Goal: Book appointment/travel/reservation

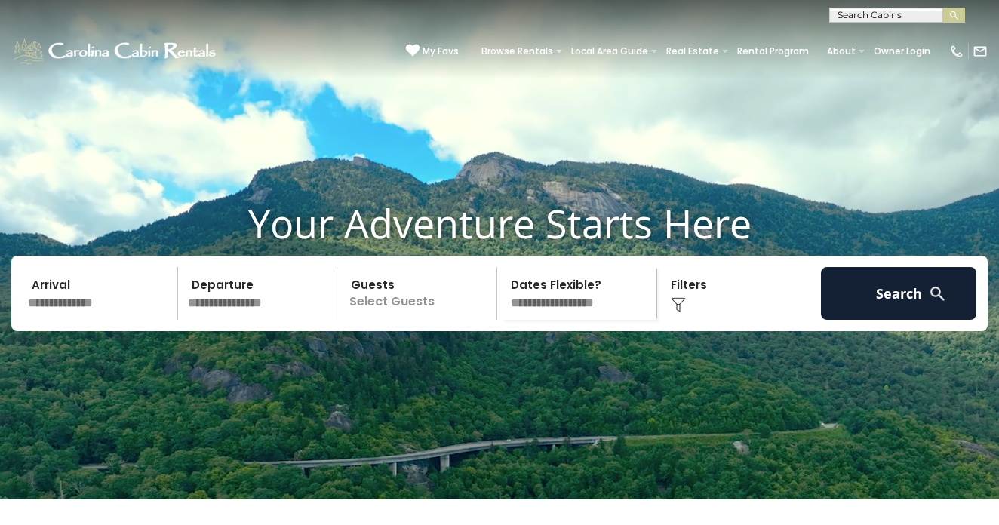
click at [849, 16] on input "text" at bounding box center [896, 18] width 132 height 15
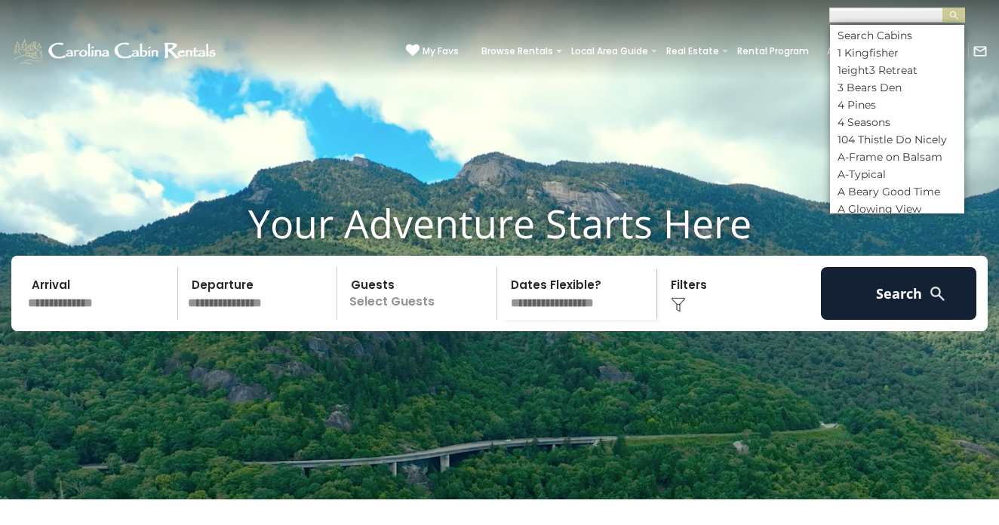
scroll to position [1, 0]
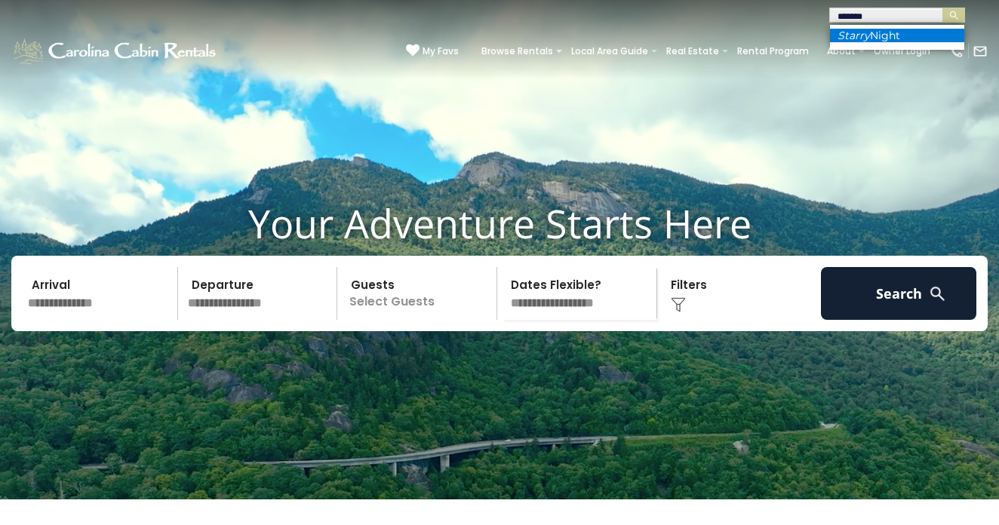
type input "******"
click at [896, 37] on li "Starry Night" at bounding box center [897, 36] width 134 height 14
click at [949, 14] on img "submit" at bounding box center [954, 15] width 11 height 11
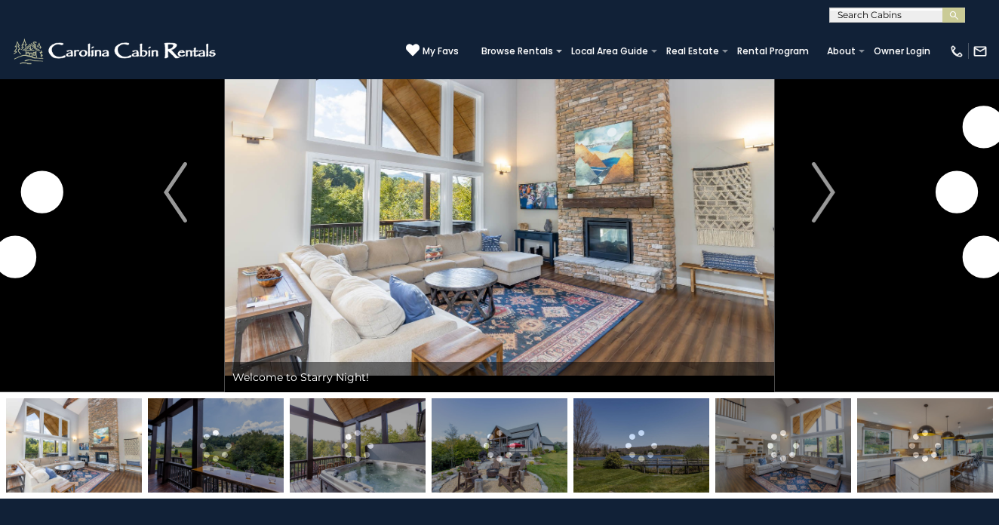
scroll to position [87, 0]
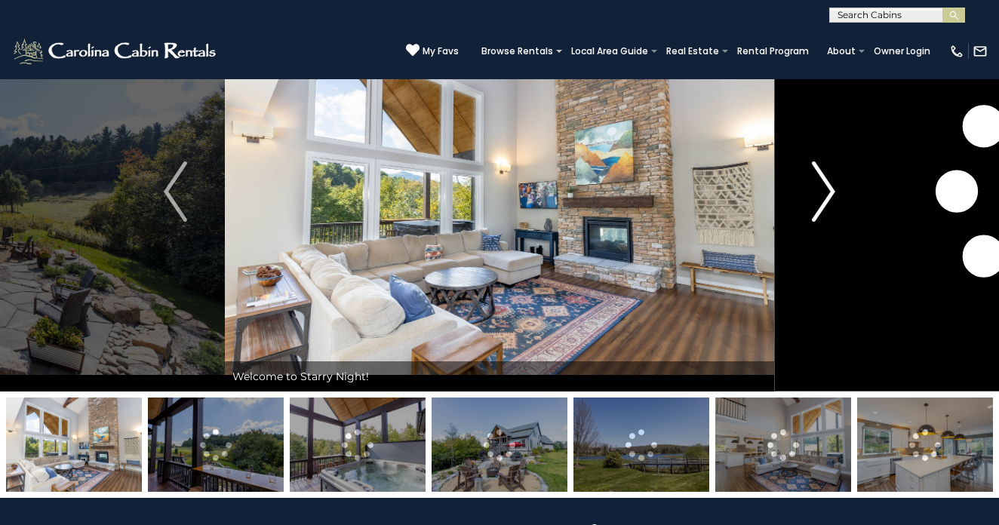
click at [822, 180] on img "Next" at bounding box center [823, 192] width 23 height 60
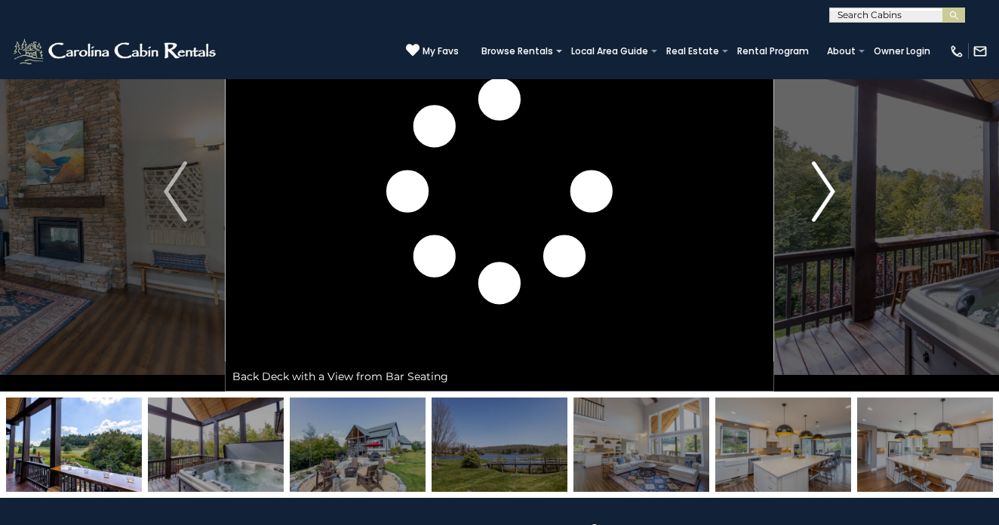
click at [820, 194] on img "Next" at bounding box center [823, 192] width 23 height 60
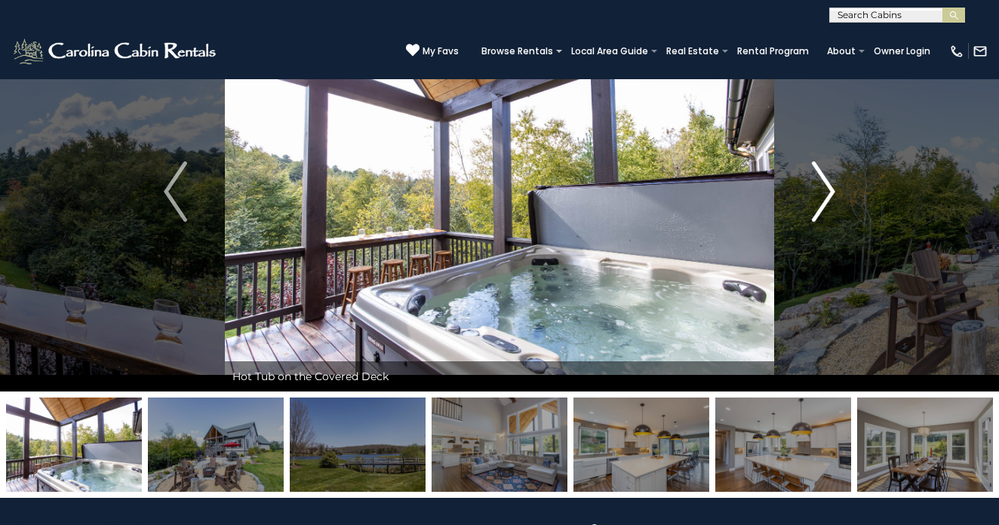
click at [820, 194] on img "Next" at bounding box center [823, 192] width 23 height 60
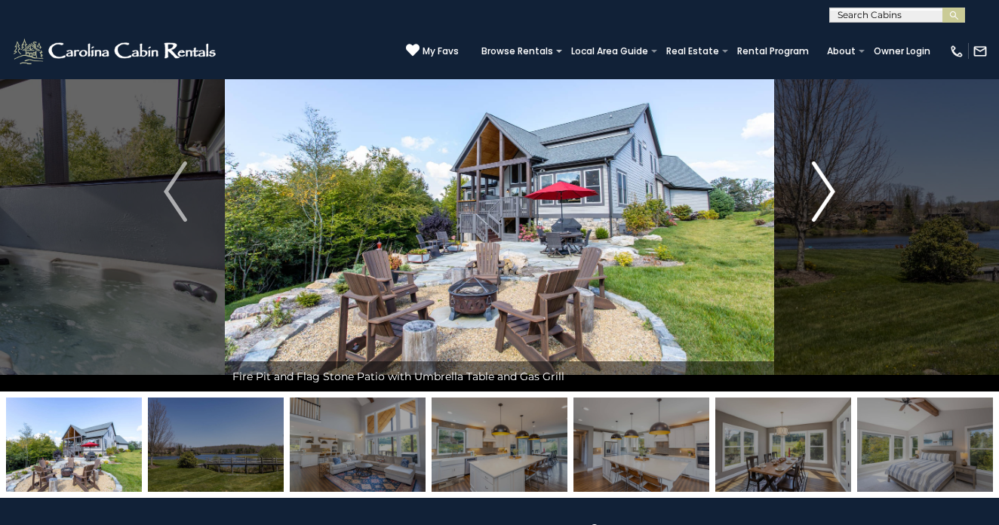
click at [820, 194] on img "Next" at bounding box center [823, 192] width 23 height 60
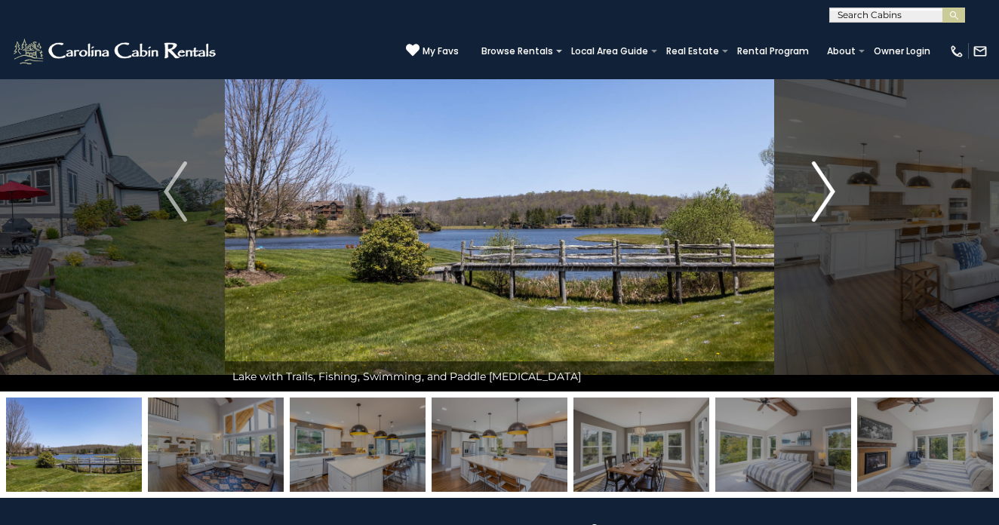
click at [820, 194] on img "Next" at bounding box center [823, 192] width 23 height 60
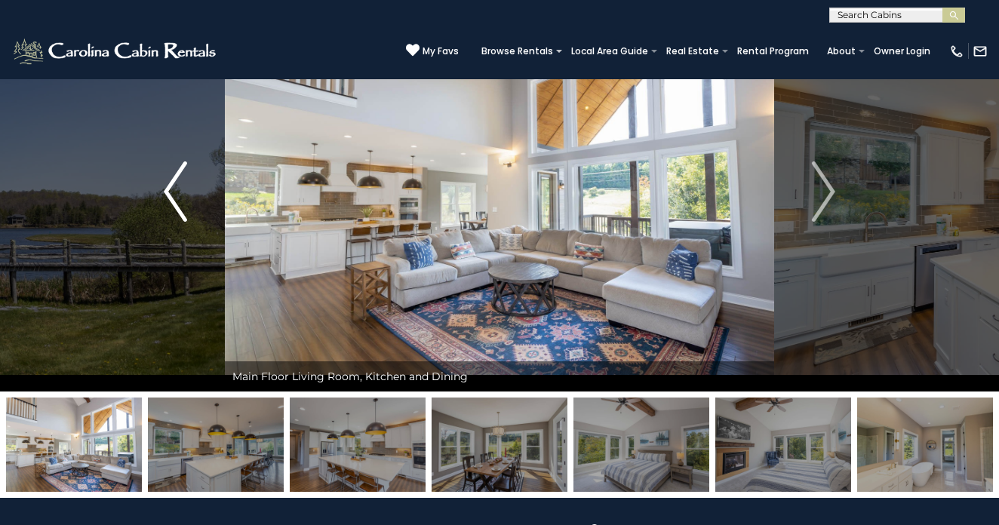
click at [168, 195] on img "Previous" at bounding box center [175, 192] width 23 height 60
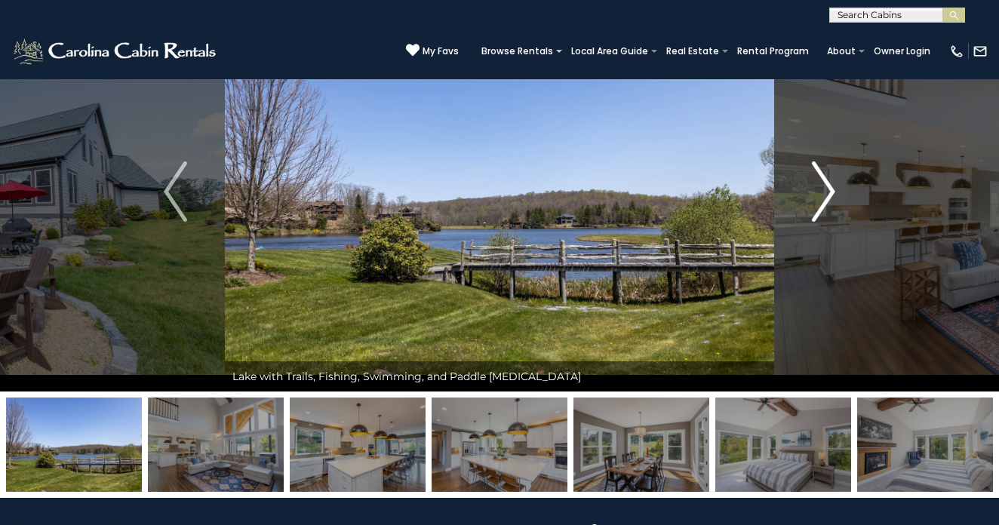
click at [814, 189] on img "Next" at bounding box center [823, 192] width 23 height 60
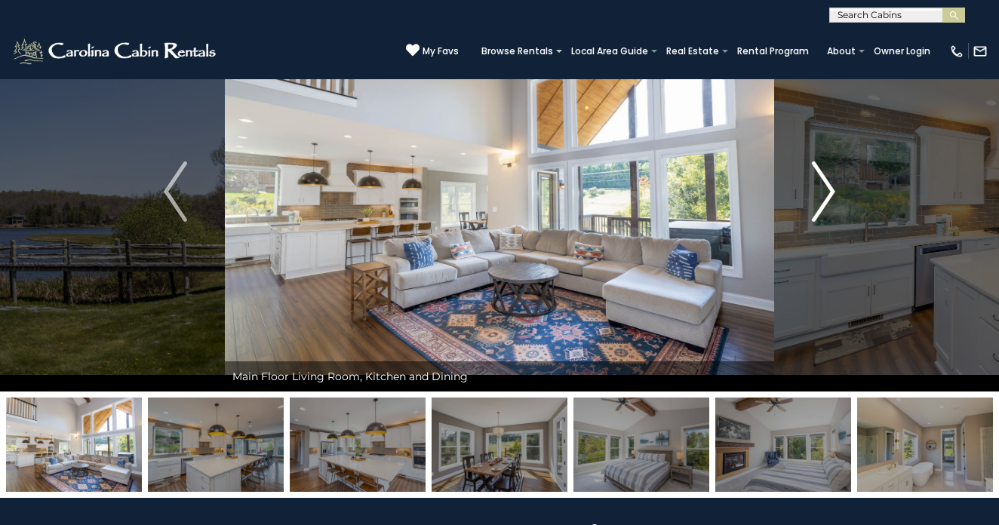
click at [814, 188] on img "Next" at bounding box center [823, 192] width 23 height 60
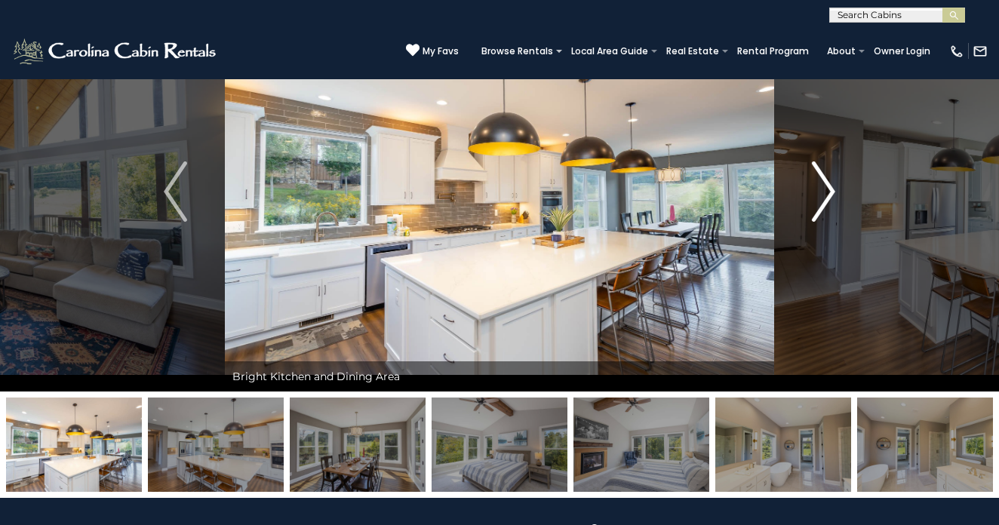
click at [814, 188] on img "Next" at bounding box center [823, 192] width 23 height 60
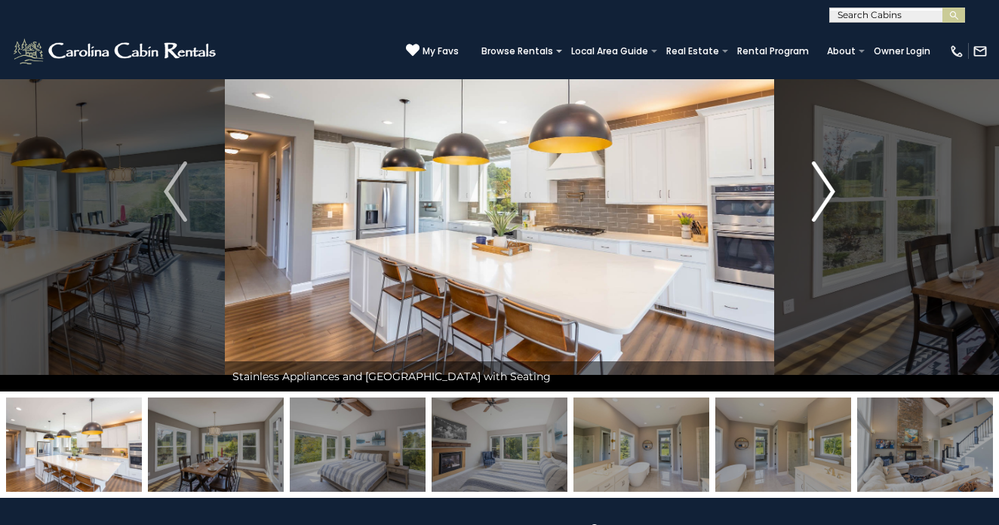
click at [814, 188] on img "Next" at bounding box center [823, 192] width 23 height 60
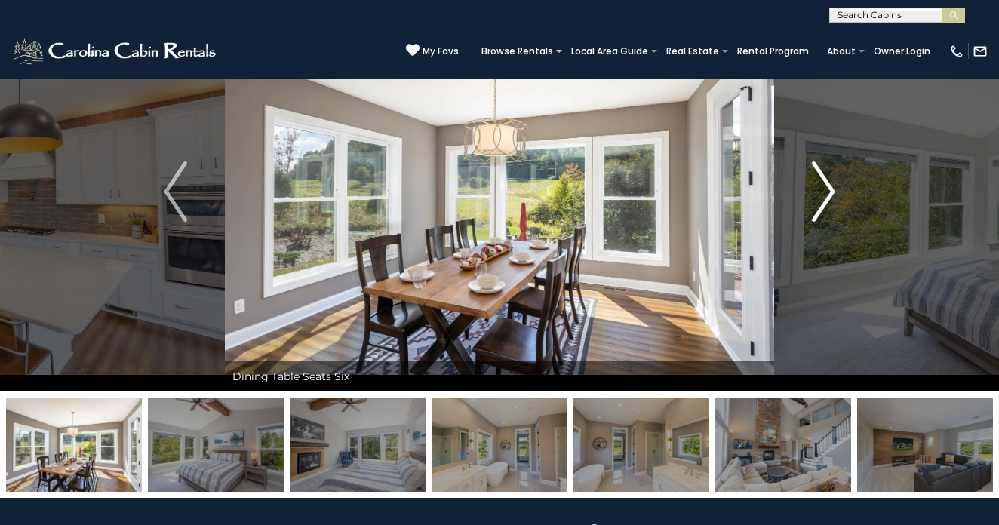
click at [814, 188] on img "Next" at bounding box center [823, 192] width 23 height 60
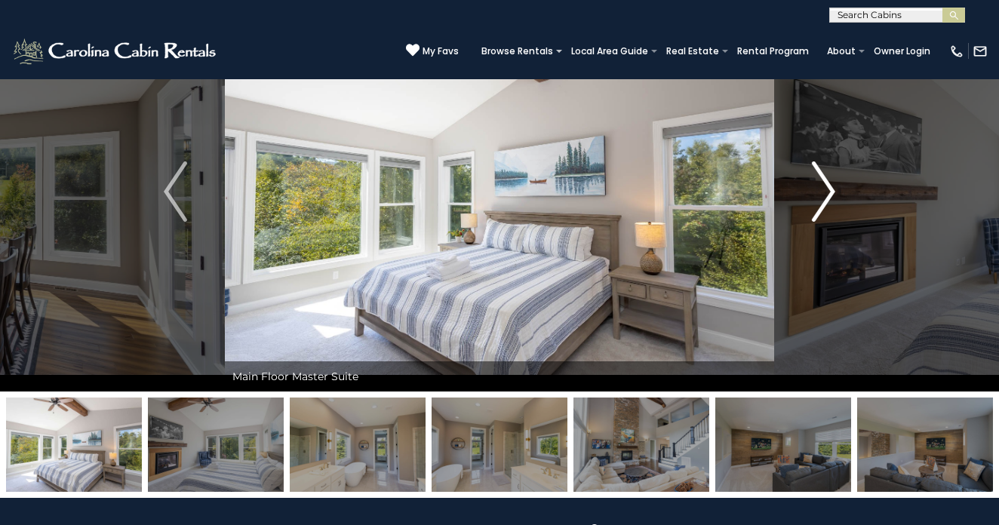
click at [814, 188] on img "Next" at bounding box center [823, 192] width 23 height 60
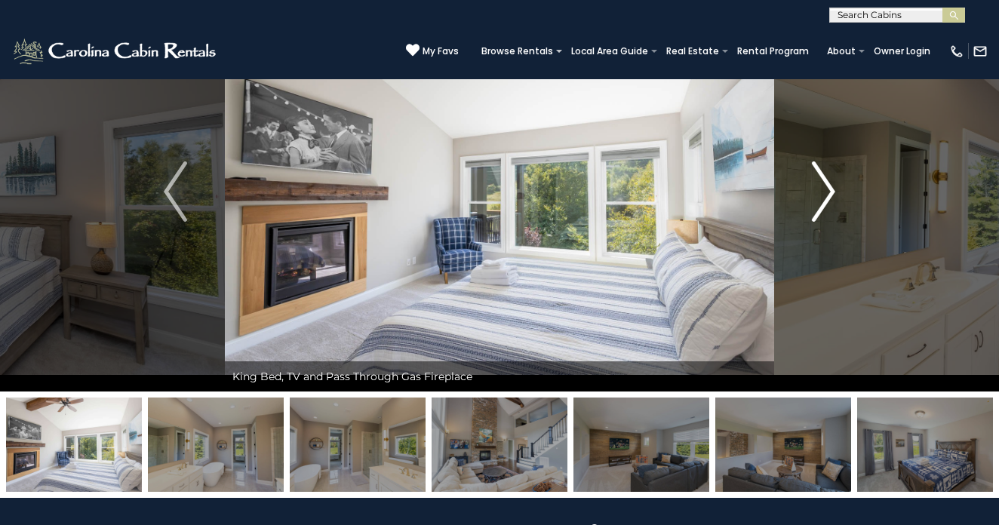
click at [814, 188] on img "Next" at bounding box center [823, 192] width 23 height 60
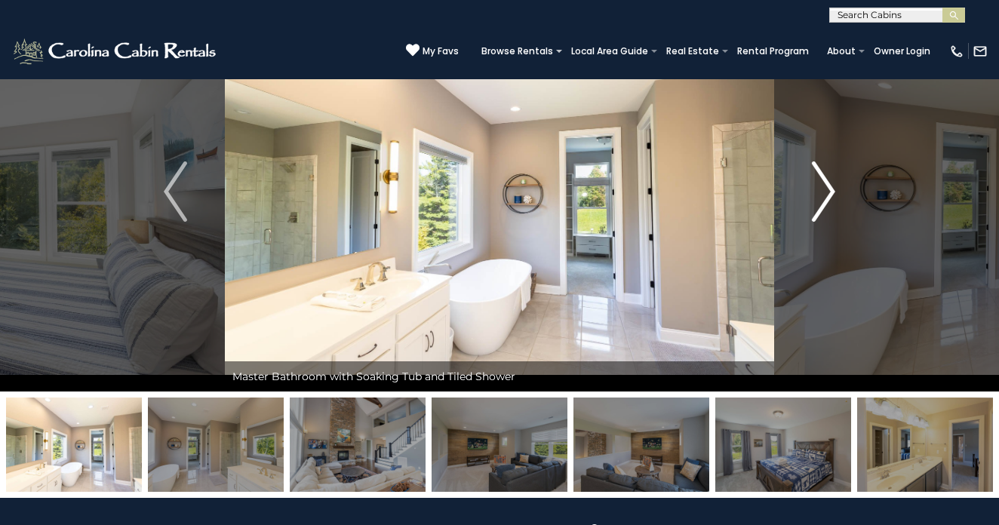
click at [814, 188] on img "Next" at bounding box center [823, 192] width 23 height 60
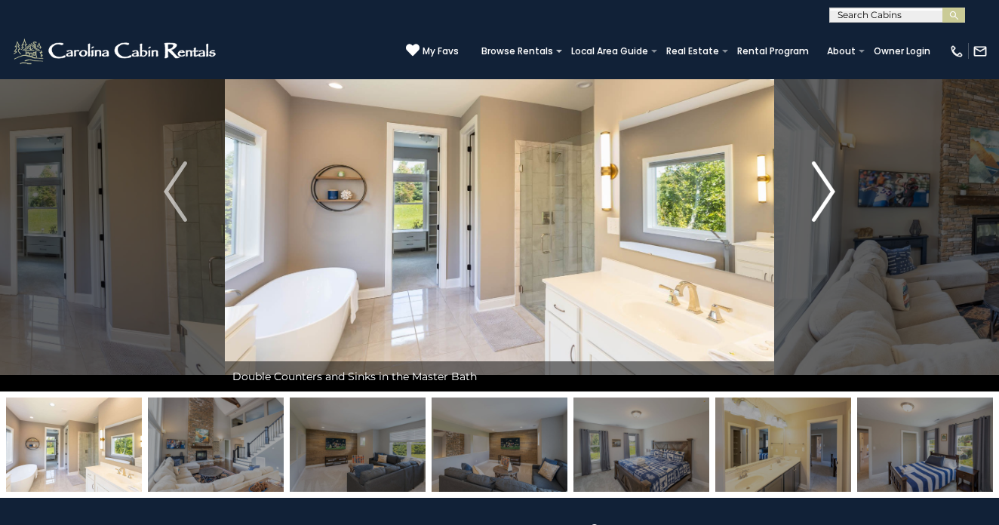
click at [814, 188] on img "Next" at bounding box center [823, 192] width 23 height 60
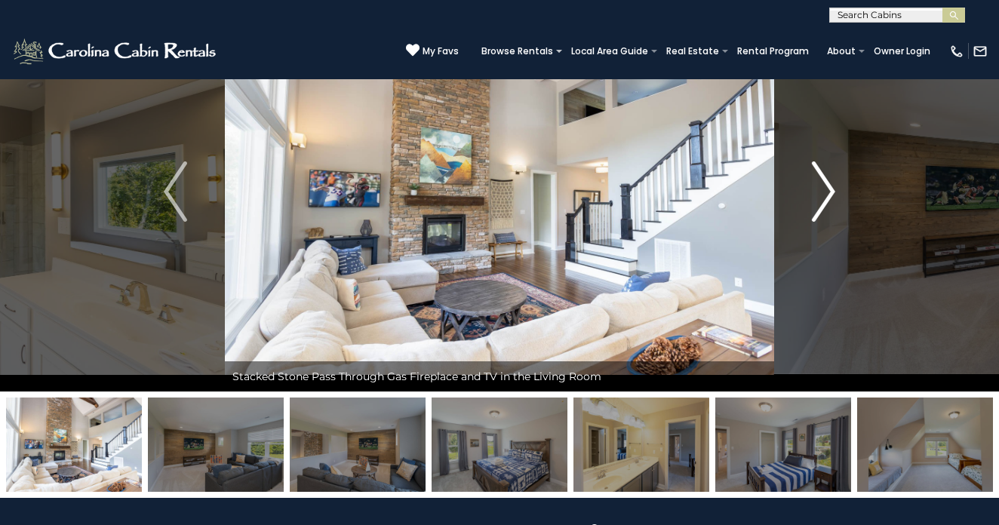
click at [814, 188] on img "Next" at bounding box center [823, 192] width 23 height 60
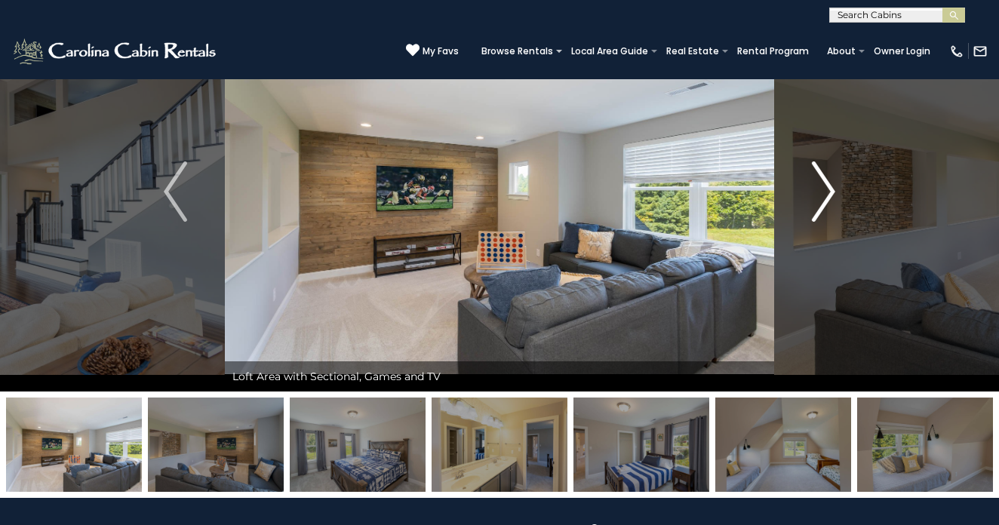
click at [814, 188] on img "Next" at bounding box center [823, 192] width 23 height 60
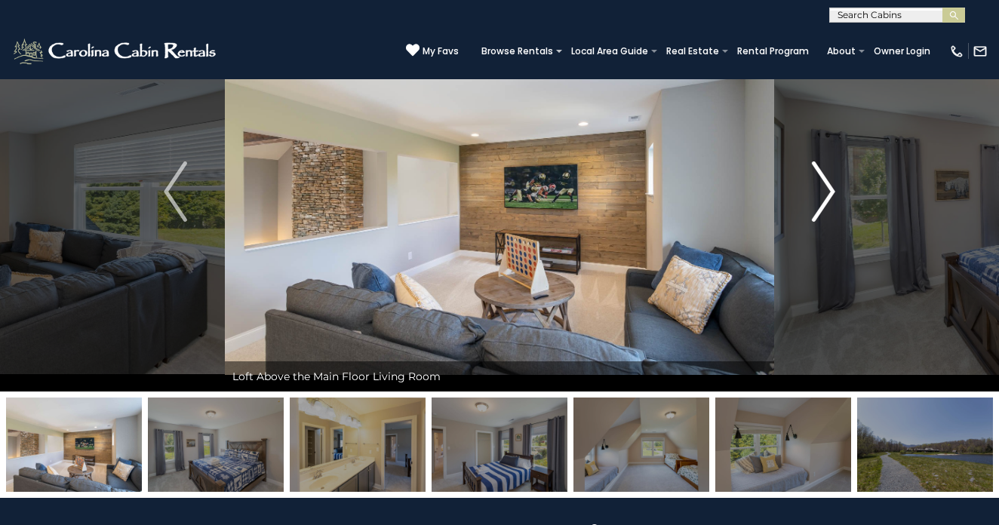
click at [814, 188] on img "Next" at bounding box center [823, 192] width 23 height 60
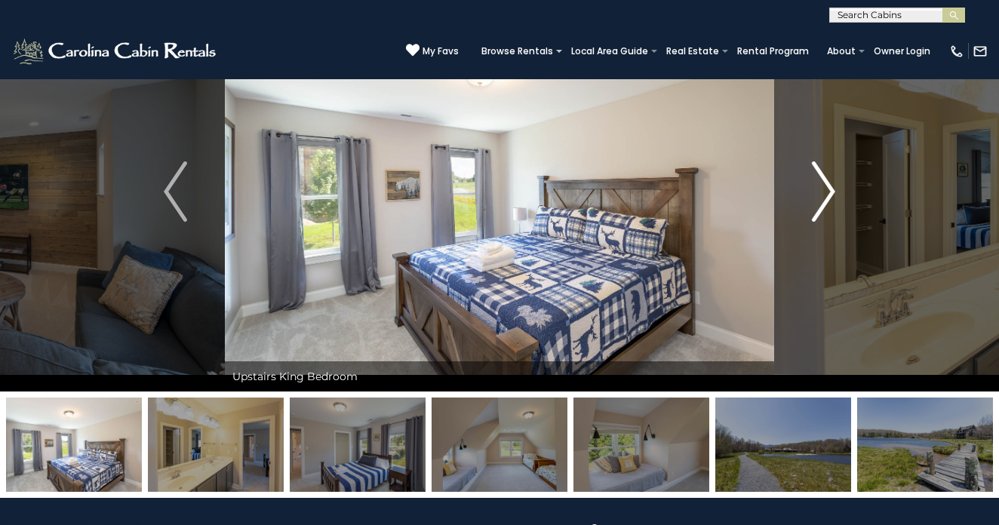
click at [814, 188] on img "Next" at bounding box center [823, 192] width 23 height 60
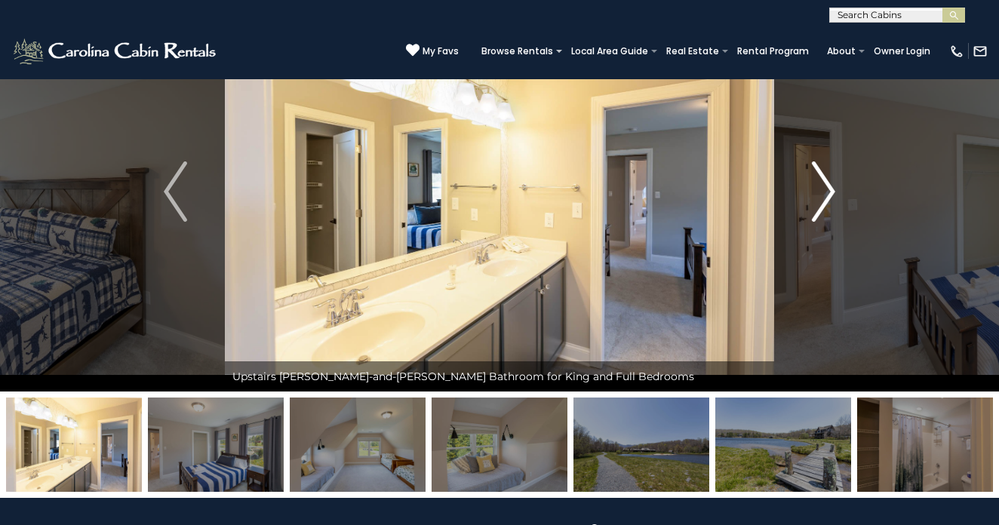
click at [814, 188] on img "Next" at bounding box center [823, 192] width 23 height 60
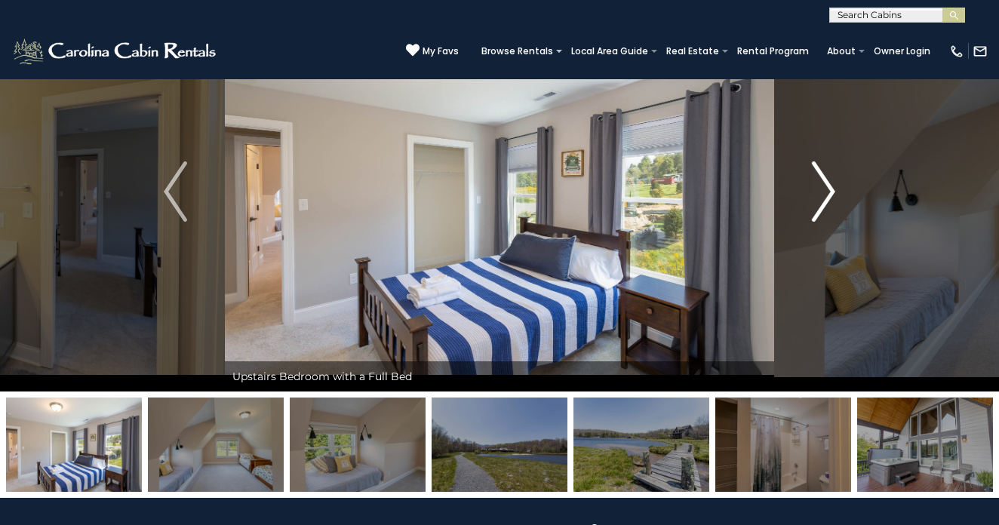
click at [814, 188] on img "Next" at bounding box center [823, 192] width 23 height 60
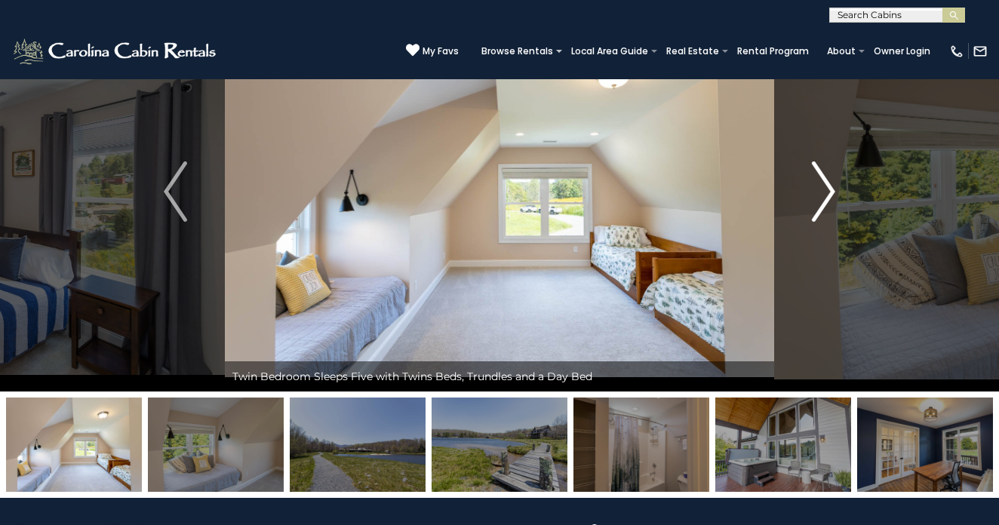
click at [814, 189] on img "Next" at bounding box center [823, 192] width 23 height 60
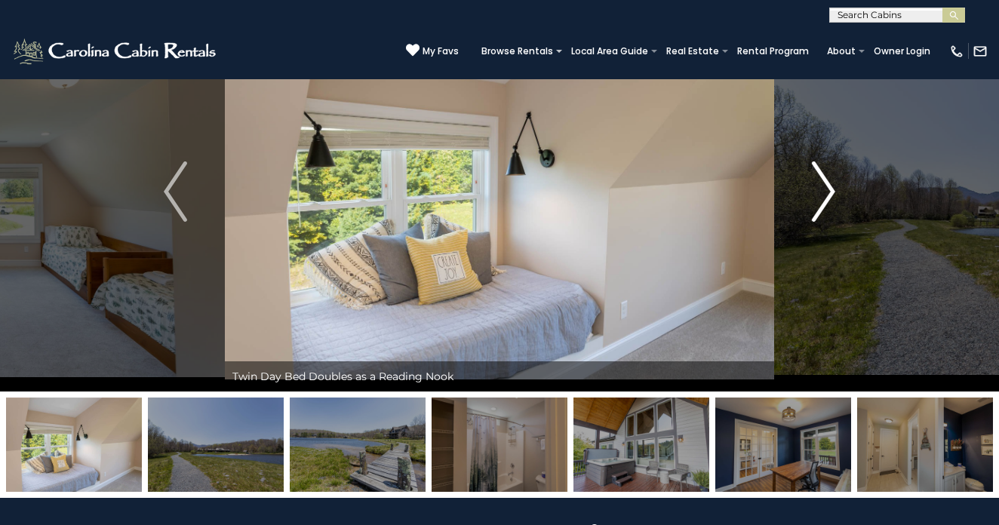
click at [814, 189] on img "Next" at bounding box center [823, 192] width 23 height 60
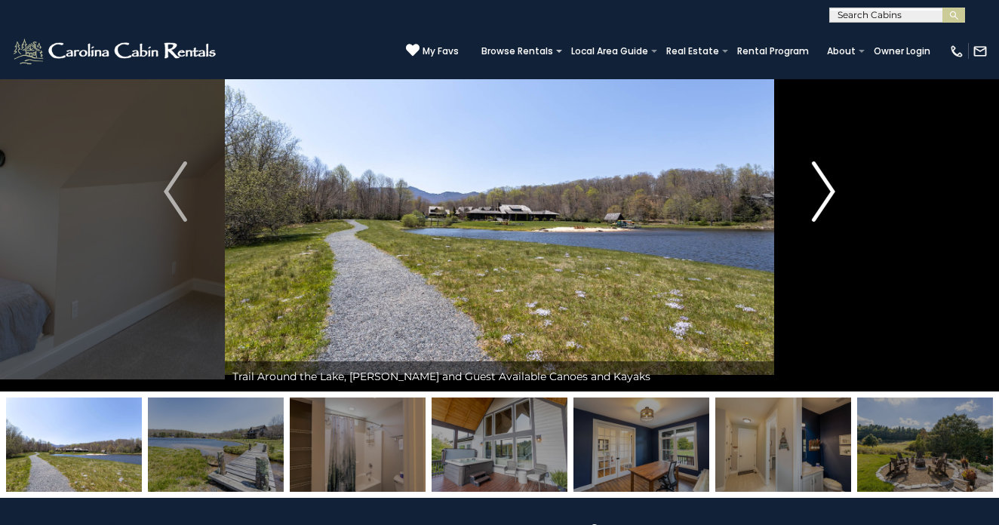
click at [814, 189] on img "Next" at bounding box center [823, 192] width 23 height 60
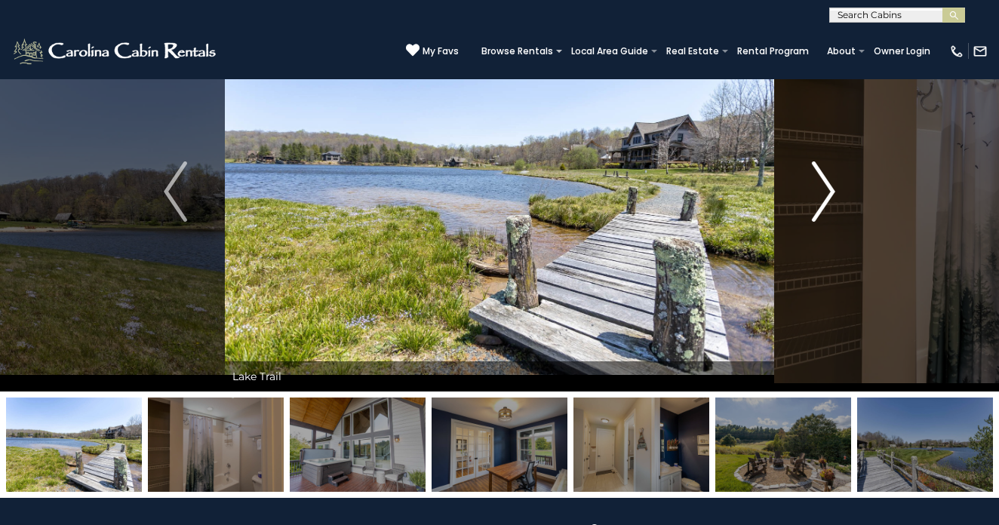
click at [822, 181] on img "Next" at bounding box center [823, 192] width 23 height 60
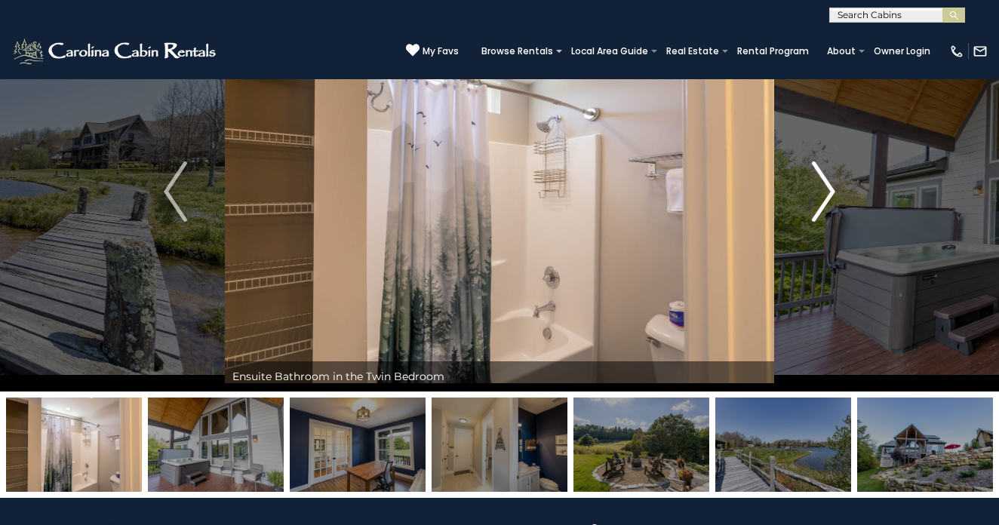
click at [822, 181] on img "Next" at bounding box center [823, 192] width 23 height 60
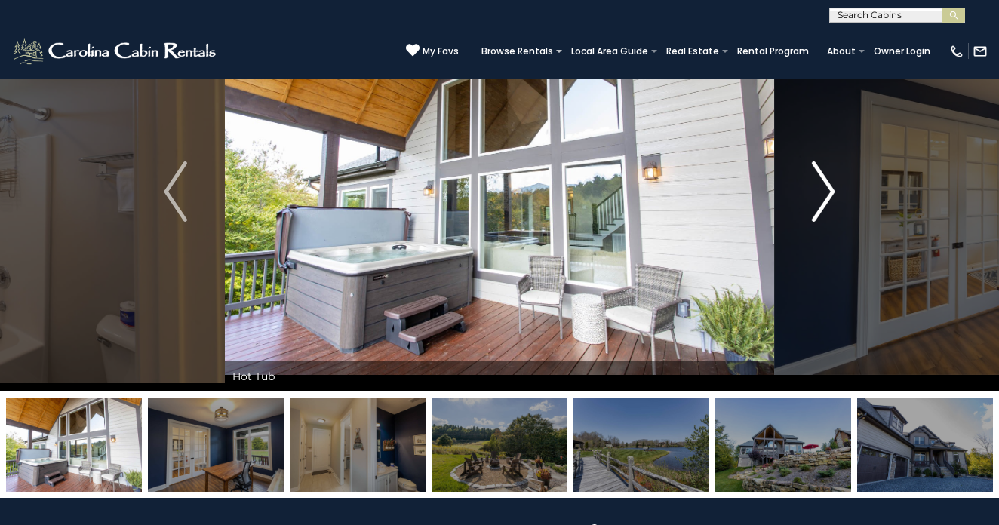
click at [822, 181] on img "Next" at bounding box center [823, 192] width 23 height 60
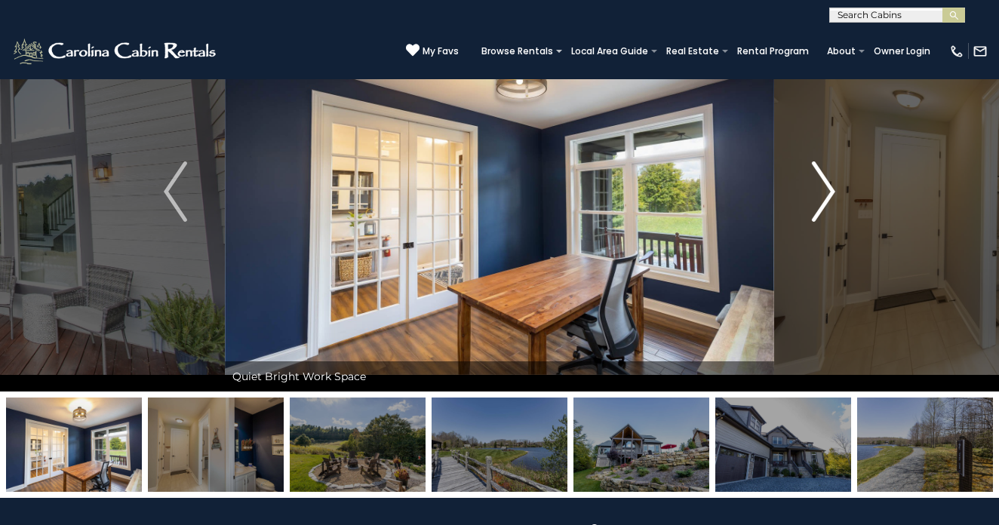
click at [822, 181] on img "Next" at bounding box center [823, 192] width 23 height 60
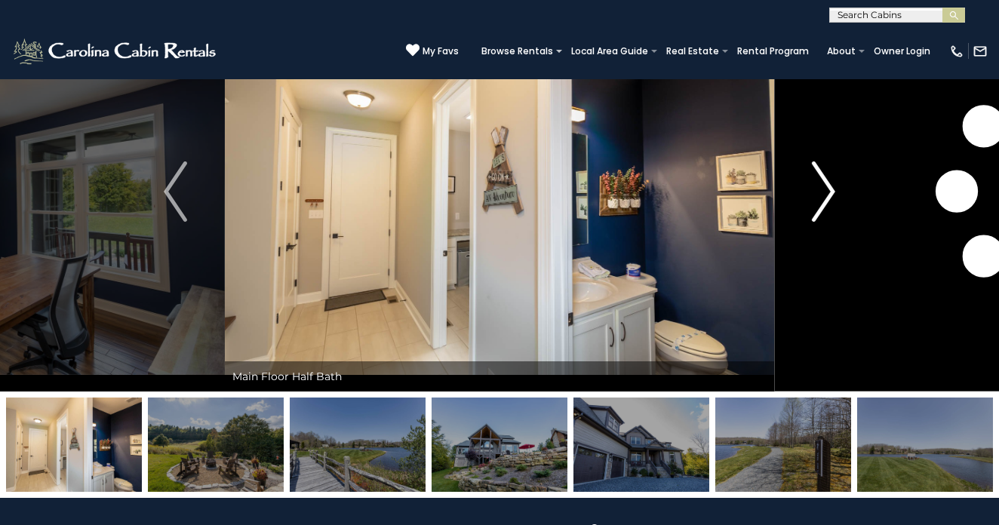
click at [822, 181] on img "Next" at bounding box center [823, 192] width 23 height 60
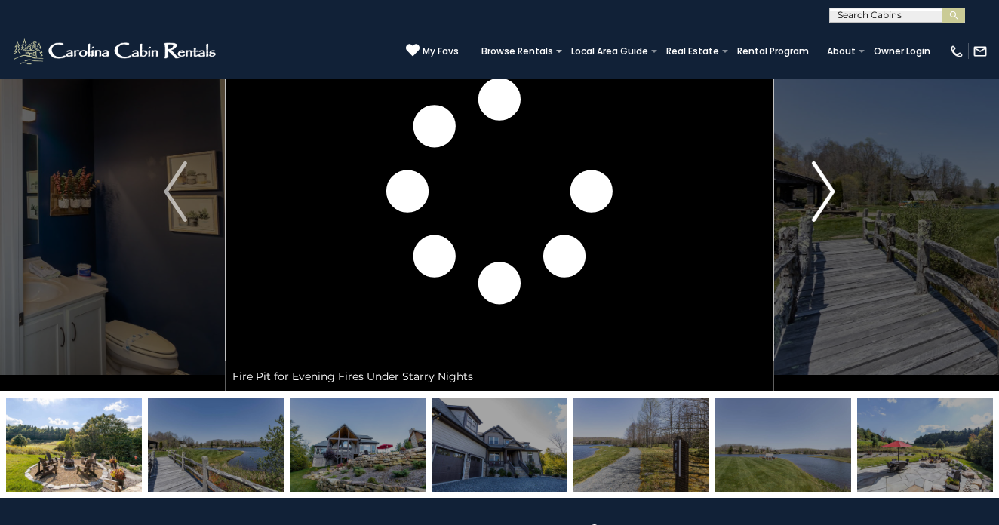
click at [822, 181] on img "Next" at bounding box center [823, 192] width 23 height 60
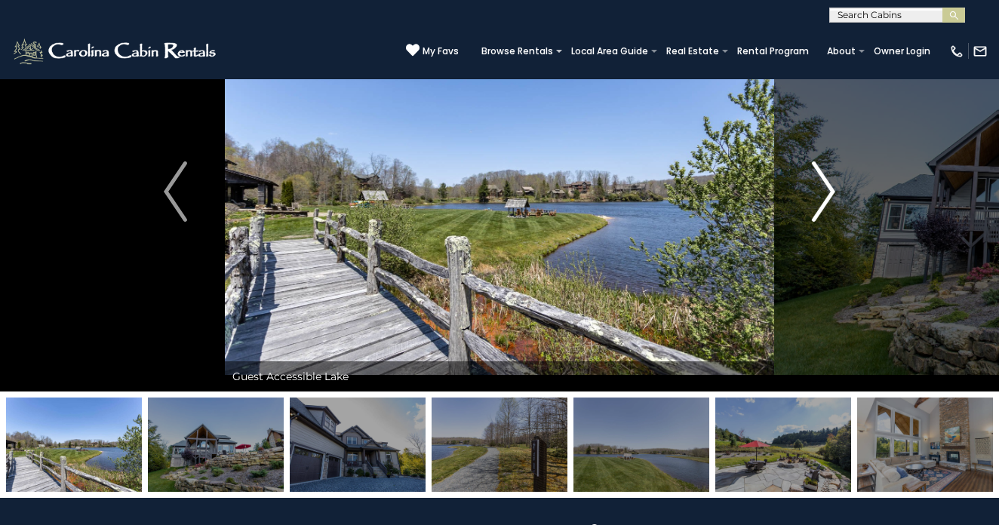
click at [822, 181] on img "Next" at bounding box center [823, 192] width 23 height 60
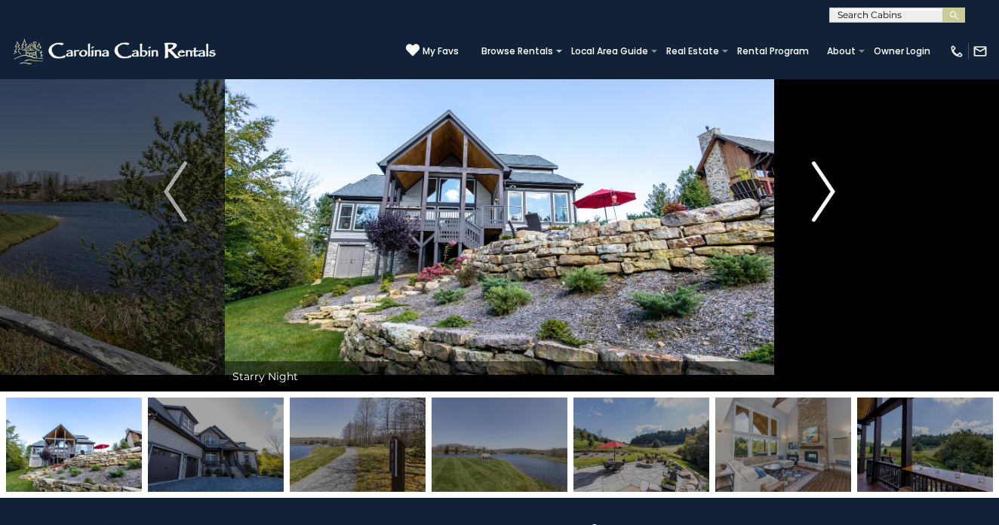
click at [822, 181] on img "Next" at bounding box center [823, 192] width 23 height 60
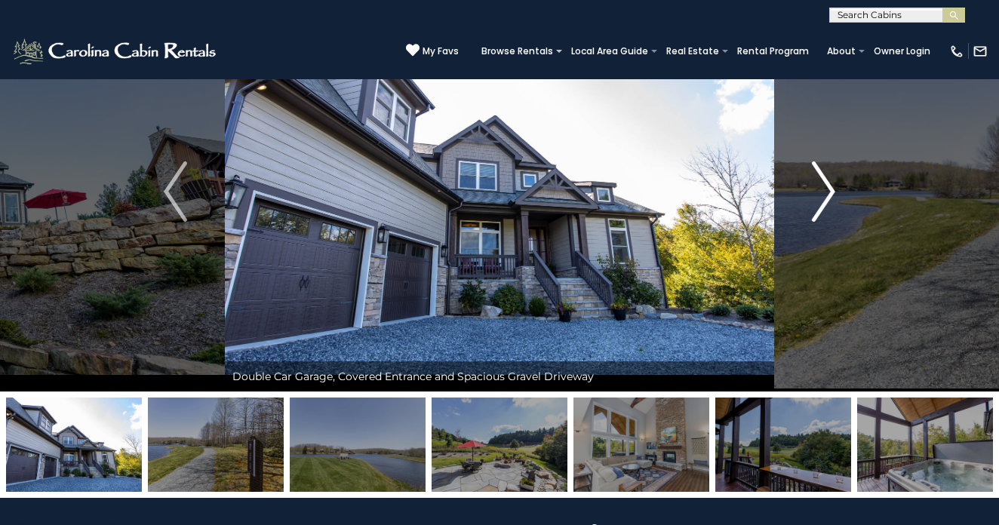
click at [822, 181] on img "Next" at bounding box center [823, 192] width 23 height 60
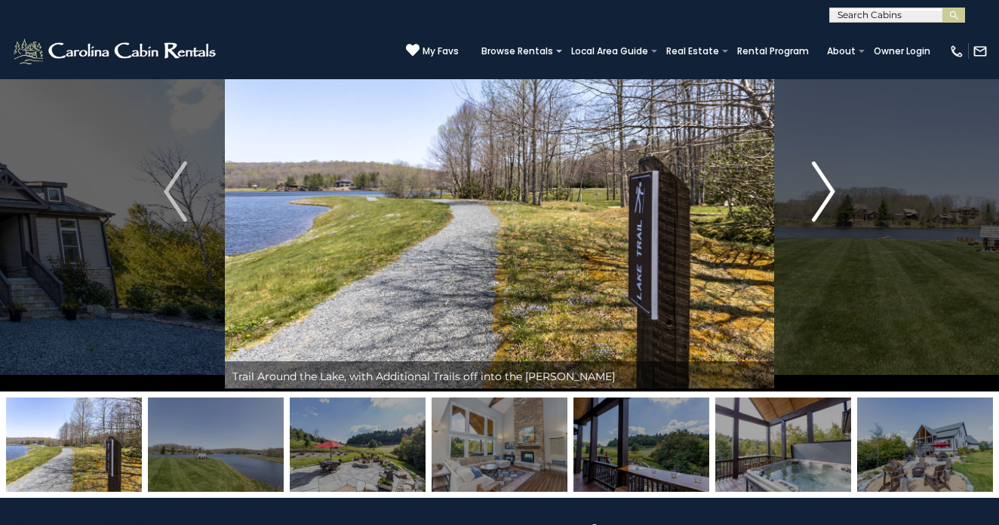
click at [822, 181] on img "Next" at bounding box center [823, 192] width 23 height 60
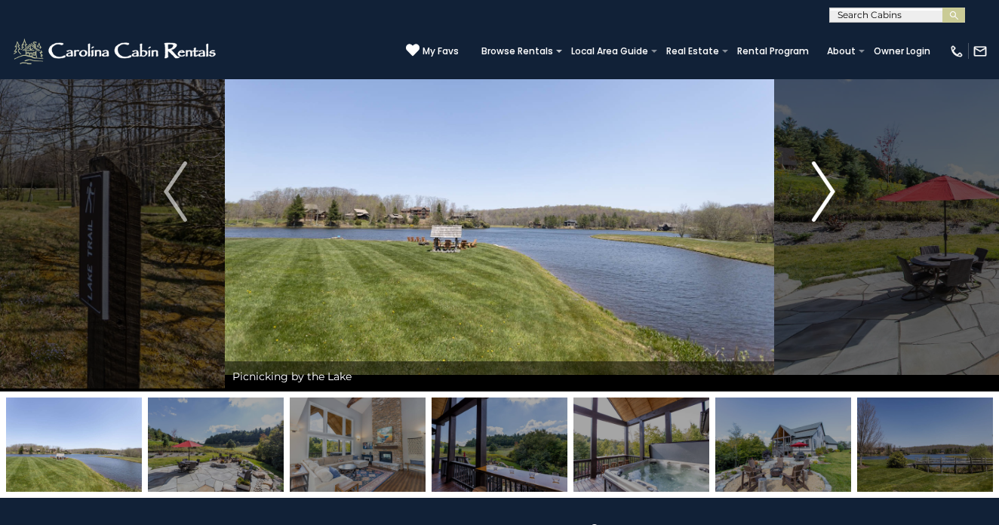
click at [822, 181] on img "Next" at bounding box center [823, 192] width 23 height 60
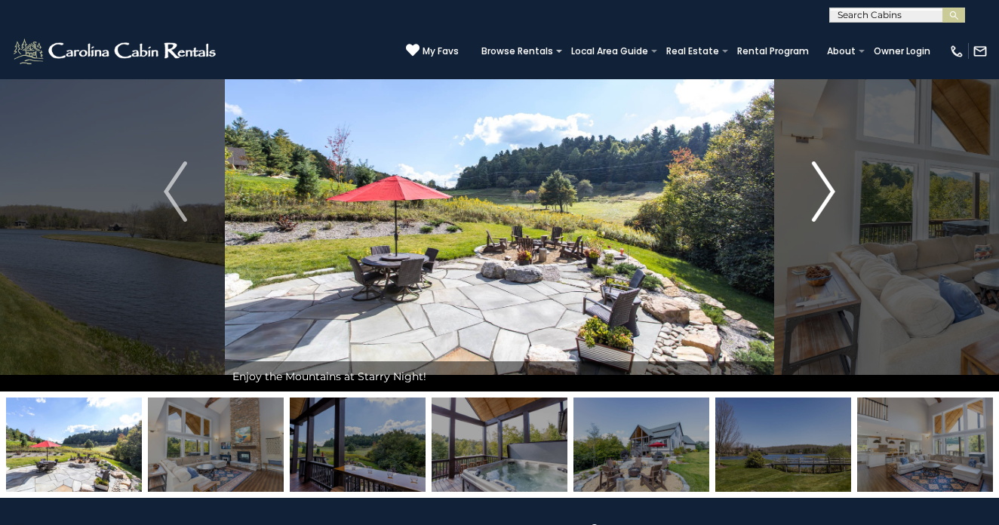
click at [822, 181] on img "Next" at bounding box center [823, 192] width 23 height 60
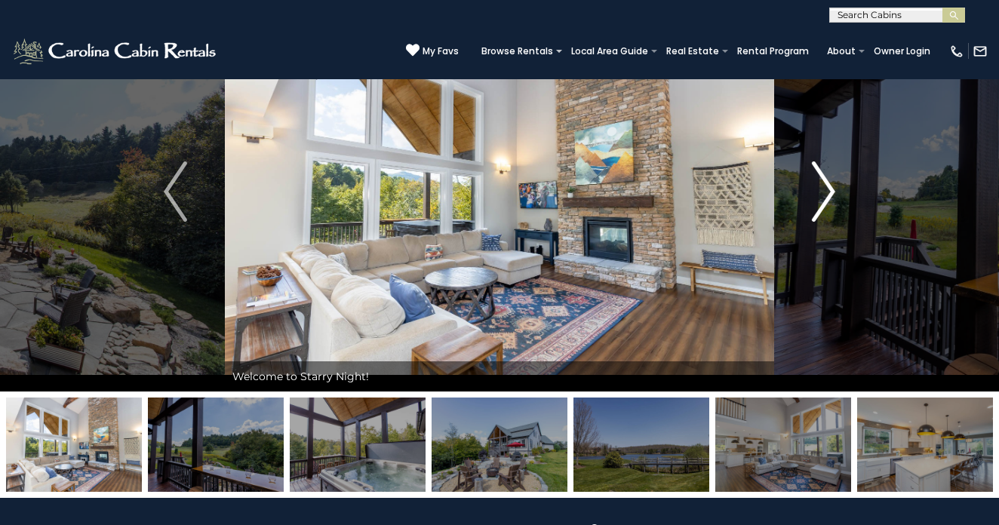
click at [822, 181] on img "Next" at bounding box center [823, 192] width 23 height 60
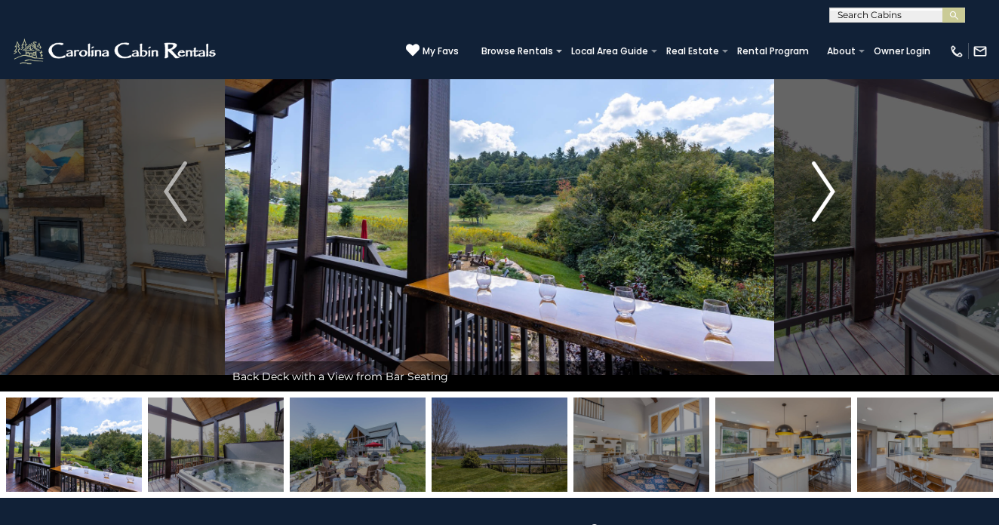
click at [822, 181] on img "Next" at bounding box center [823, 192] width 23 height 60
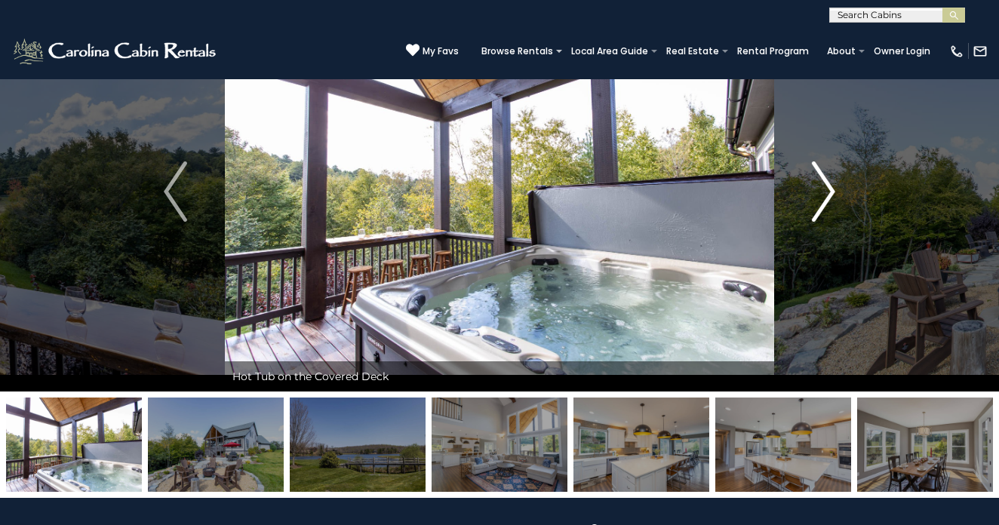
click at [822, 181] on img "Next" at bounding box center [823, 192] width 23 height 60
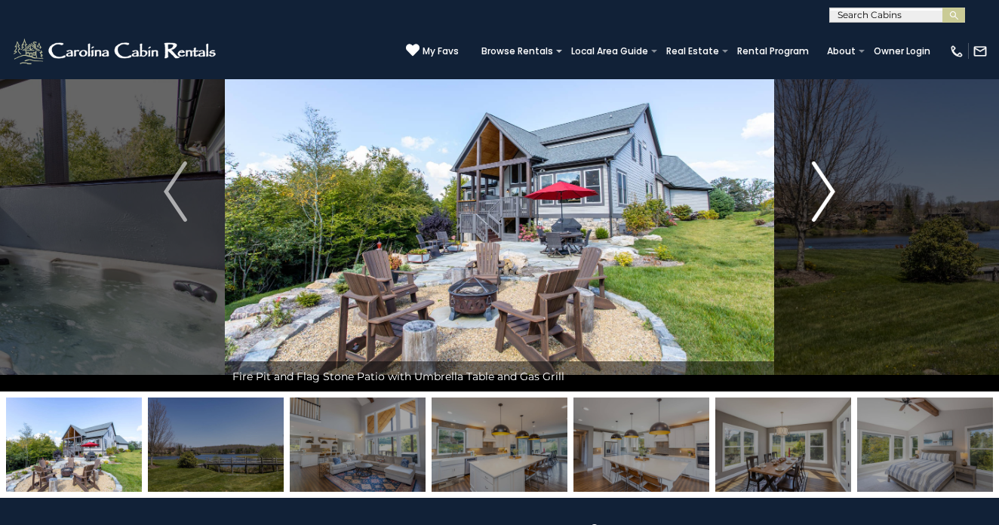
click at [822, 181] on img "Next" at bounding box center [823, 192] width 23 height 60
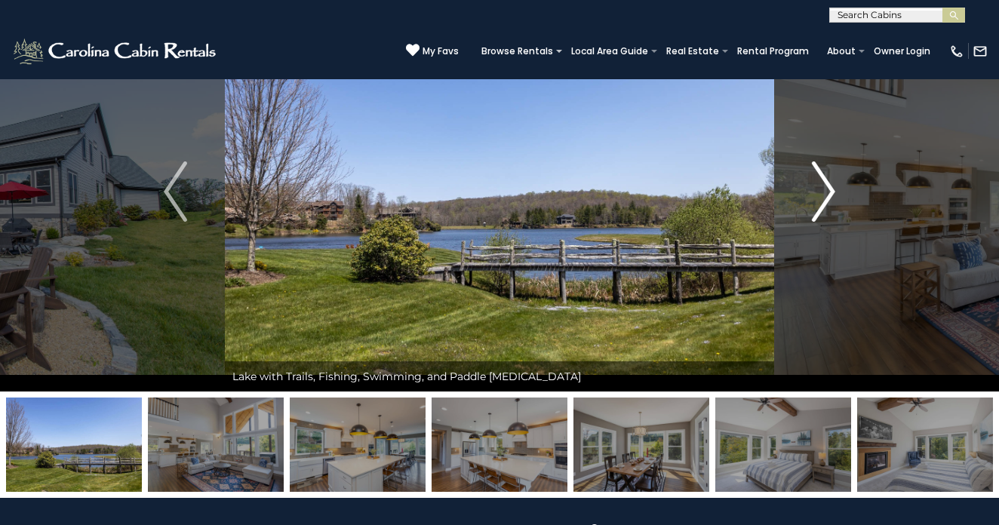
click at [822, 181] on img "Next" at bounding box center [823, 192] width 23 height 60
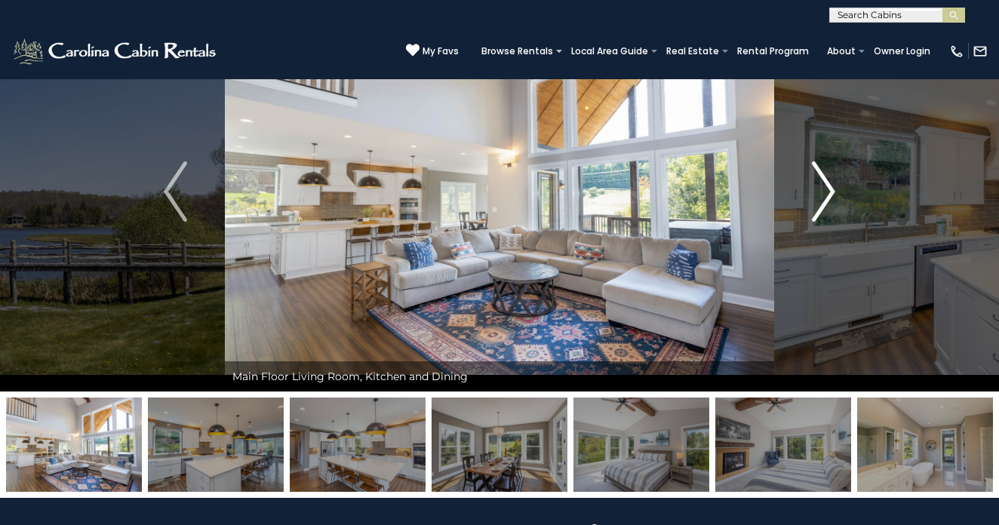
click at [822, 181] on img "Next" at bounding box center [823, 192] width 23 height 60
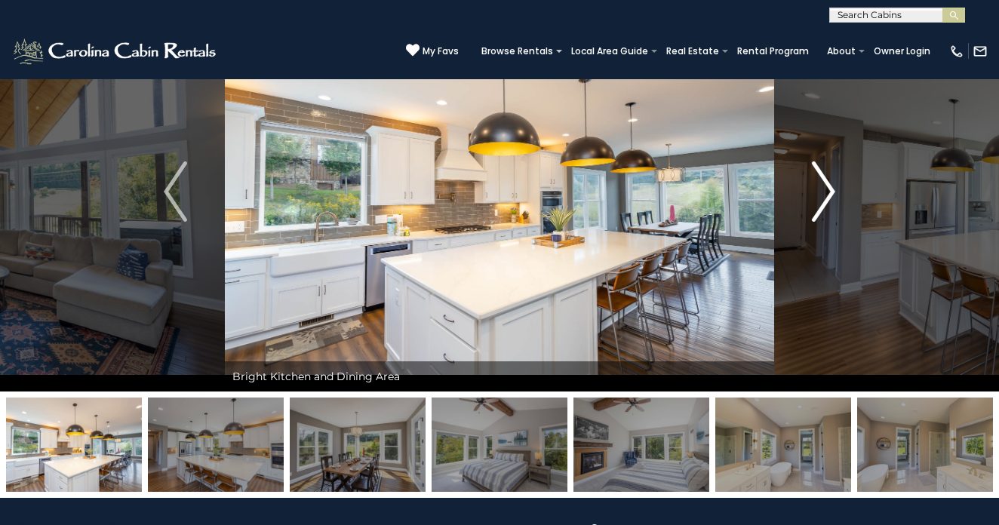
click at [822, 181] on img "Next" at bounding box center [823, 192] width 23 height 60
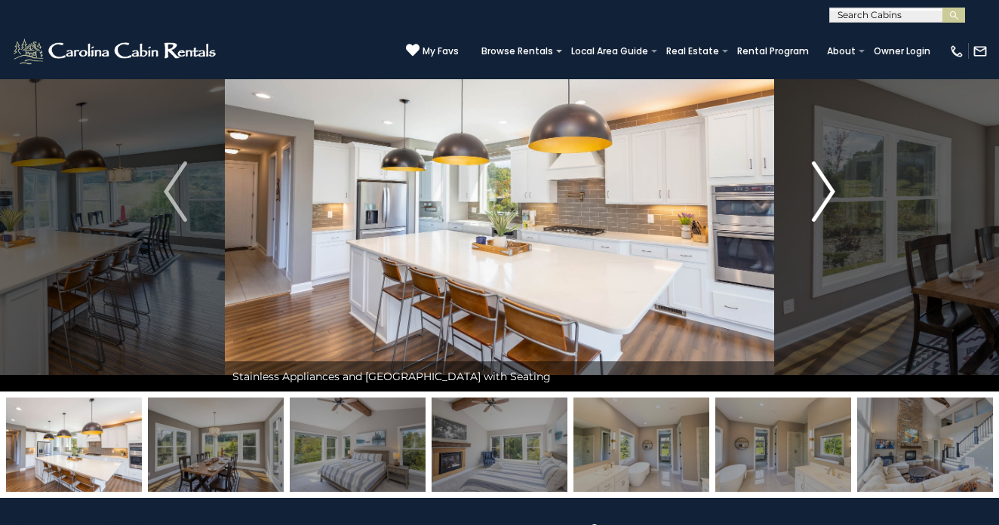
click at [822, 181] on img "Next" at bounding box center [823, 192] width 23 height 60
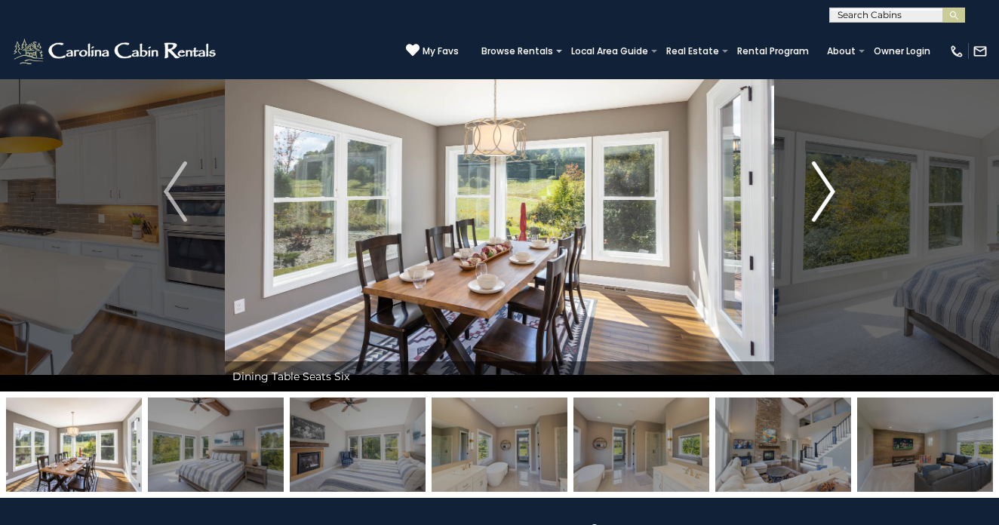
click at [822, 181] on img "Next" at bounding box center [823, 192] width 23 height 60
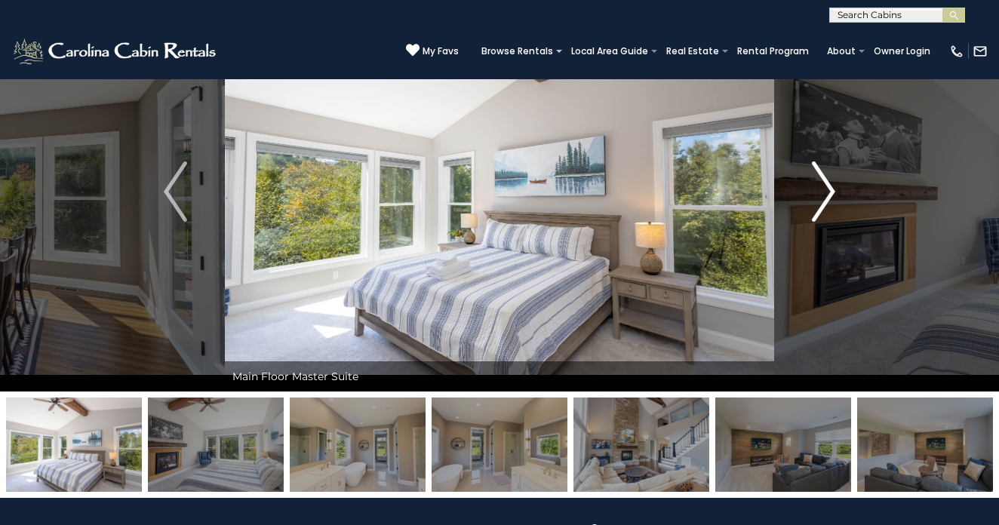
click at [822, 181] on img "Next" at bounding box center [823, 192] width 23 height 60
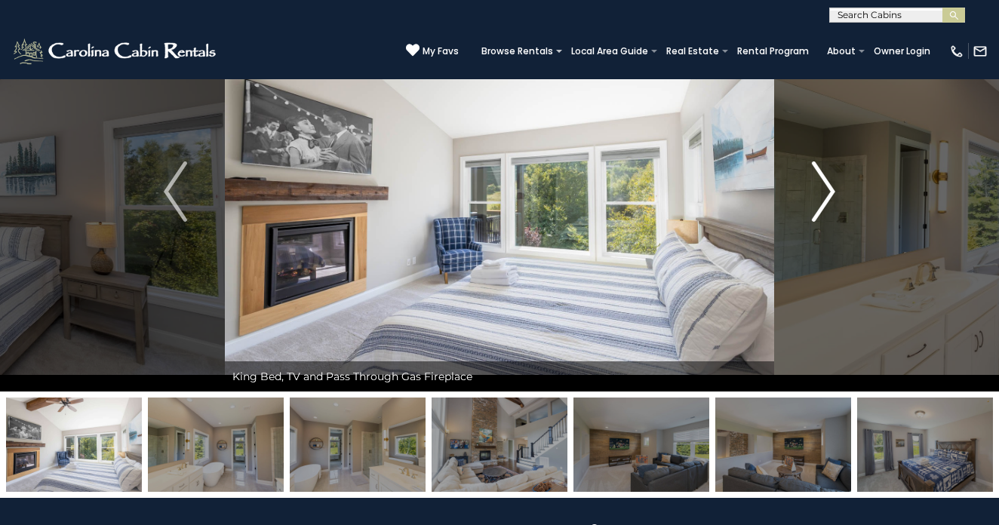
click at [822, 181] on img "Next" at bounding box center [823, 192] width 23 height 60
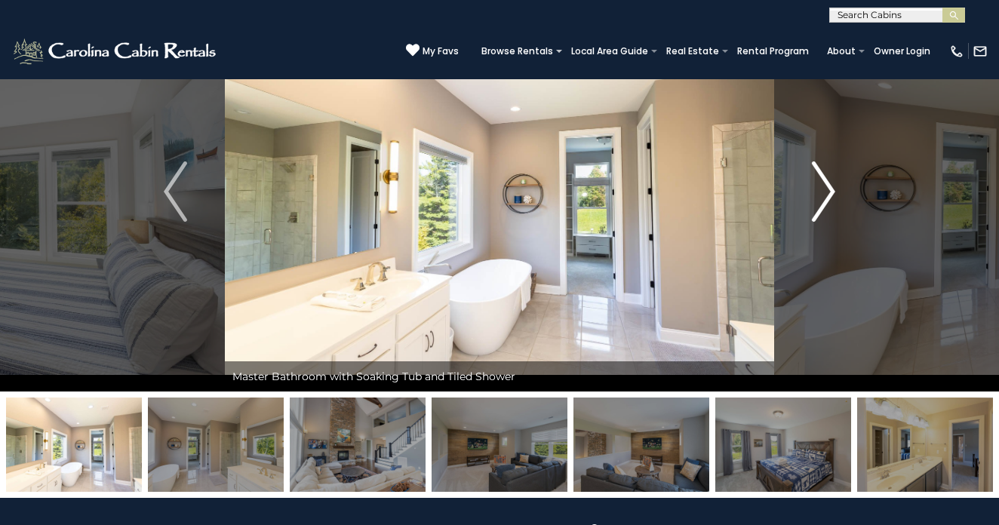
click at [822, 181] on img "Next" at bounding box center [823, 192] width 23 height 60
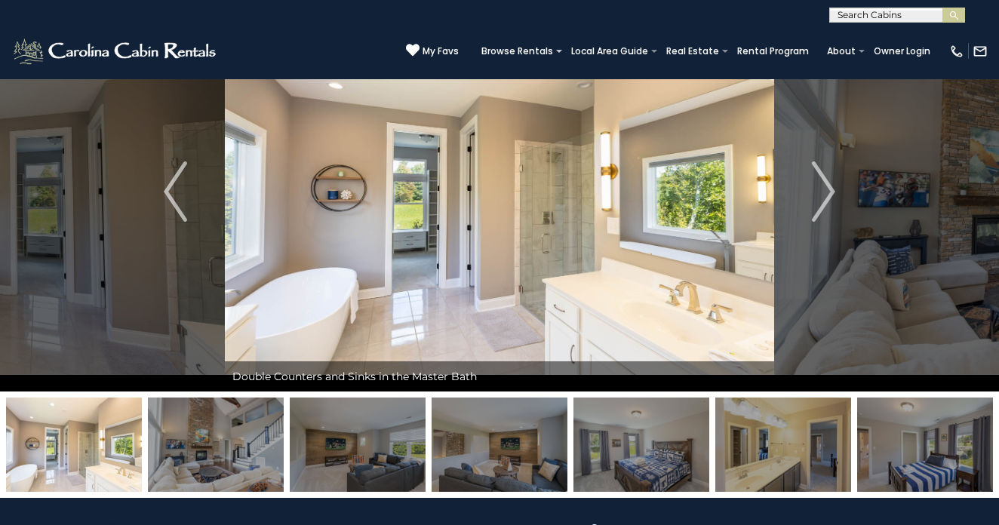
scroll to position [1, 0]
click at [885, 16] on input "text" at bounding box center [896, 17] width 132 height 15
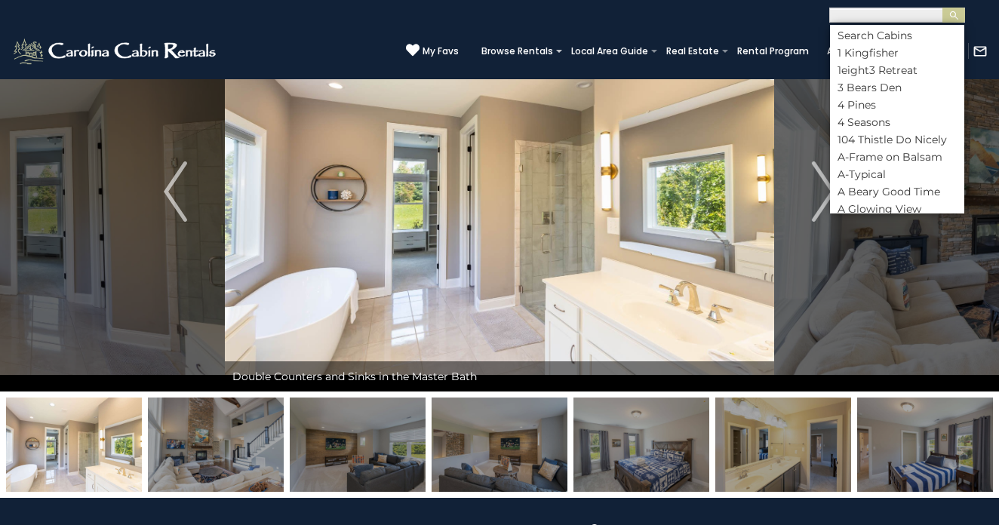
click at [355, 36] on div "(828) 295-6000 My Favs Browse Rentals Local Area Guide Activities & Attractions…" at bounding box center [499, 51] width 999 height 57
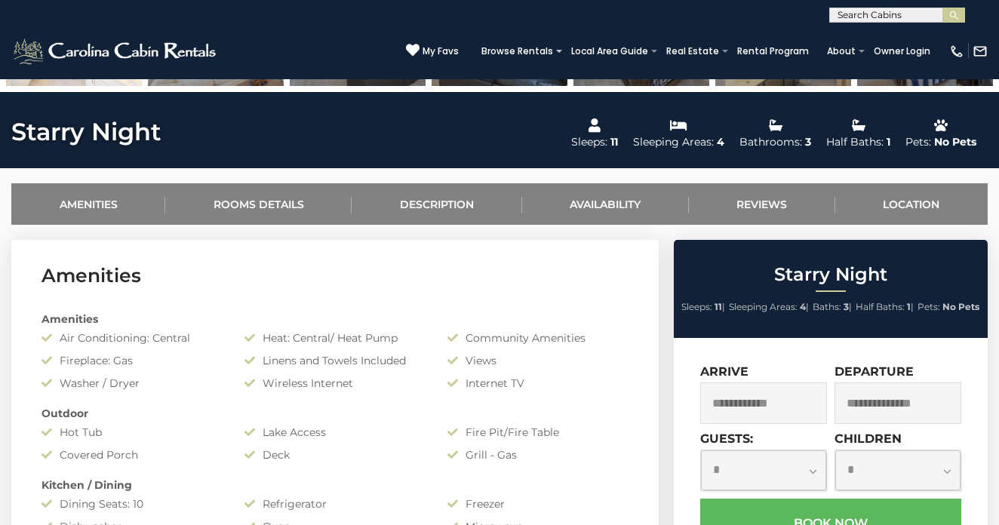
scroll to position [0, 0]
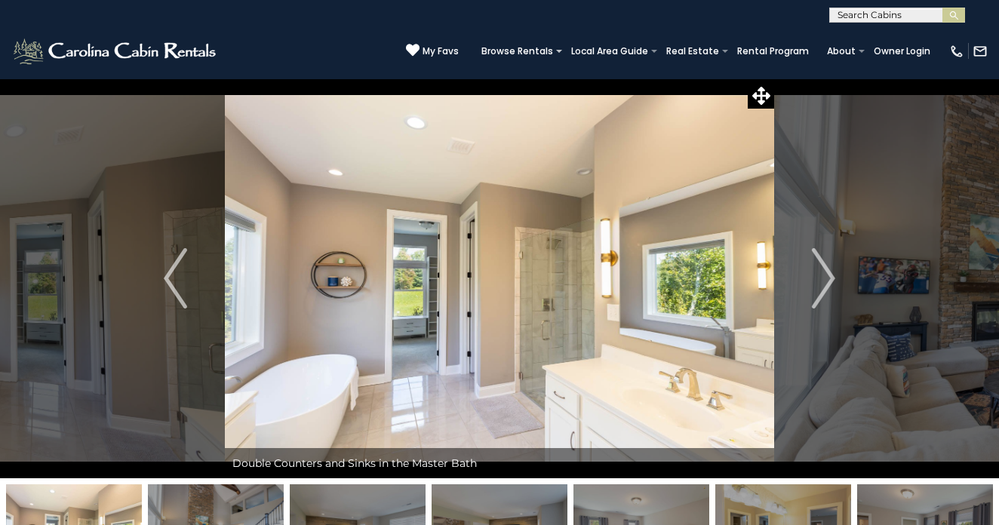
click at [868, 23] on div "(828) 295-6000 My Favs Browse Rentals Local Area Guide Activities & Attractions…" at bounding box center [499, 51] width 999 height 57
click at [863, 12] on input "text" at bounding box center [896, 17] width 132 height 15
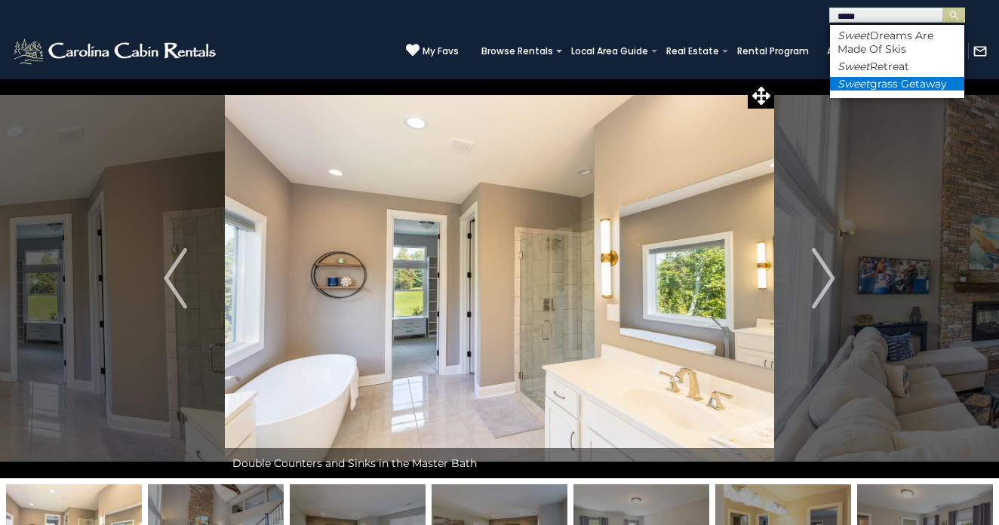
type input "*****"
click at [896, 88] on li "Sweet grass Getaway" at bounding box center [897, 84] width 134 height 14
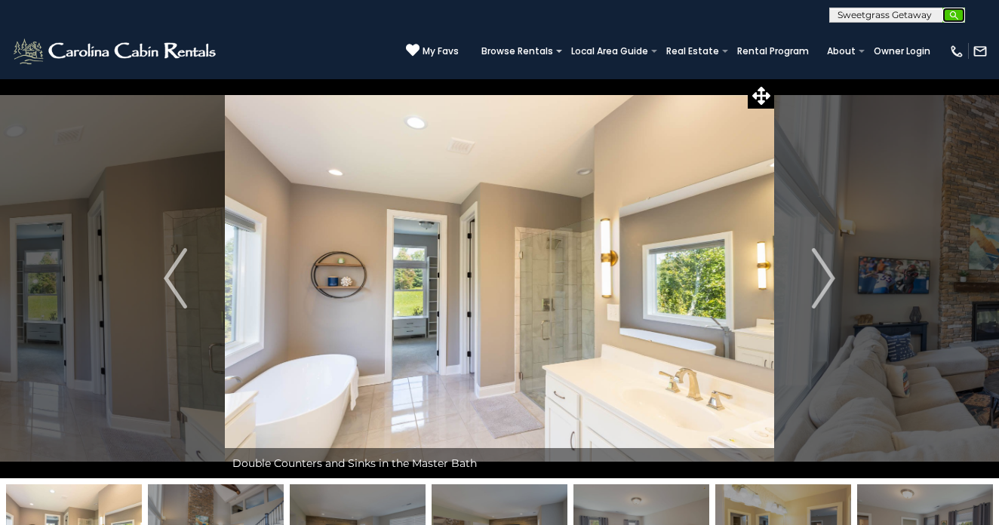
click at [956, 11] on img "submit" at bounding box center [954, 15] width 11 height 11
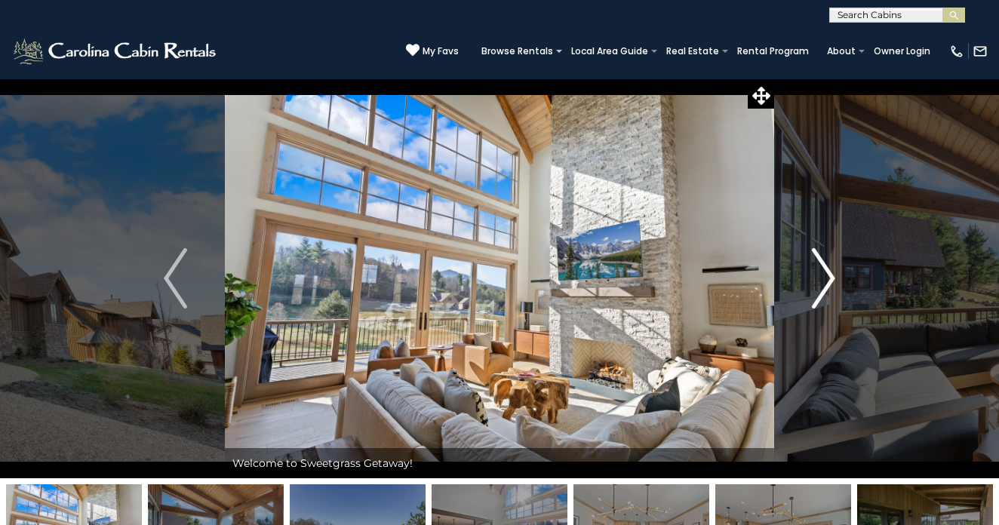
click at [819, 272] on img "Next" at bounding box center [823, 278] width 23 height 60
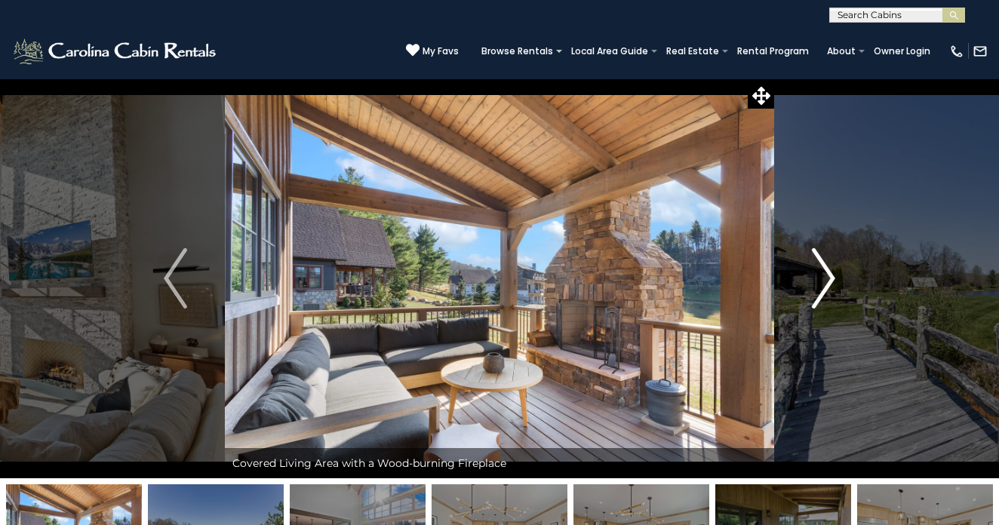
click at [819, 272] on img "Next" at bounding box center [823, 278] width 23 height 60
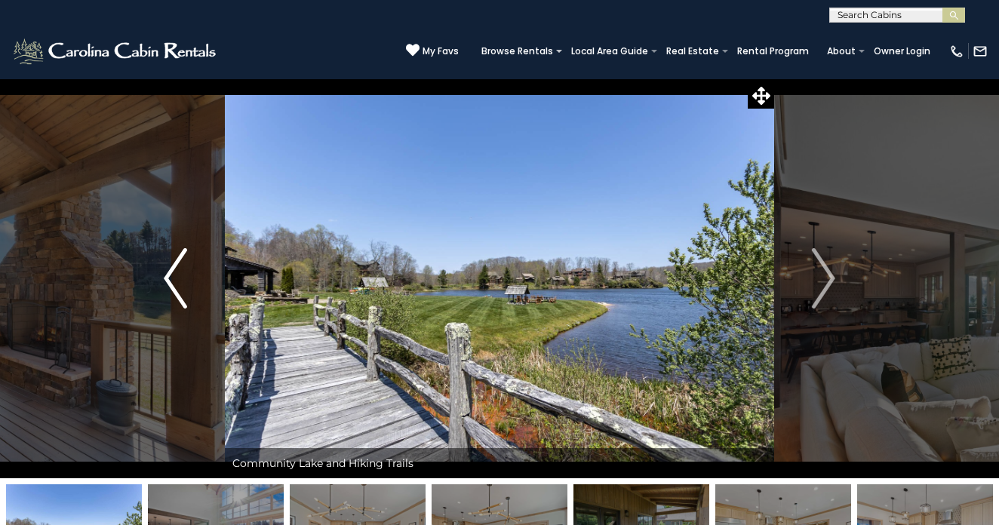
click at [177, 272] on img "Previous" at bounding box center [175, 278] width 23 height 60
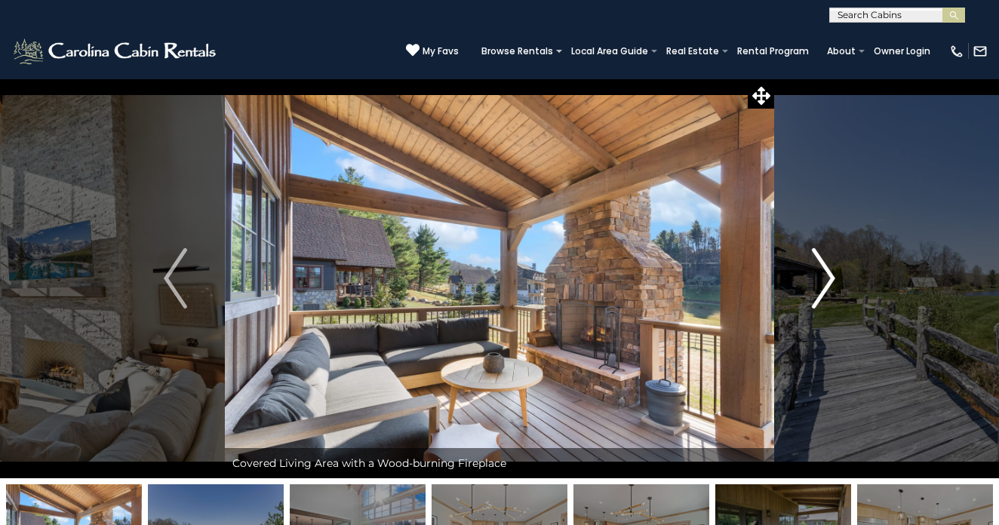
click at [821, 282] on img "Next" at bounding box center [823, 278] width 23 height 60
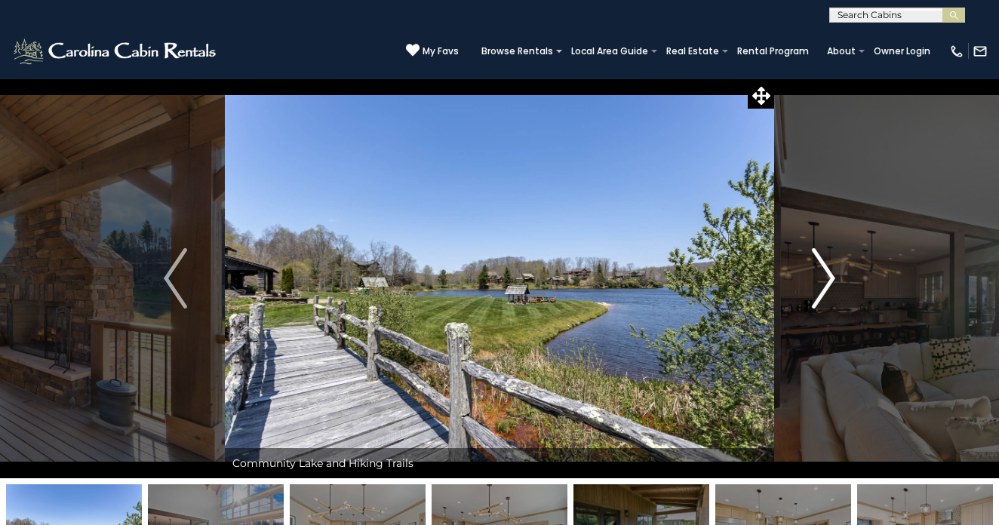
click at [821, 282] on img "Next" at bounding box center [823, 278] width 23 height 60
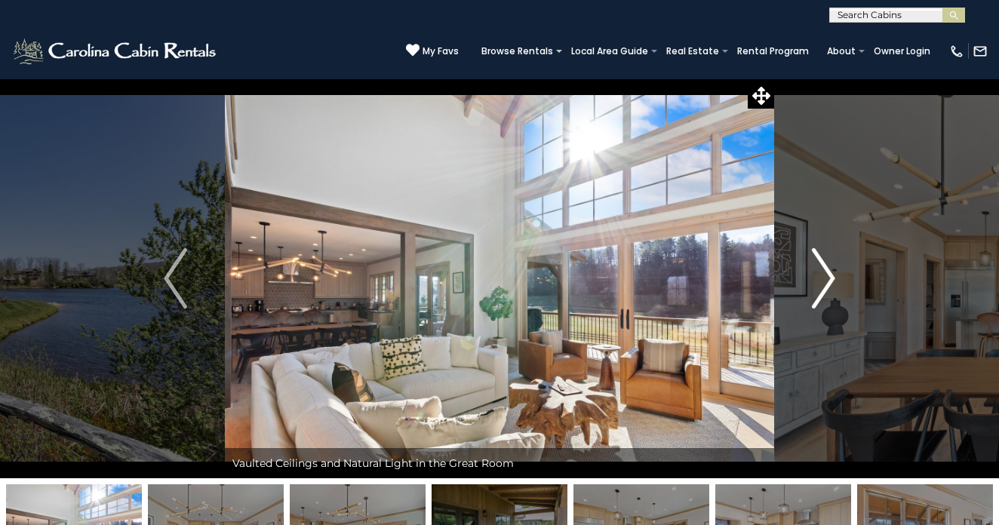
click at [821, 282] on img "Next" at bounding box center [823, 278] width 23 height 60
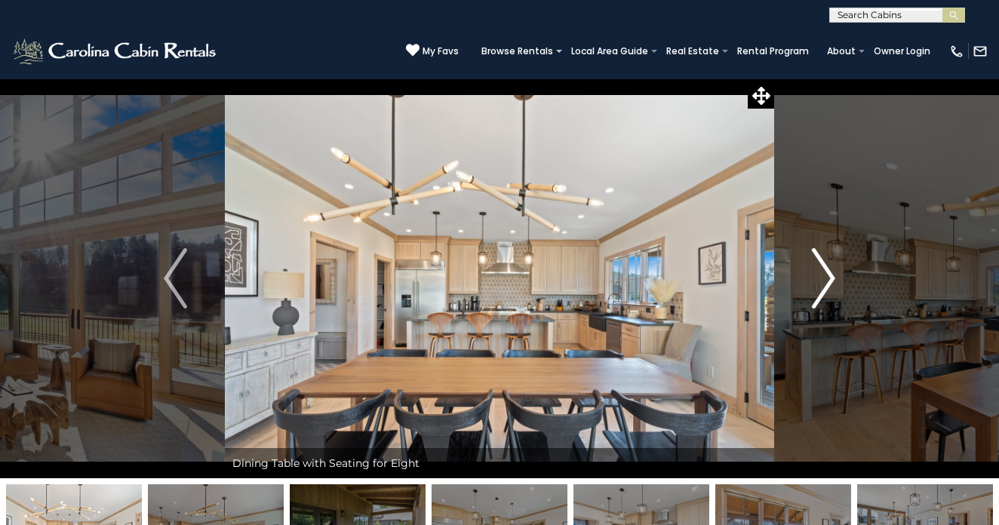
click at [821, 282] on img "Next" at bounding box center [823, 278] width 23 height 60
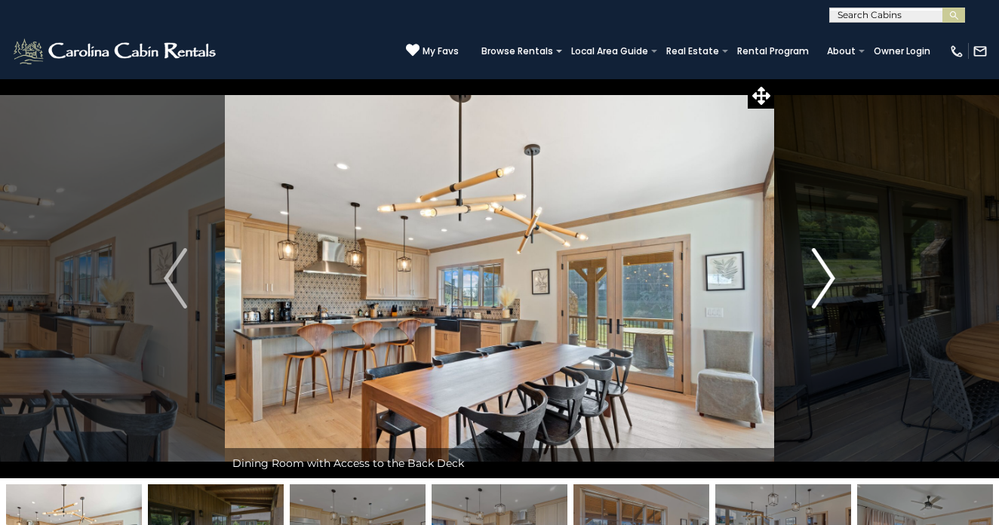
click at [821, 282] on img "Next" at bounding box center [823, 278] width 23 height 60
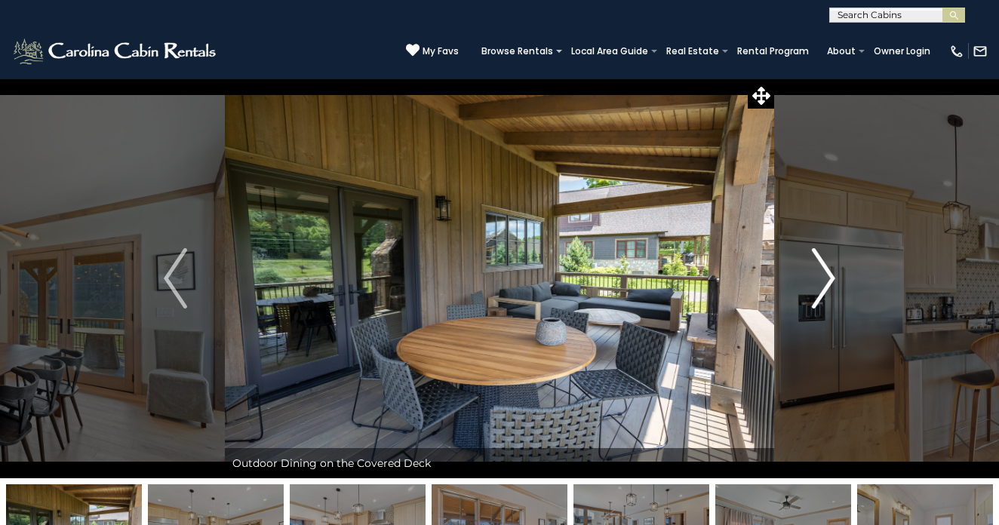
click at [821, 282] on img "Next" at bounding box center [823, 278] width 23 height 60
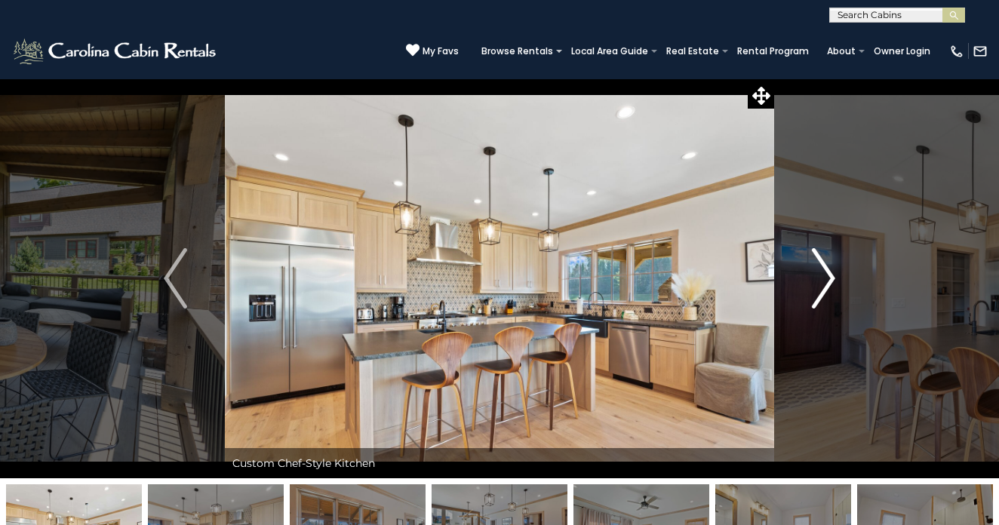
click at [821, 282] on img "Next" at bounding box center [823, 278] width 23 height 60
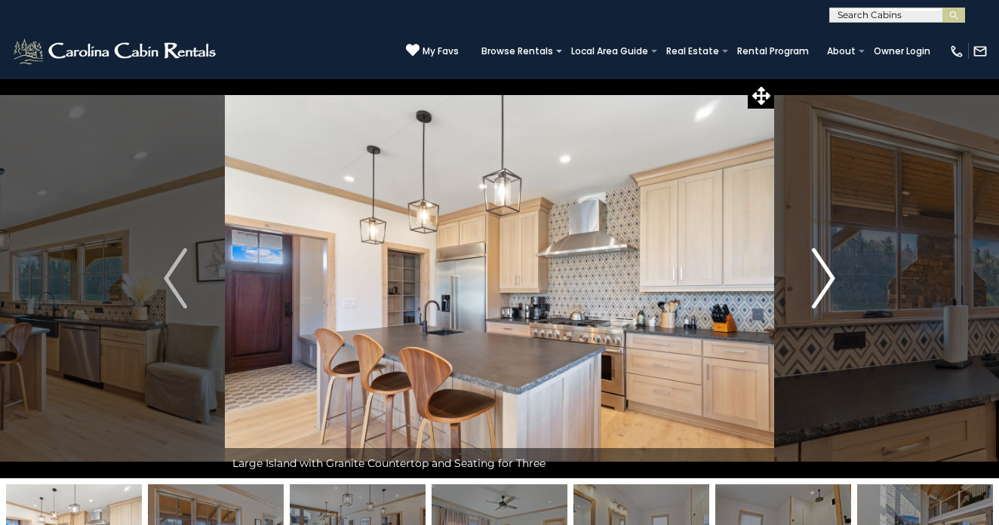
click at [821, 282] on img "Next" at bounding box center [823, 278] width 23 height 60
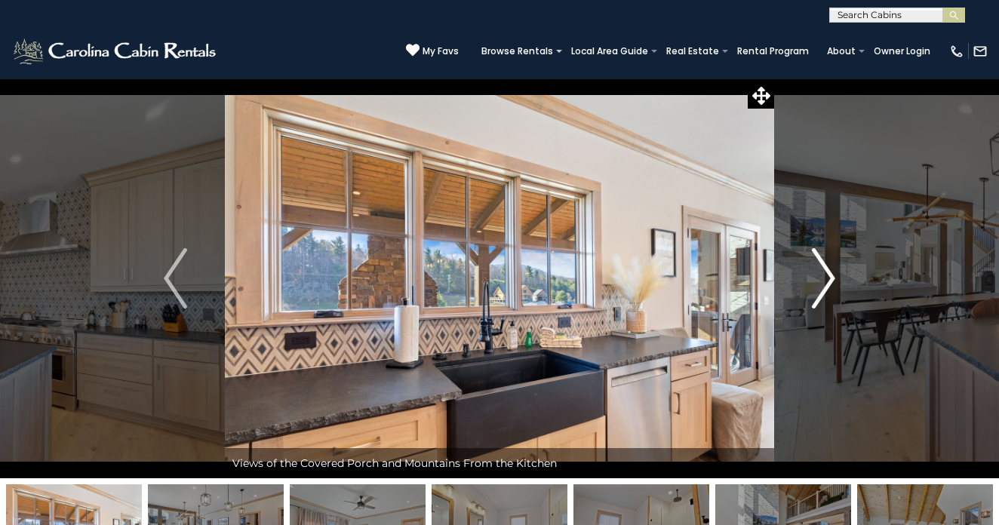
click at [821, 282] on img "Next" at bounding box center [823, 278] width 23 height 60
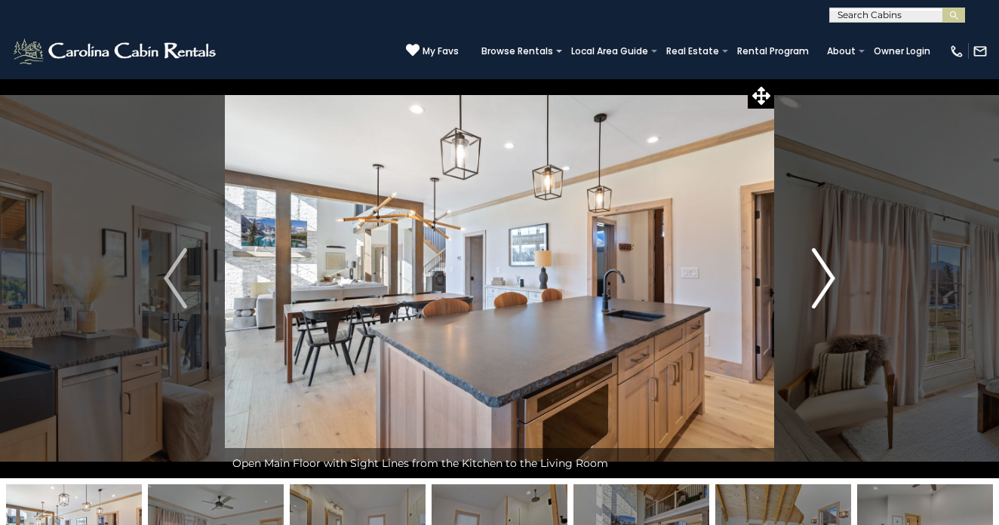
click at [821, 282] on img "Next" at bounding box center [823, 278] width 23 height 60
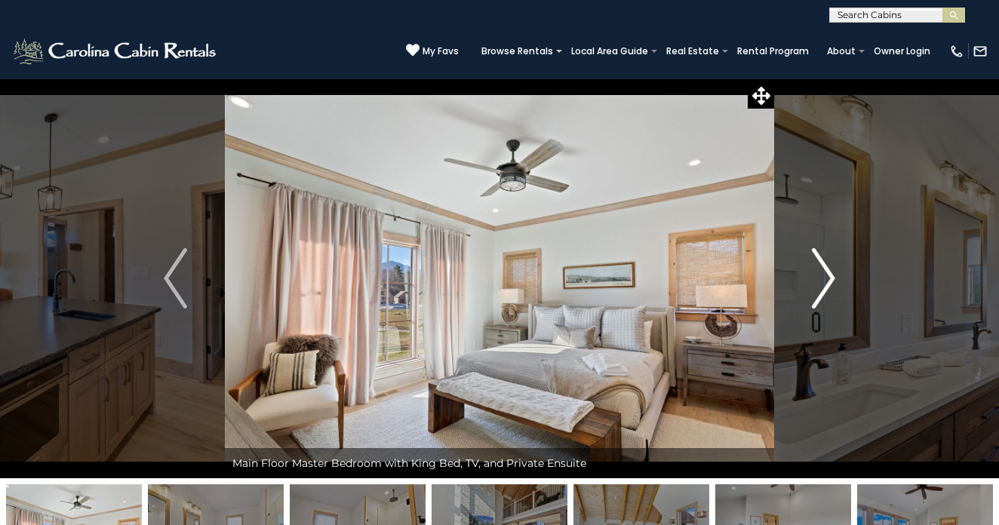
click at [821, 282] on img "Next" at bounding box center [823, 278] width 23 height 60
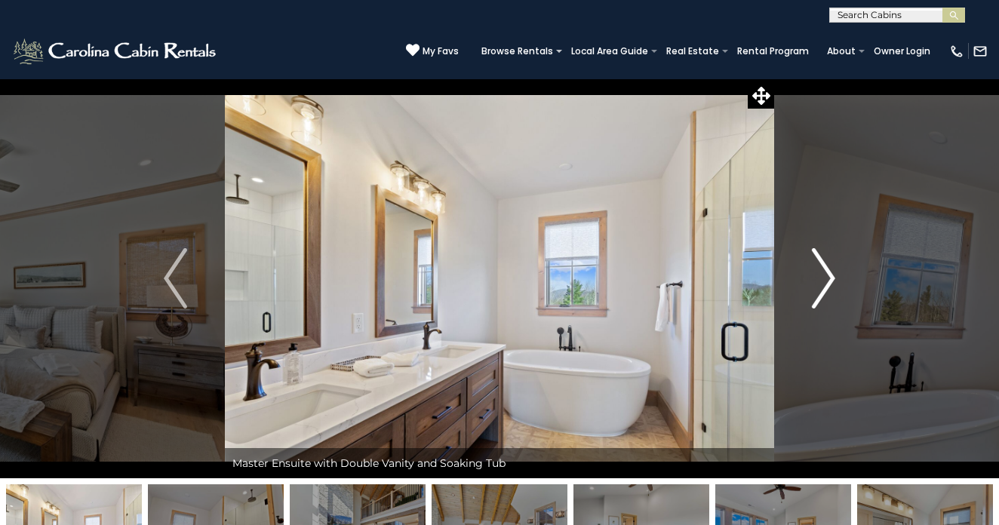
click at [821, 282] on img "Next" at bounding box center [823, 278] width 23 height 60
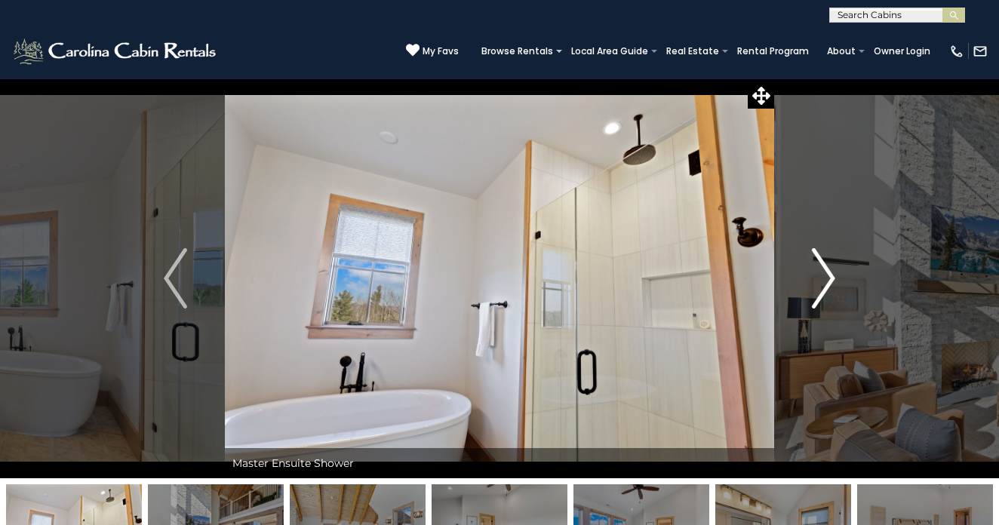
click at [821, 282] on img "Next" at bounding box center [823, 278] width 23 height 60
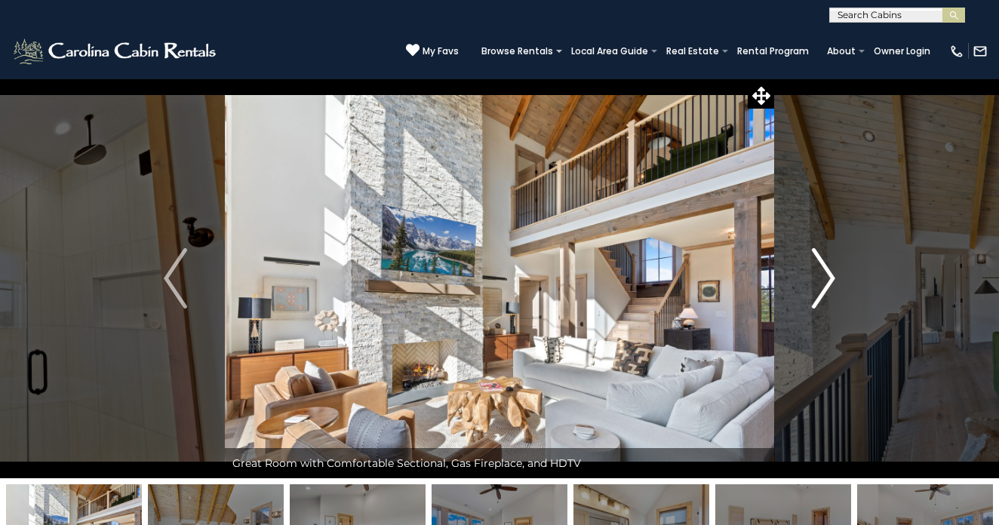
click at [821, 282] on img "Next" at bounding box center [823, 278] width 23 height 60
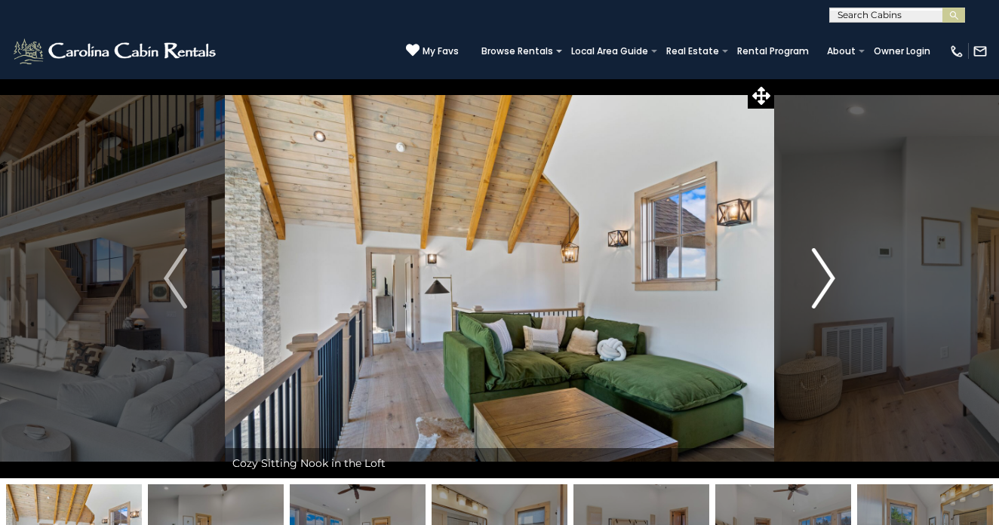
click at [821, 282] on img "Next" at bounding box center [823, 278] width 23 height 60
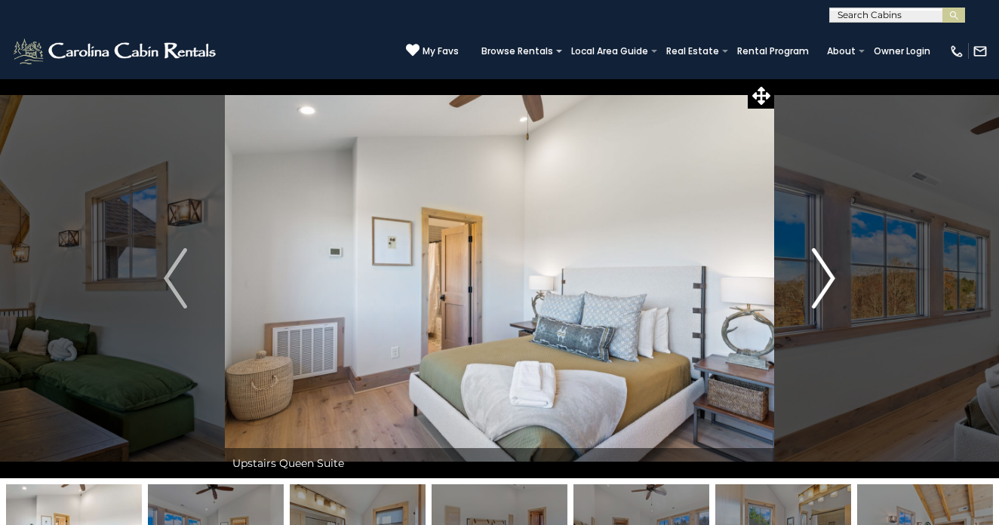
click at [821, 282] on img "Next" at bounding box center [823, 278] width 23 height 60
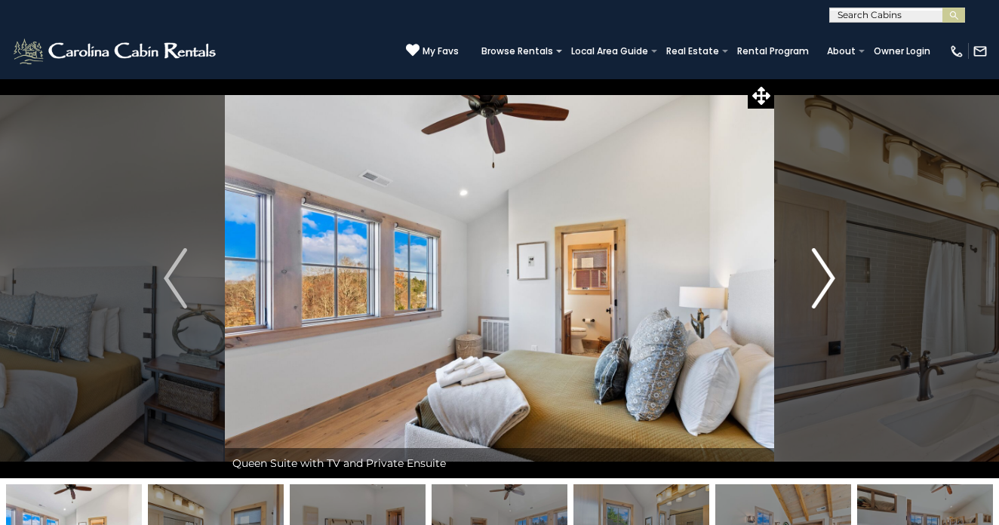
click at [821, 282] on img "Next" at bounding box center [823, 278] width 23 height 60
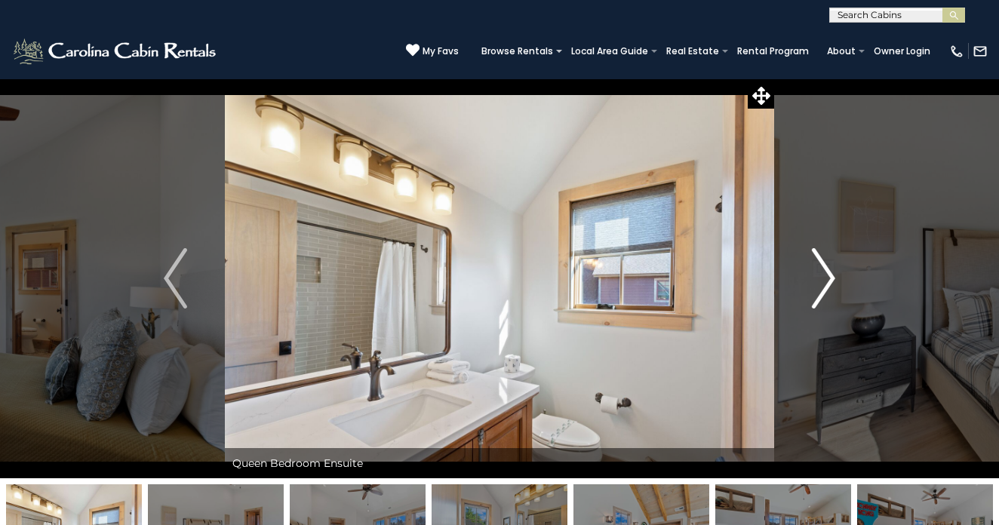
click at [821, 282] on img "Next" at bounding box center [823, 278] width 23 height 60
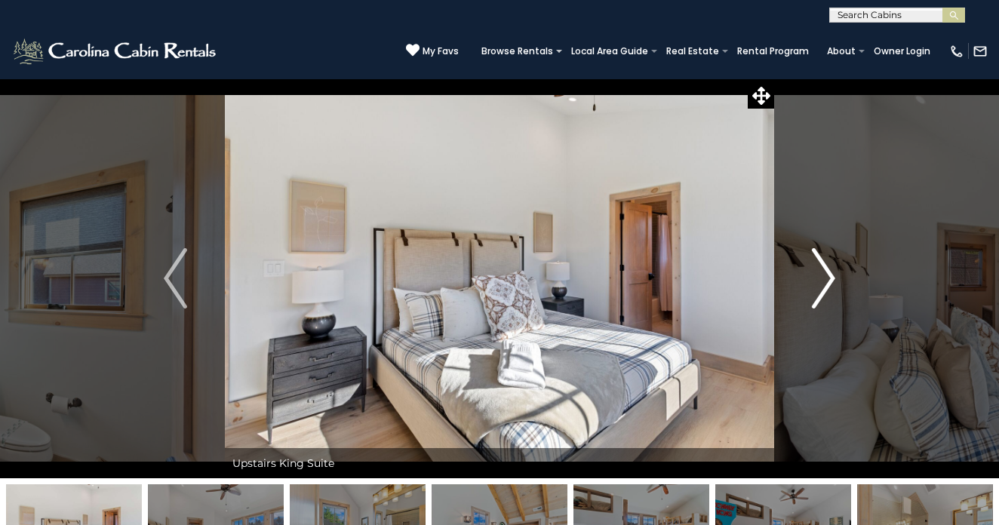
click at [821, 282] on img "Next" at bounding box center [823, 278] width 23 height 60
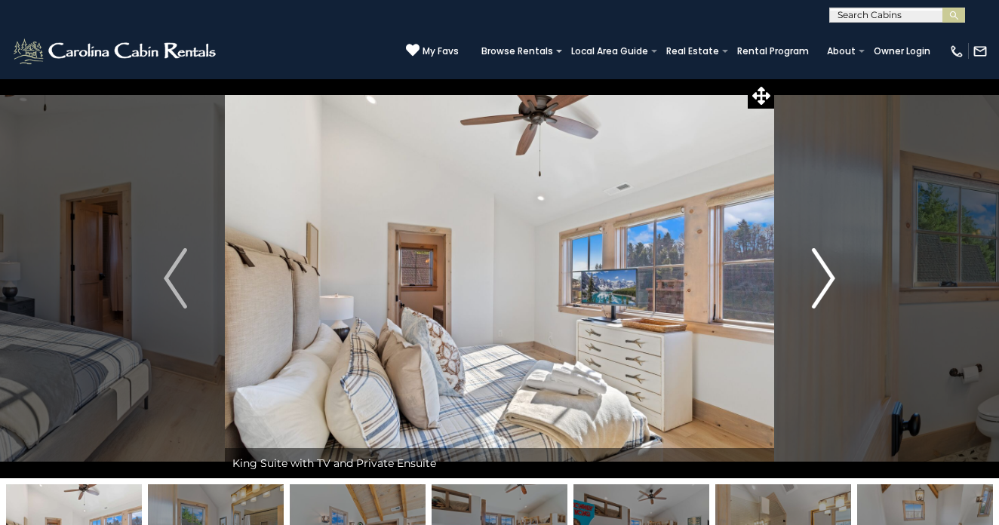
click at [821, 282] on img "Next" at bounding box center [823, 278] width 23 height 60
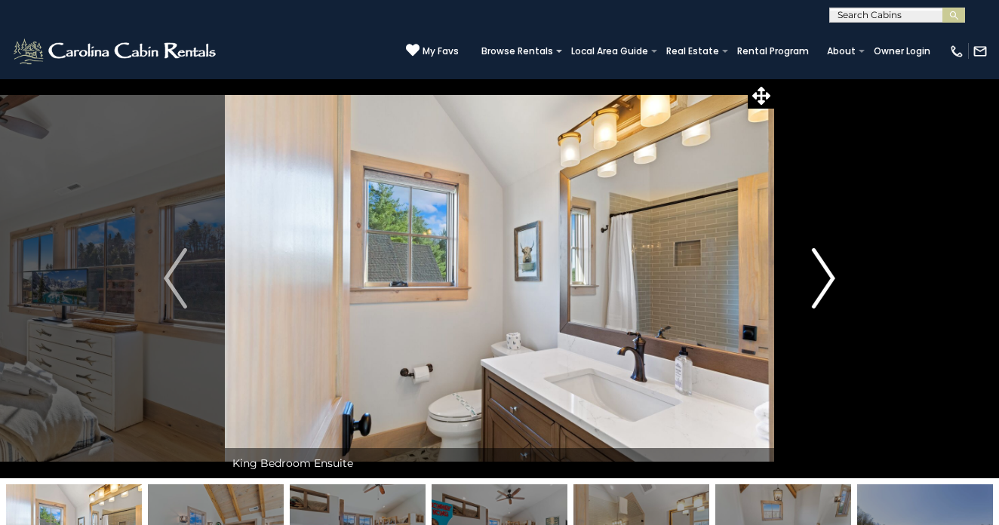
click at [821, 282] on img "Next" at bounding box center [823, 278] width 23 height 60
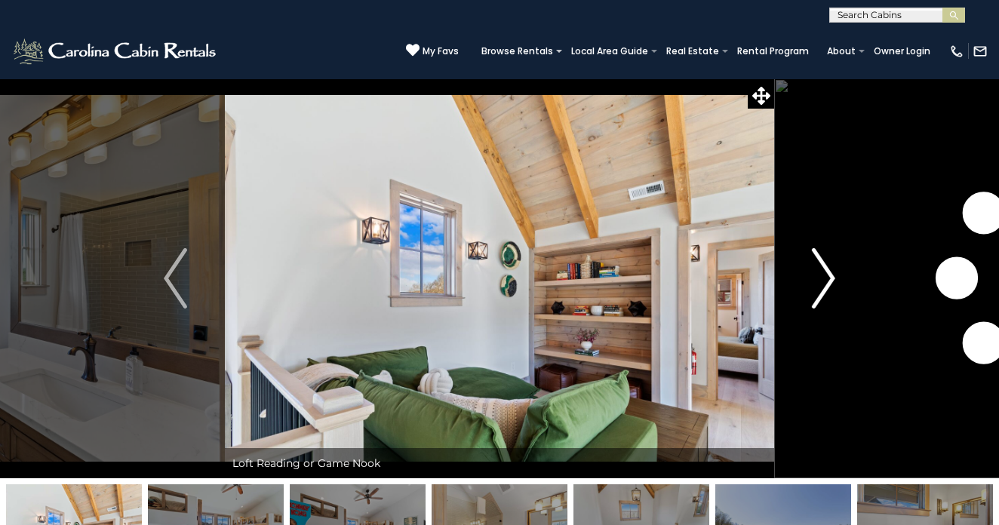
click at [821, 282] on img "Next" at bounding box center [823, 278] width 23 height 60
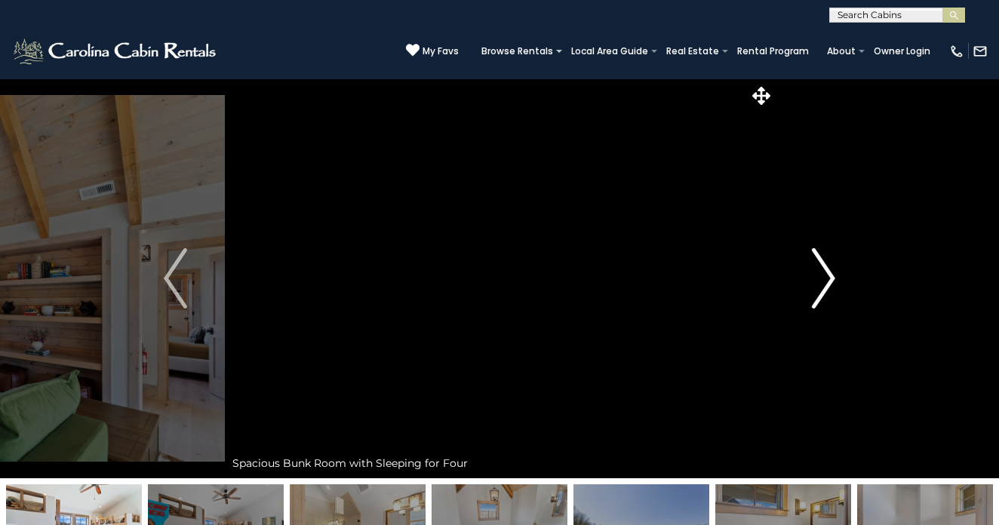
click at [821, 282] on img "Next" at bounding box center [823, 278] width 23 height 60
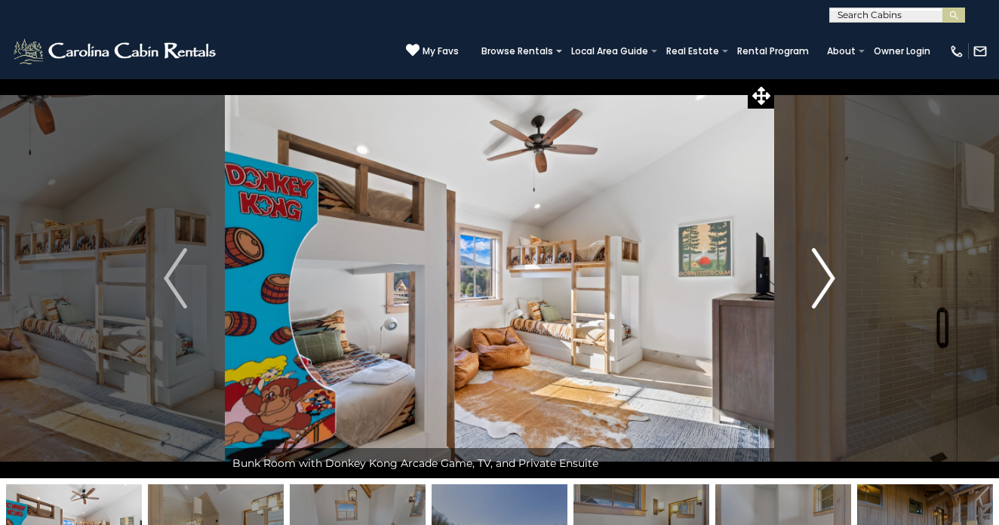
click at [821, 282] on img "Next" at bounding box center [823, 278] width 23 height 60
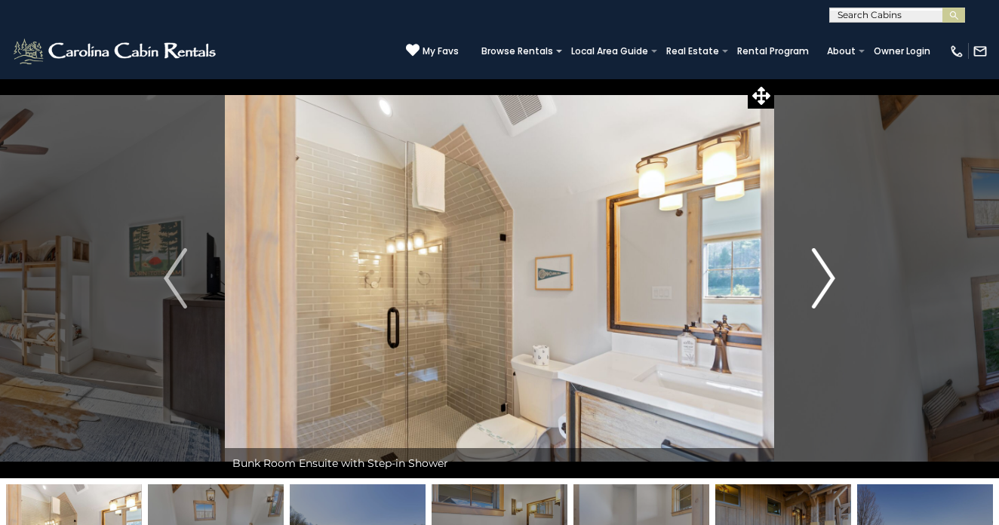
click at [821, 282] on img "Next" at bounding box center [823, 278] width 23 height 60
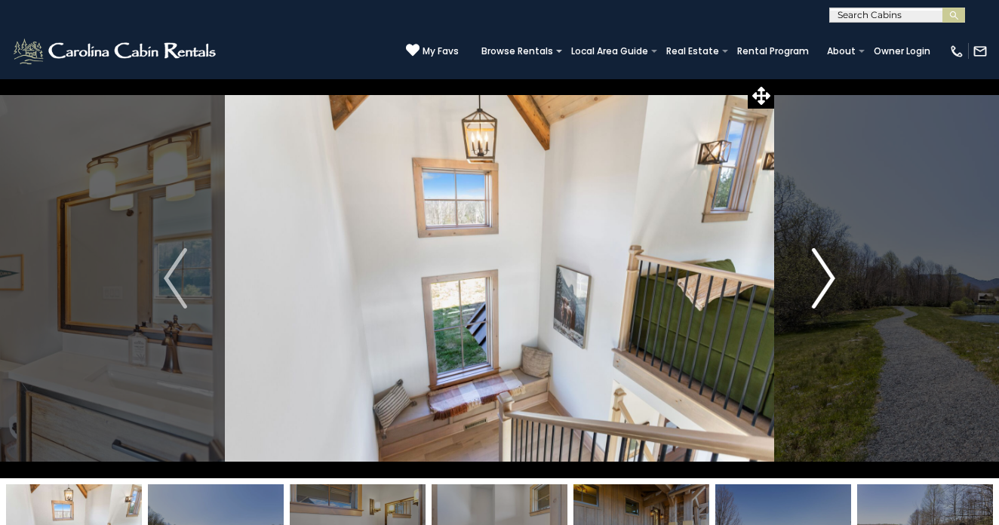
click at [821, 282] on img "Next" at bounding box center [823, 278] width 23 height 60
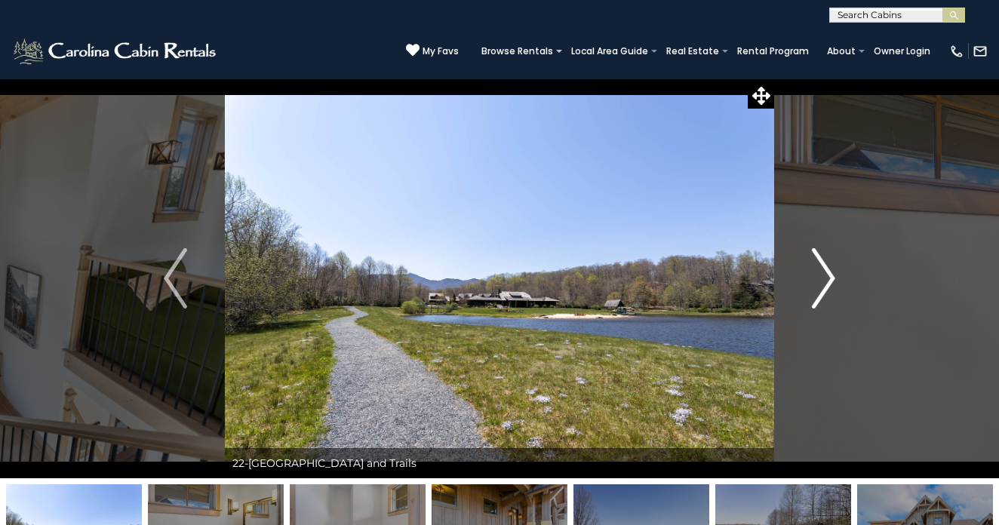
click at [821, 282] on img "Next" at bounding box center [823, 278] width 23 height 60
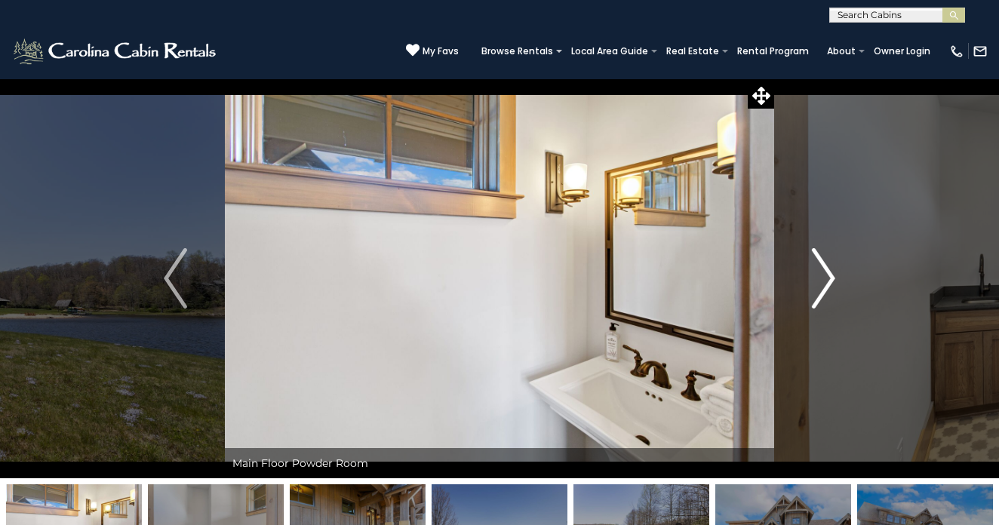
click at [821, 282] on img "Next" at bounding box center [823, 278] width 23 height 60
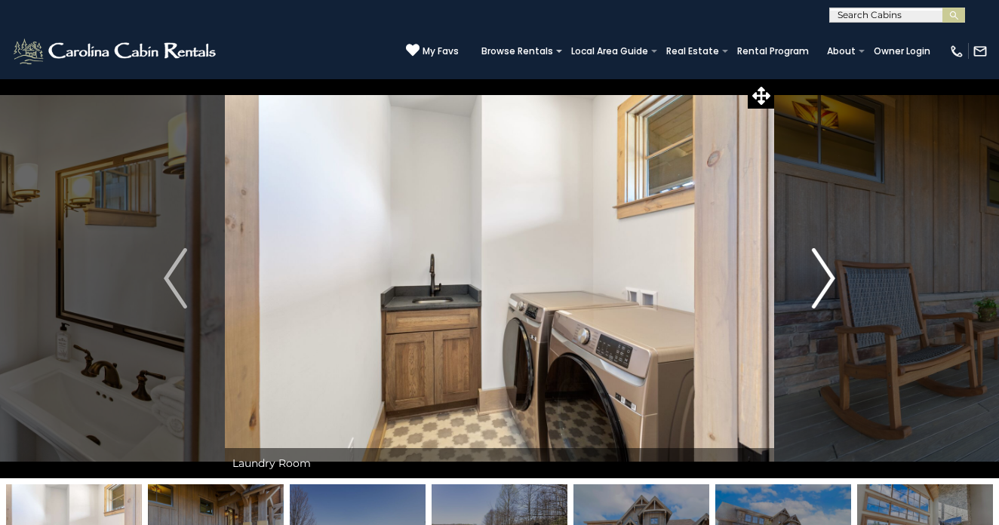
click at [821, 282] on img "Next" at bounding box center [823, 278] width 23 height 60
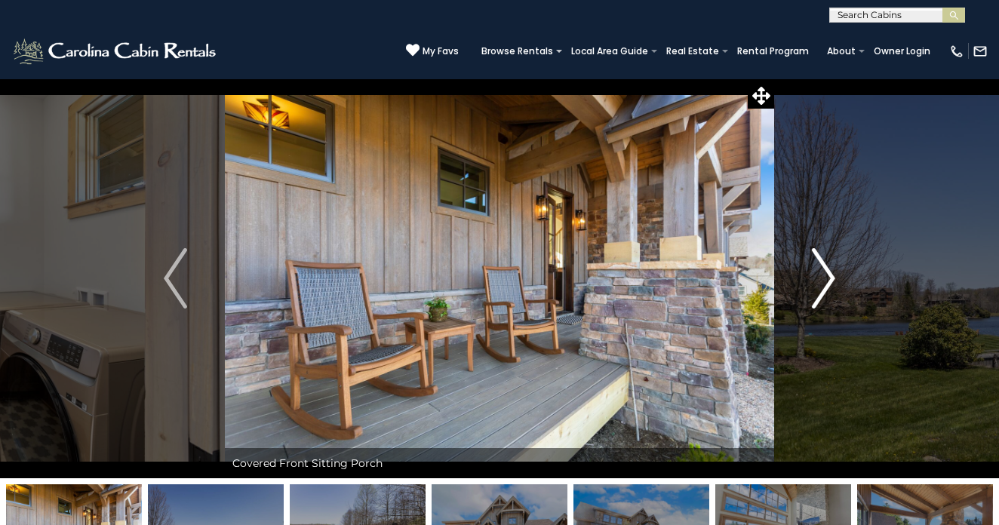
click at [821, 282] on img "Next" at bounding box center [823, 278] width 23 height 60
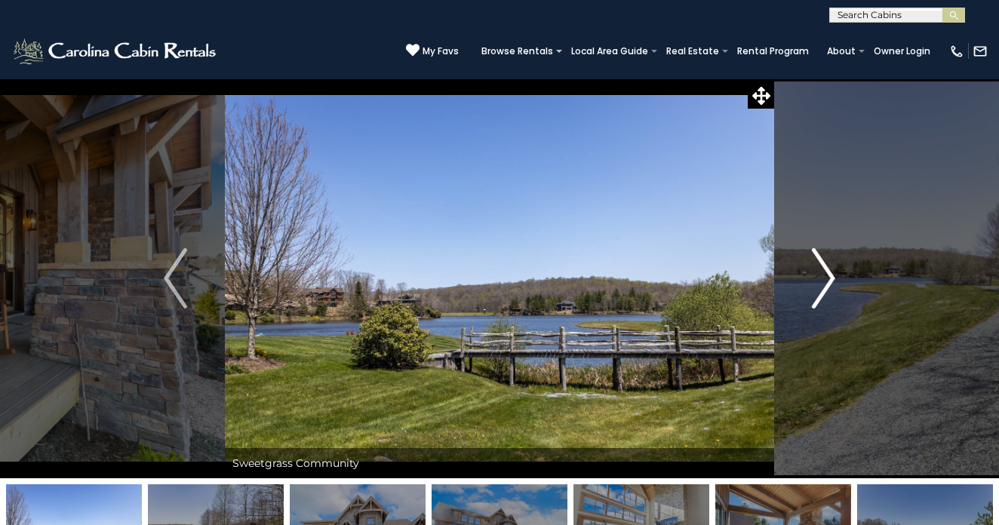
click at [821, 282] on img "Next" at bounding box center [823, 278] width 23 height 60
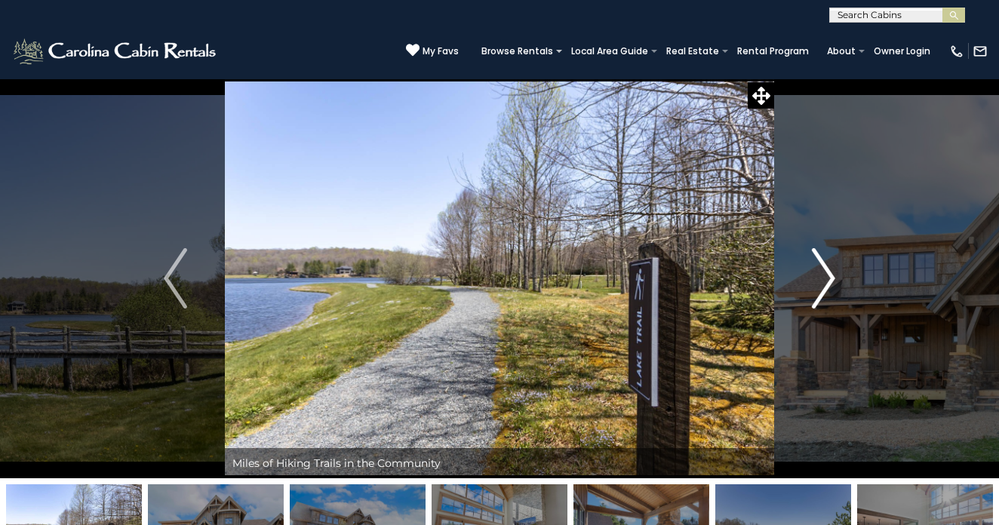
click at [821, 282] on img "Next" at bounding box center [823, 278] width 23 height 60
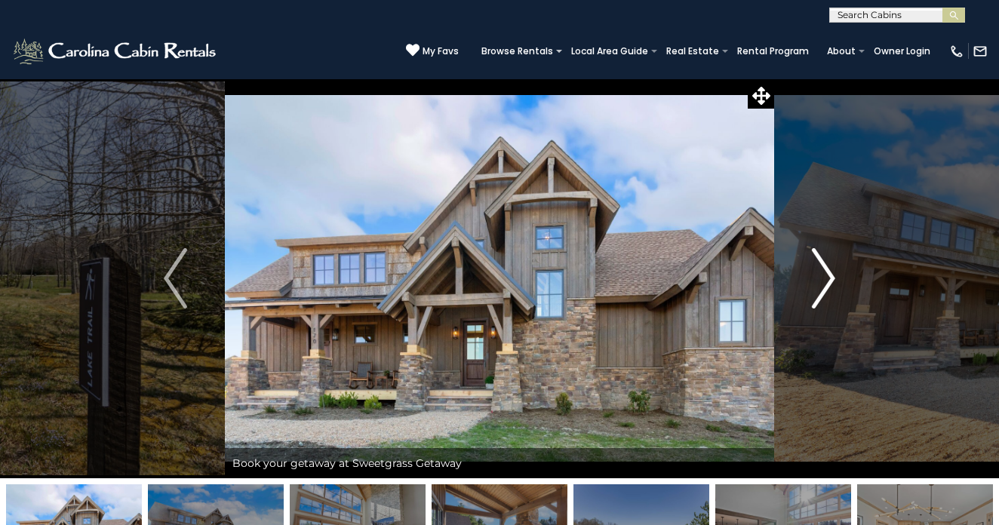
click at [821, 282] on img "Next" at bounding box center [823, 278] width 23 height 60
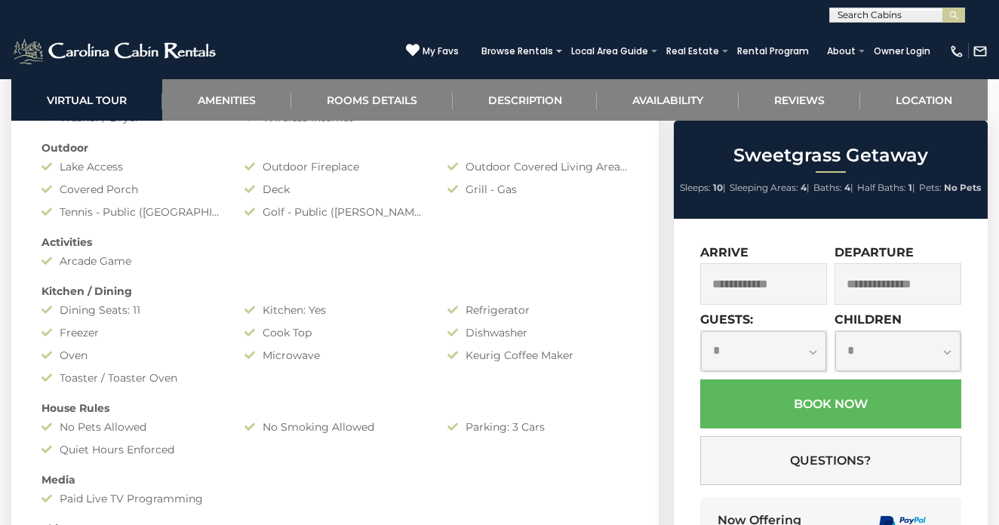
scroll to position [1246, 0]
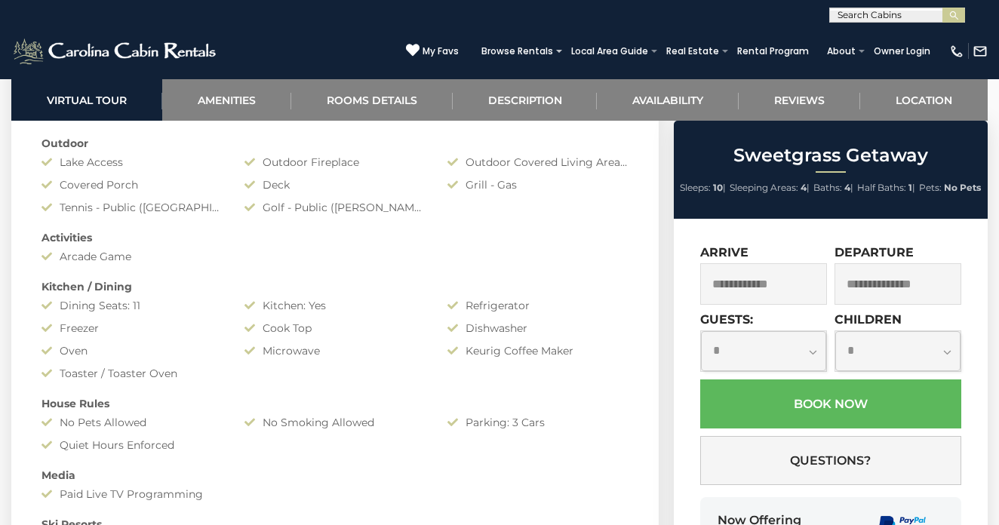
click at [855, 13] on input "text" at bounding box center [896, 18] width 132 height 15
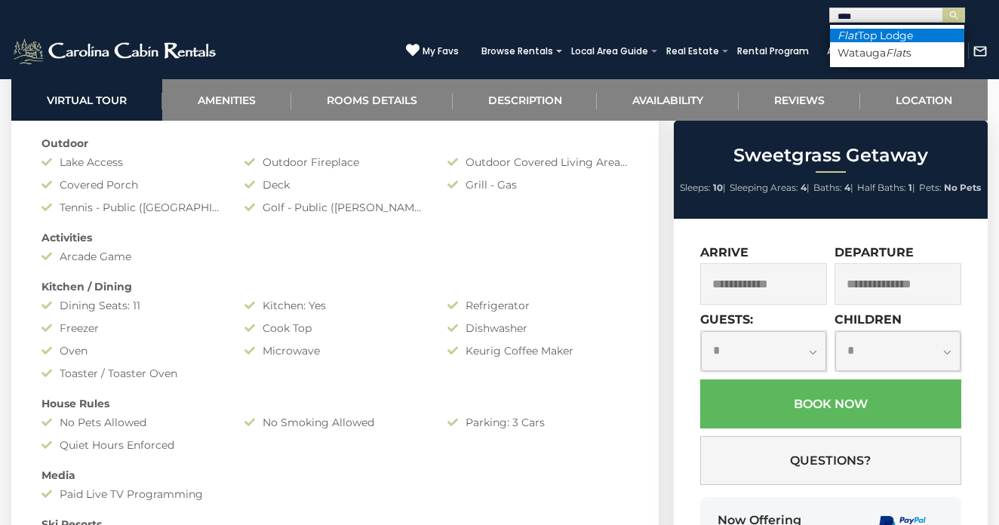
type input "****"
click at [872, 37] on li "Flat Top Lodge" at bounding box center [897, 36] width 134 height 14
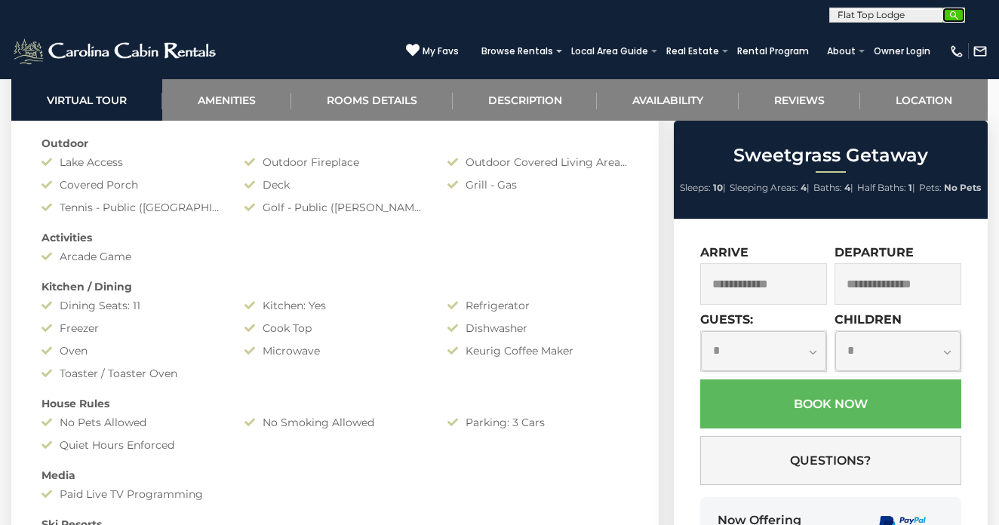
click at [952, 16] on img "submit" at bounding box center [954, 15] width 11 height 11
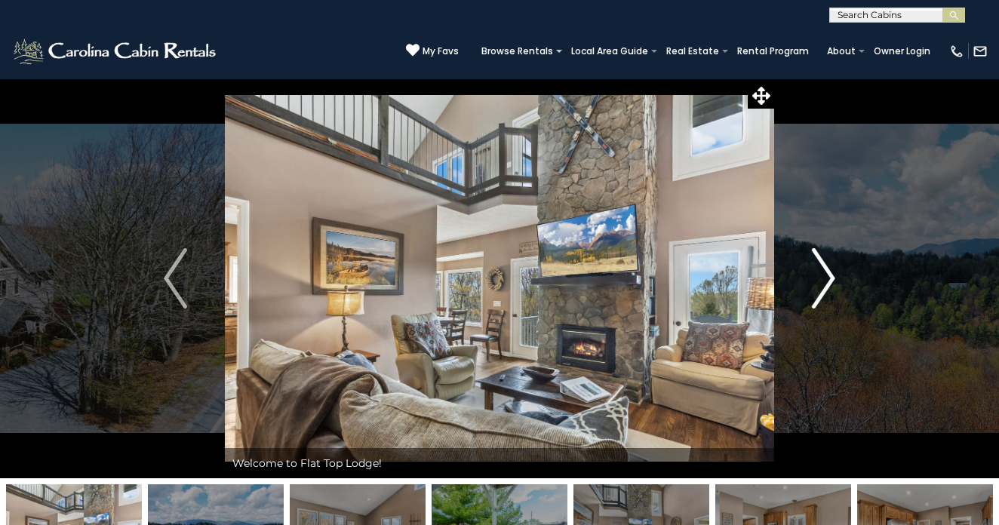
click at [832, 275] on img "Next" at bounding box center [823, 278] width 23 height 60
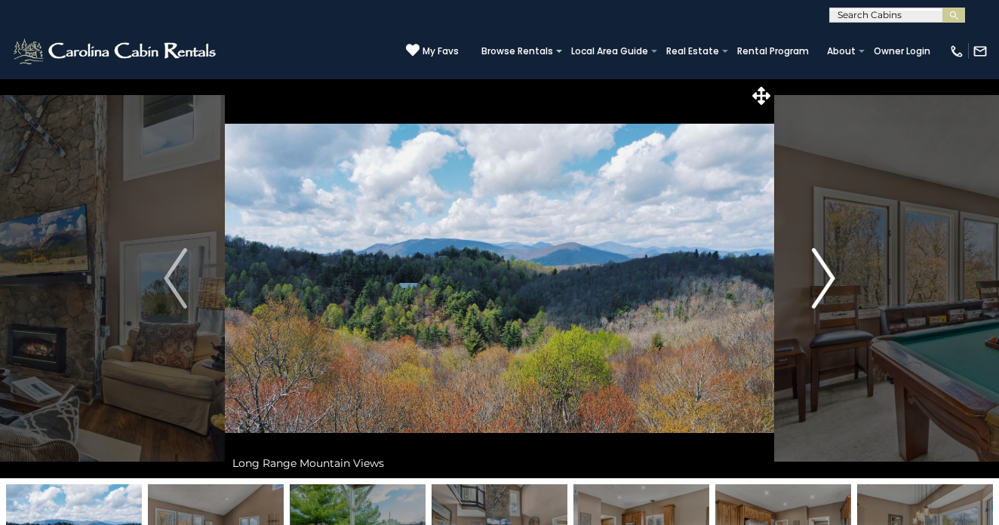
click at [829, 276] on img "Next" at bounding box center [823, 278] width 23 height 60
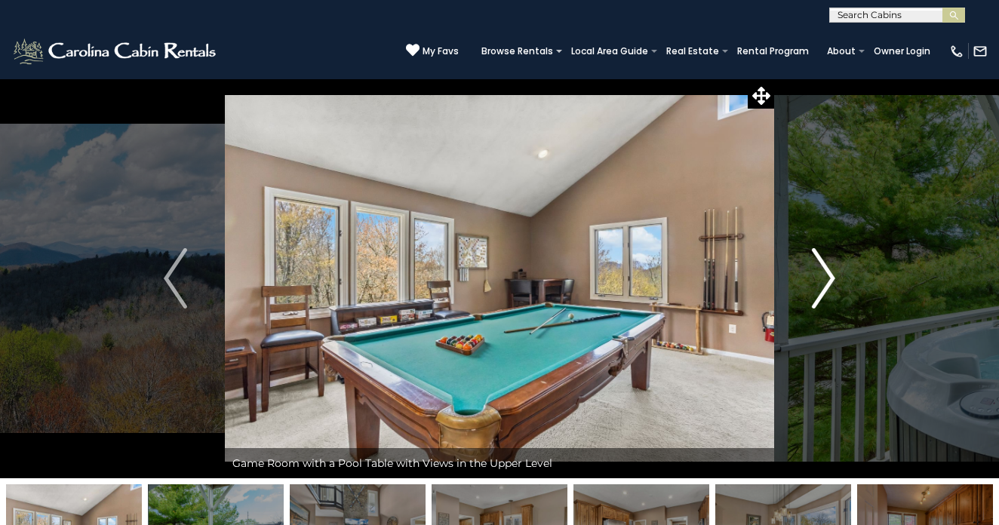
click at [829, 276] on img "Next" at bounding box center [823, 278] width 23 height 60
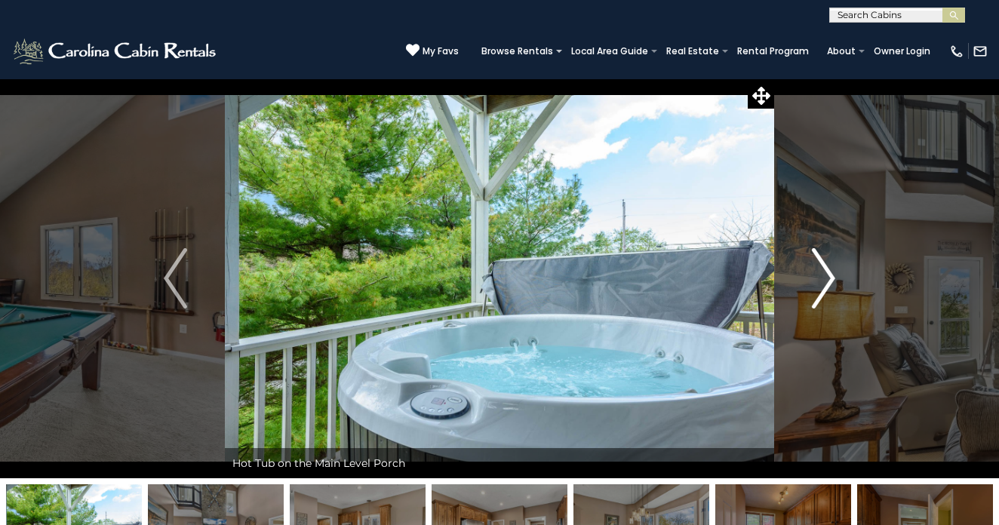
click at [829, 276] on img "Next" at bounding box center [823, 278] width 23 height 60
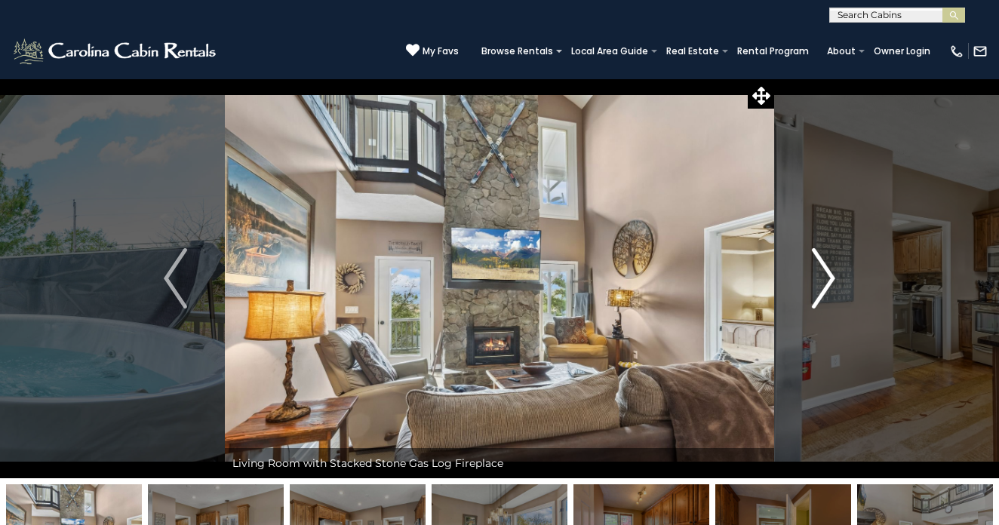
click at [829, 276] on img "Next" at bounding box center [823, 278] width 23 height 60
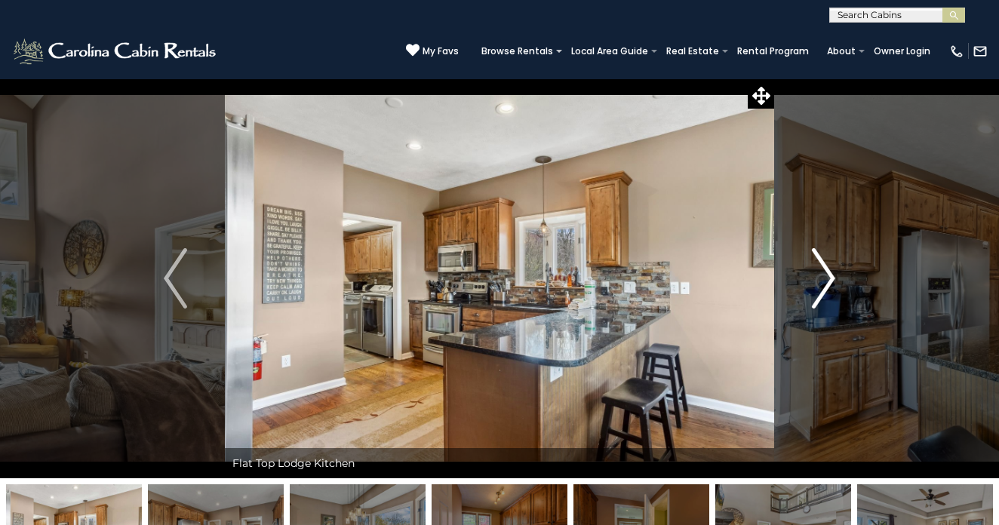
click at [829, 276] on img "Next" at bounding box center [823, 278] width 23 height 60
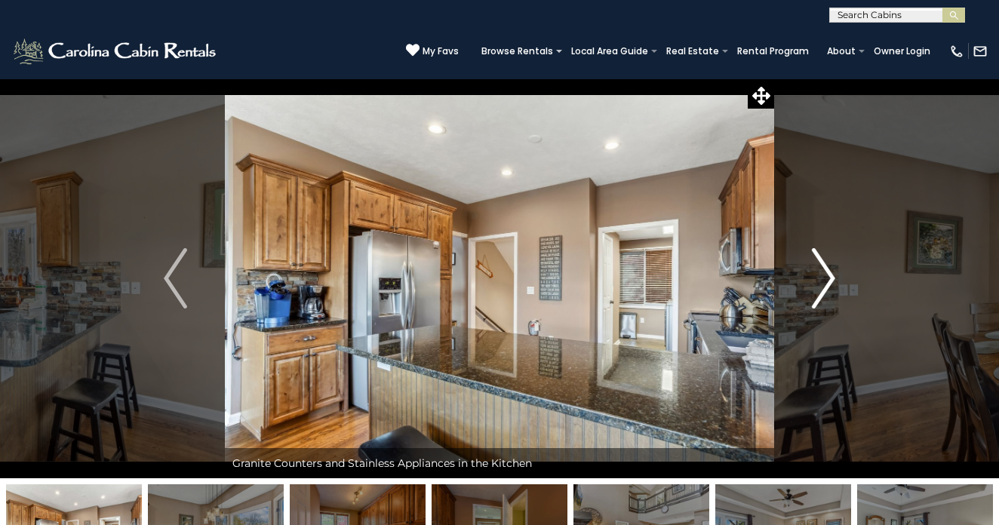
click at [829, 276] on img "Next" at bounding box center [823, 278] width 23 height 60
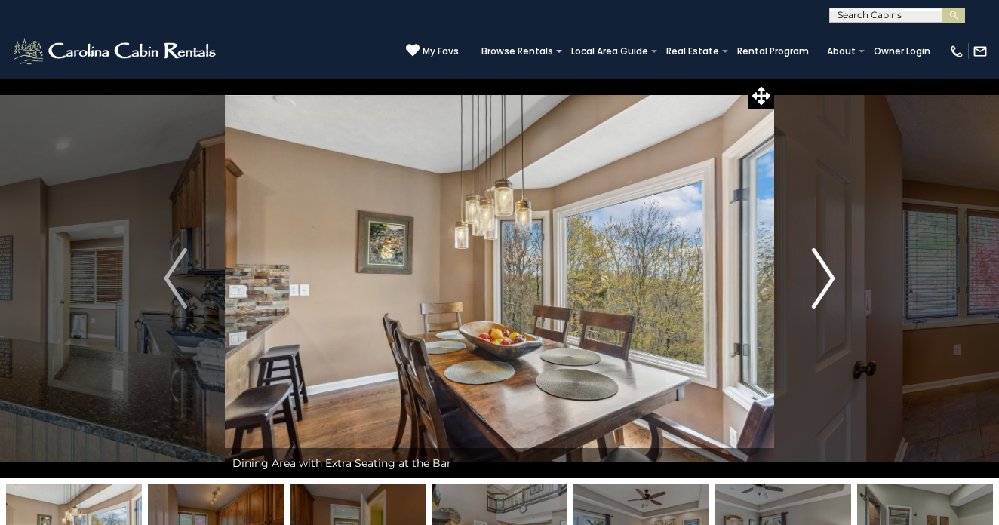
click at [829, 276] on img "Next" at bounding box center [823, 278] width 23 height 60
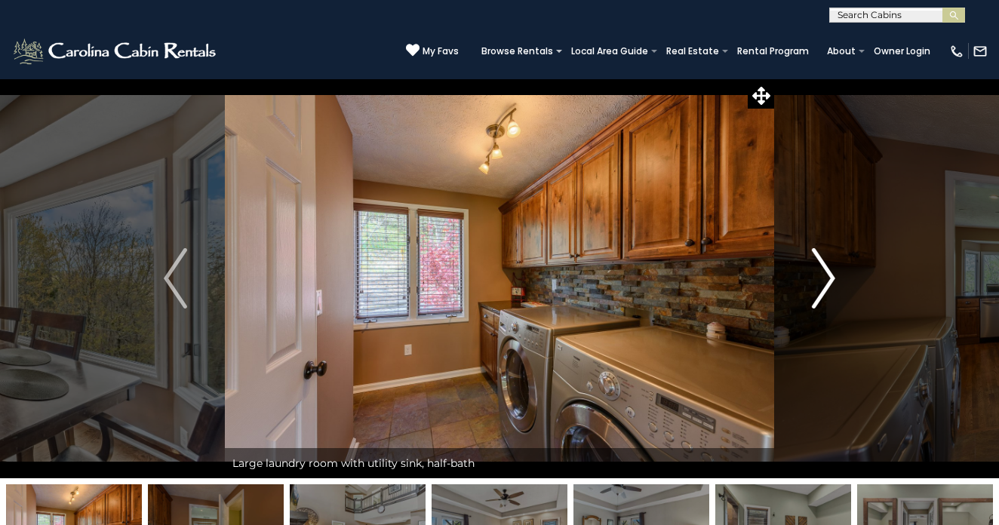
click at [829, 276] on img "Next" at bounding box center [823, 278] width 23 height 60
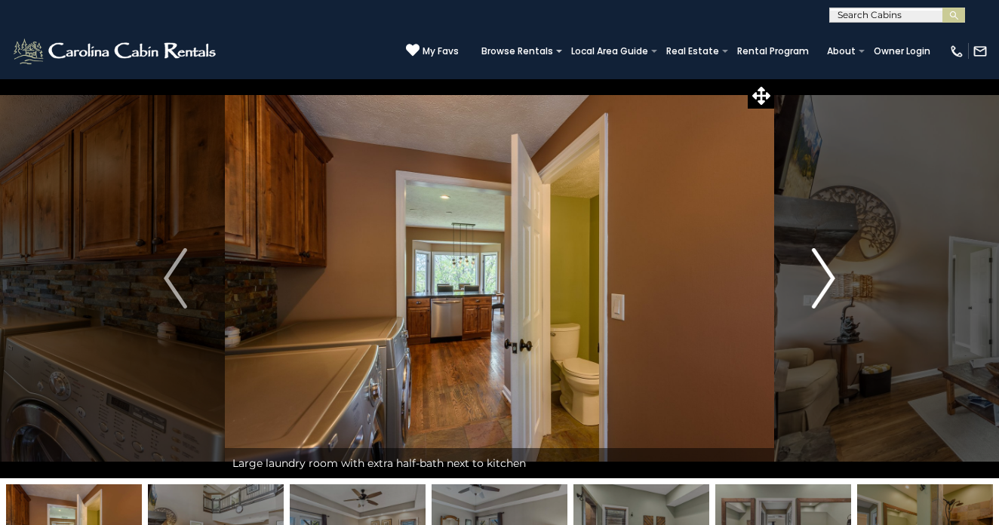
click at [829, 276] on img "Next" at bounding box center [823, 278] width 23 height 60
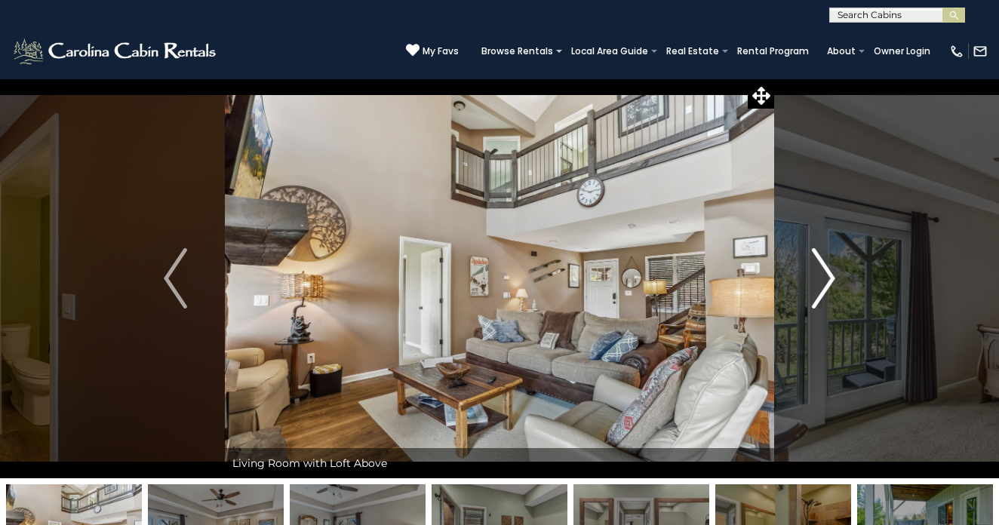
click at [829, 276] on img "Next" at bounding box center [823, 278] width 23 height 60
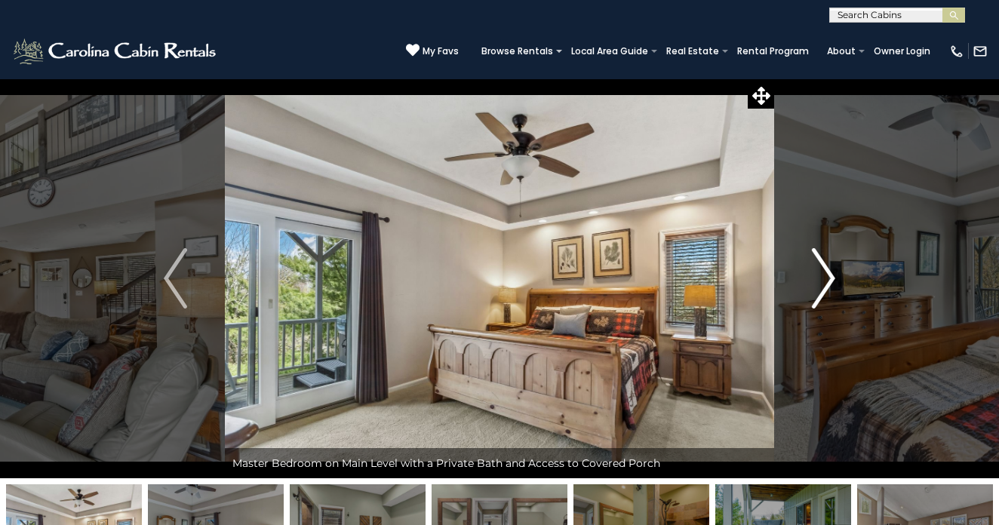
click at [829, 276] on img "Next" at bounding box center [823, 278] width 23 height 60
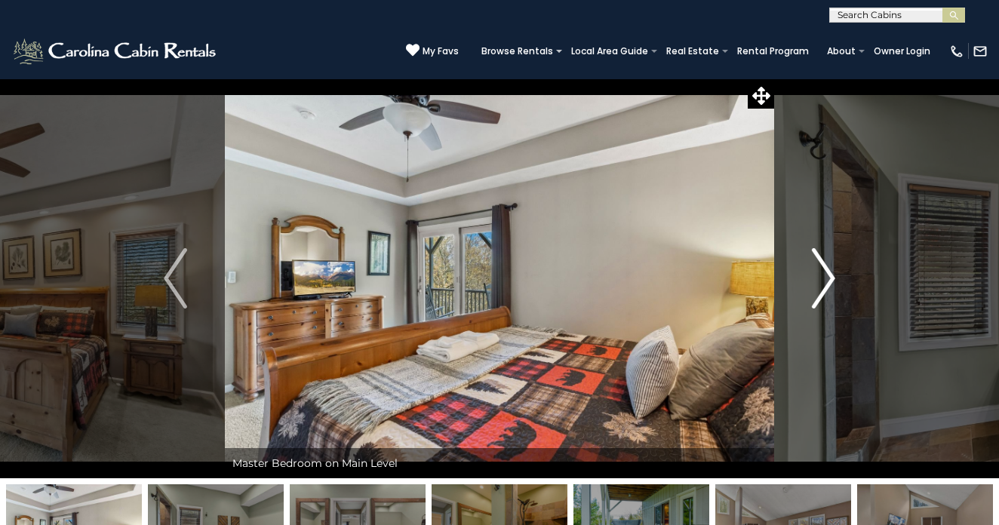
click at [829, 276] on img "Next" at bounding box center [823, 278] width 23 height 60
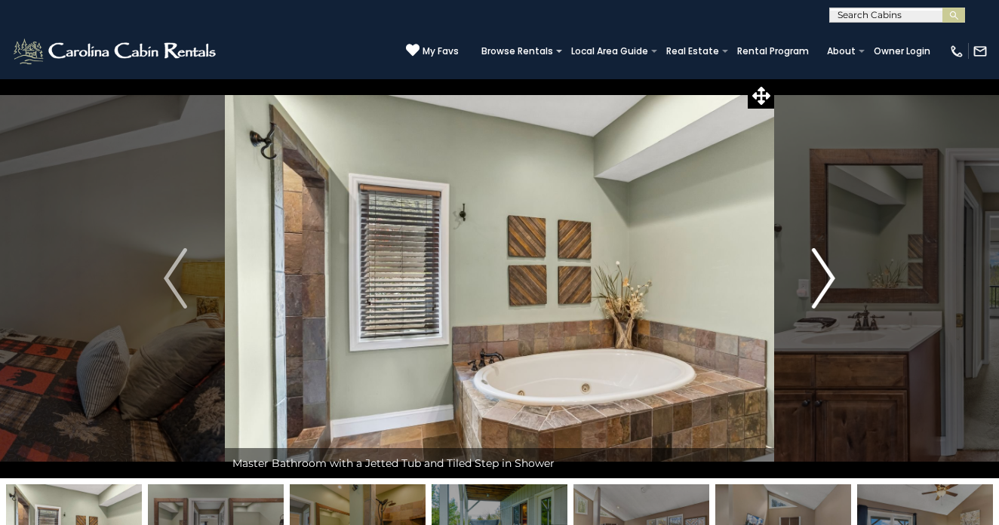
click at [829, 276] on img "Next" at bounding box center [823, 278] width 23 height 60
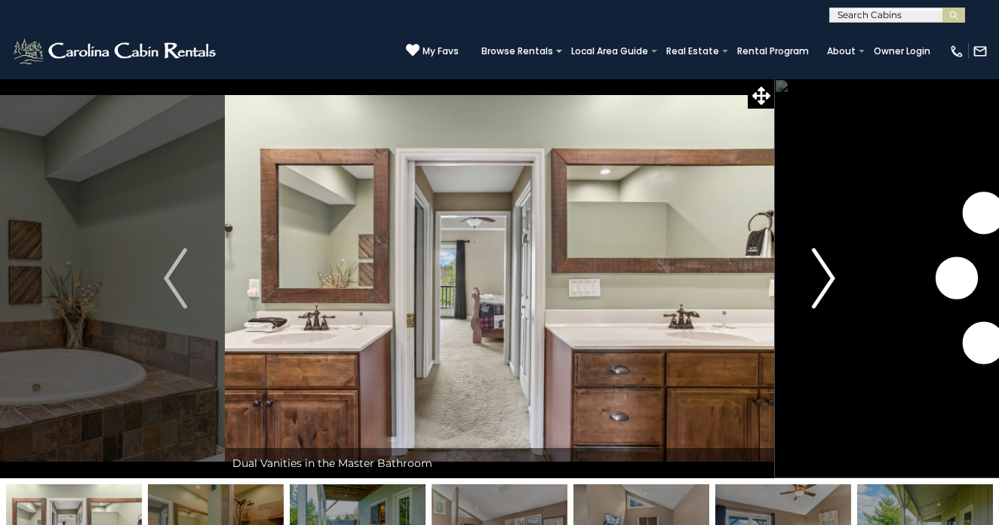
click at [829, 276] on img "Next" at bounding box center [823, 278] width 23 height 60
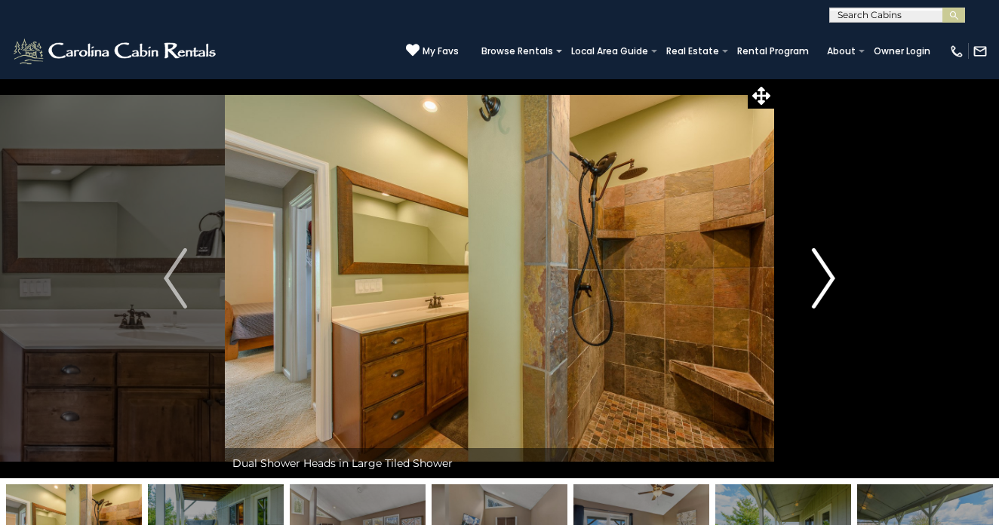
click at [829, 276] on img "Next" at bounding box center [823, 278] width 23 height 60
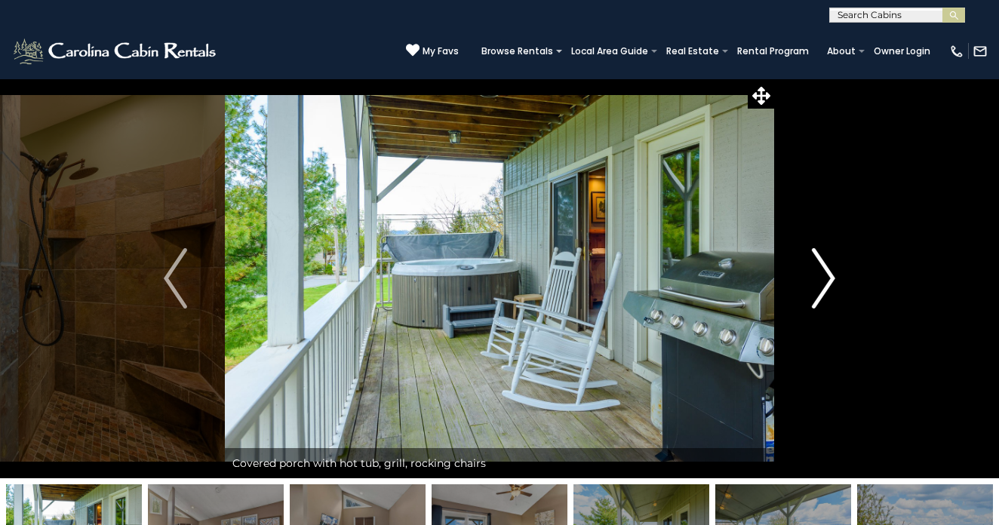
click at [829, 276] on img "Next" at bounding box center [823, 278] width 23 height 60
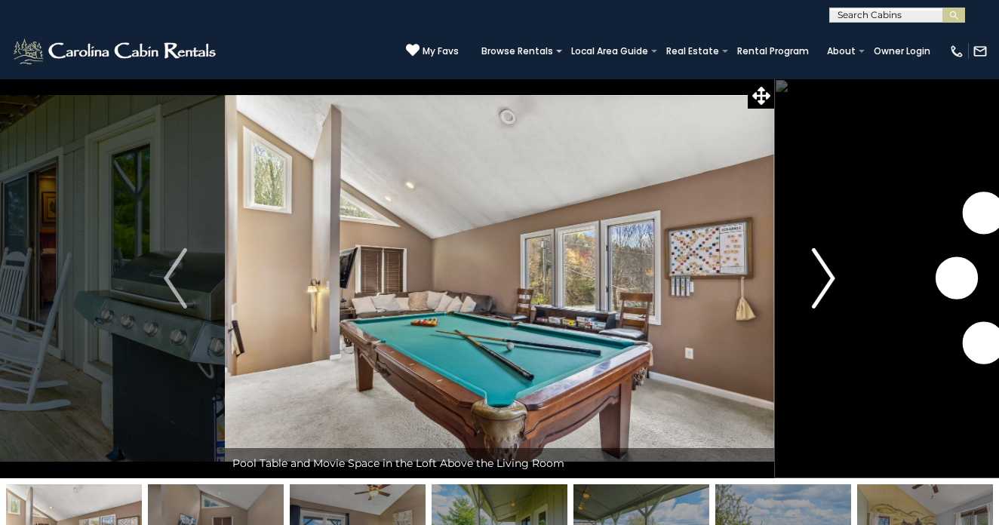
click at [829, 276] on img "Next" at bounding box center [823, 278] width 23 height 60
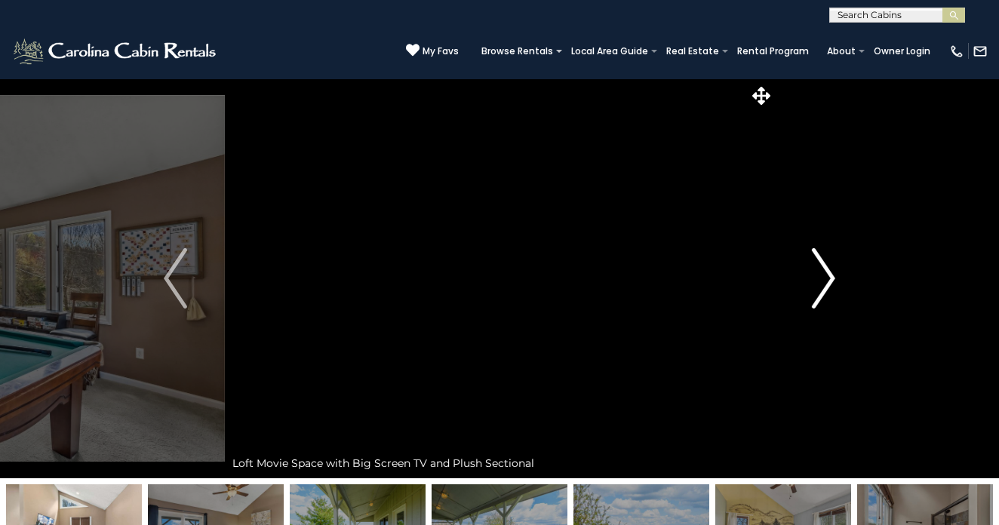
click at [829, 276] on img "Next" at bounding box center [823, 278] width 23 height 60
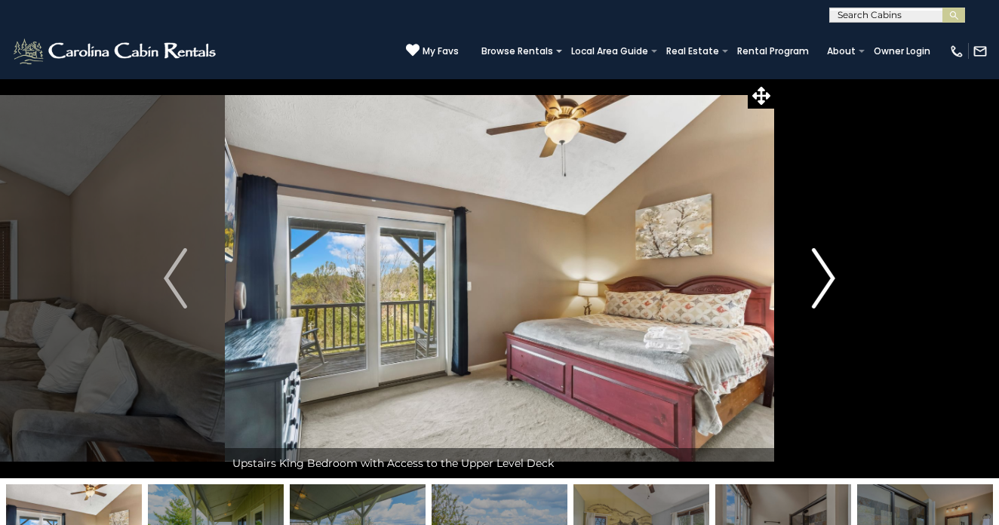
click at [829, 276] on img "Next" at bounding box center [823, 278] width 23 height 60
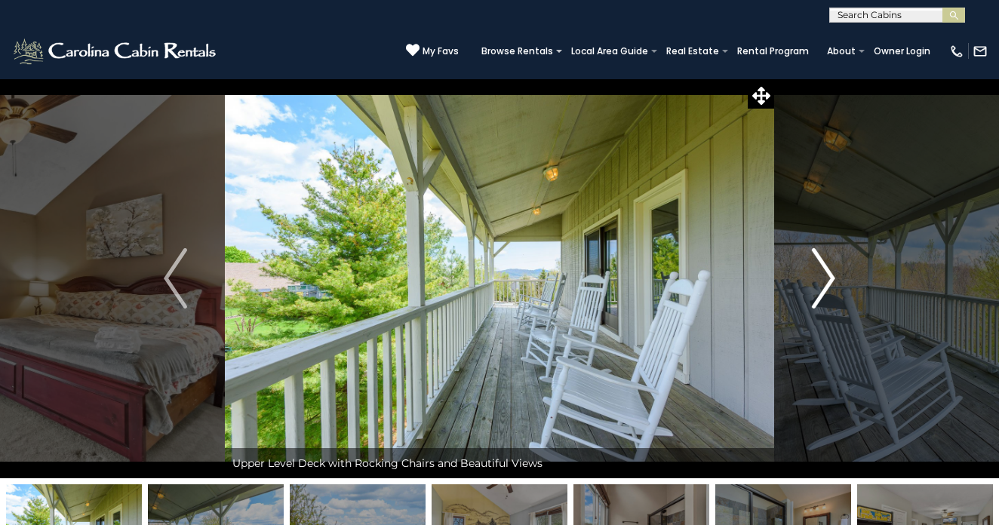
click at [829, 276] on img "Next" at bounding box center [823, 278] width 23 height 60
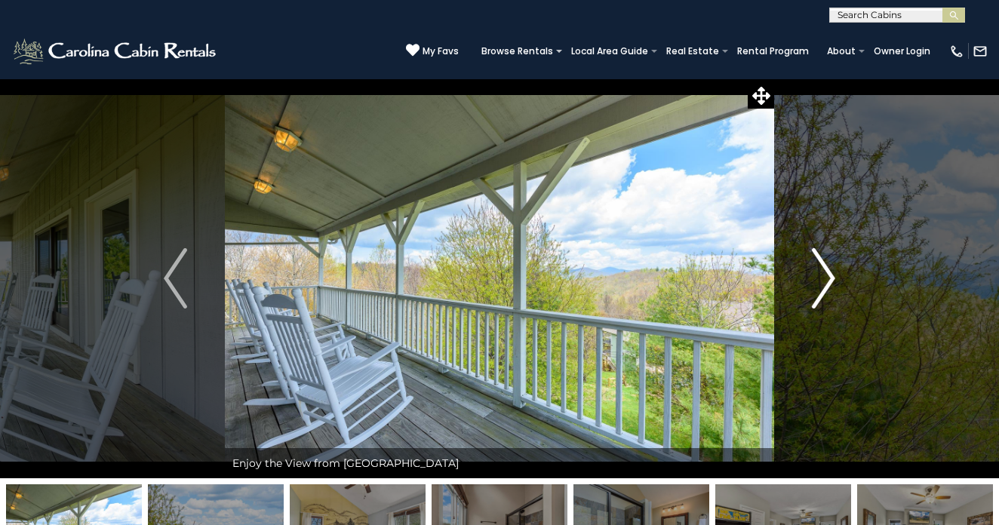
click at [829, 276] on img "Next" at bounding box center [823, 278] width 23 height 60
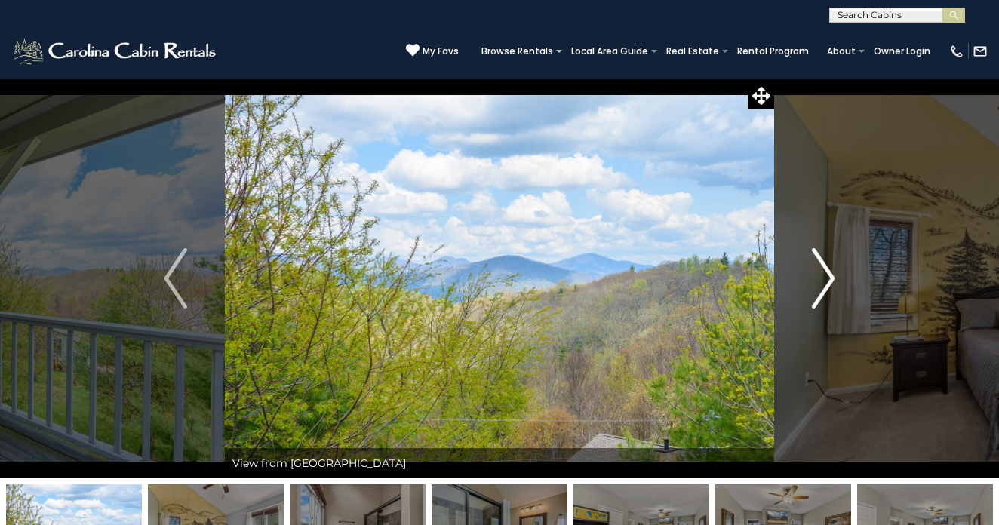
click at [829, 276] on img "Next" at bounding box center [823, 278] width 23 height 60
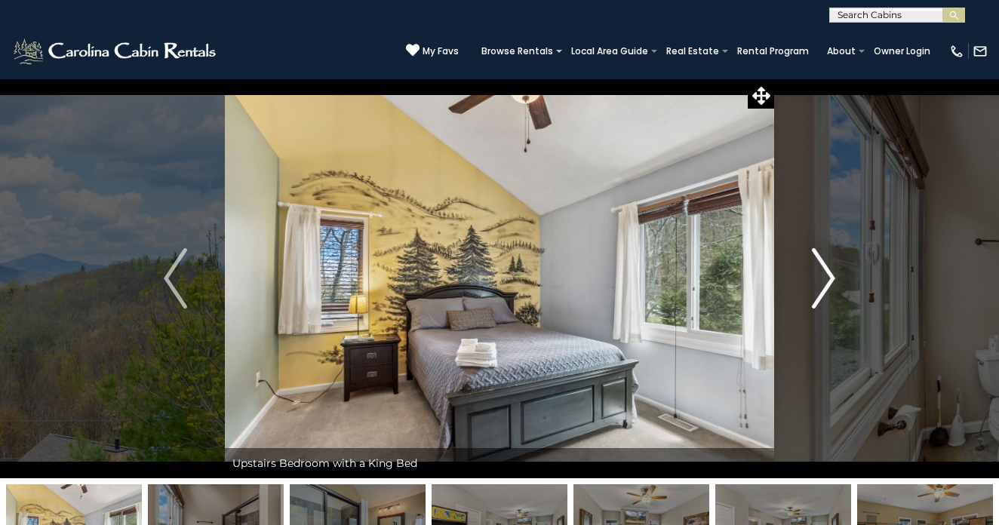
click at [829, 276] on img "Next" at bounding box center [823, 278] width 23 height 60
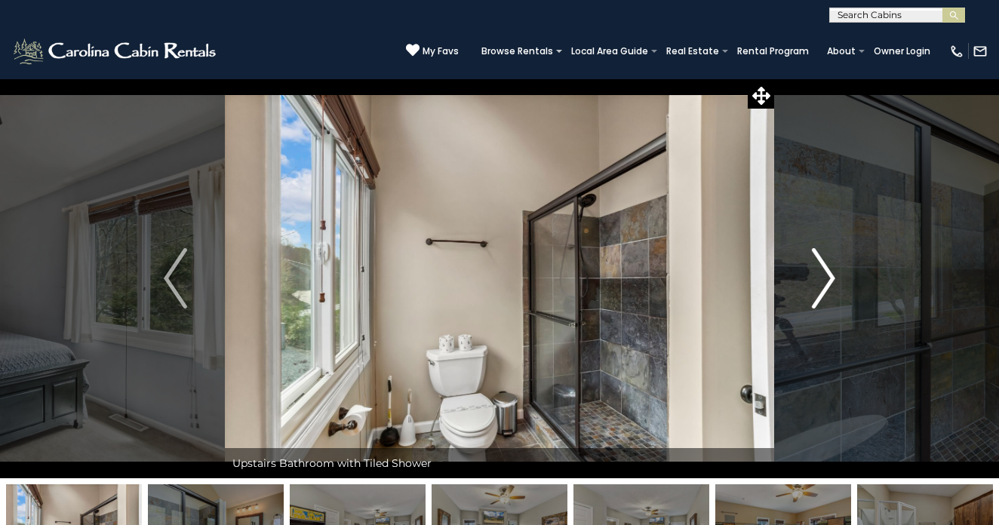
click at [829, 276] on img "Next" at bounding box center [823, 278] width 23 height 60
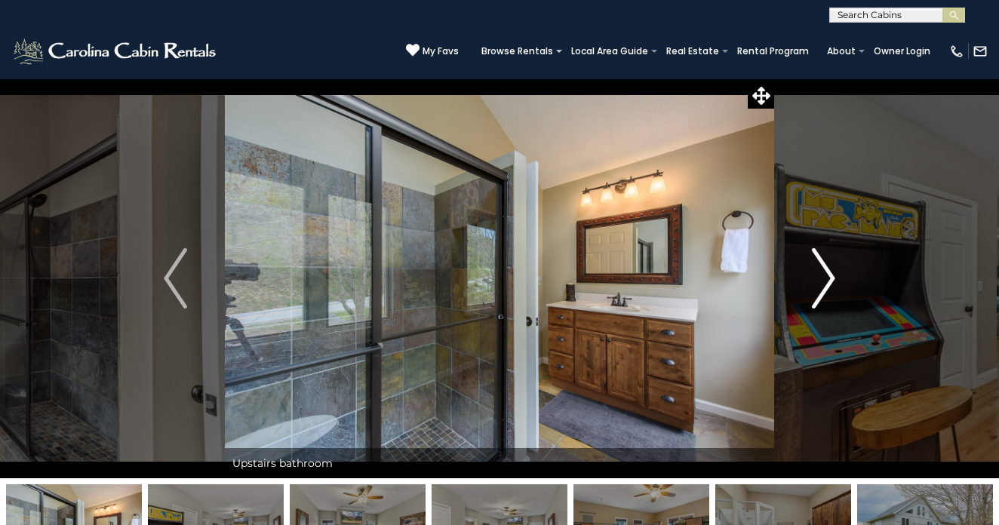
click at [829, 276] on img "Next" at bounding box center [823, 278] width 23 height 60
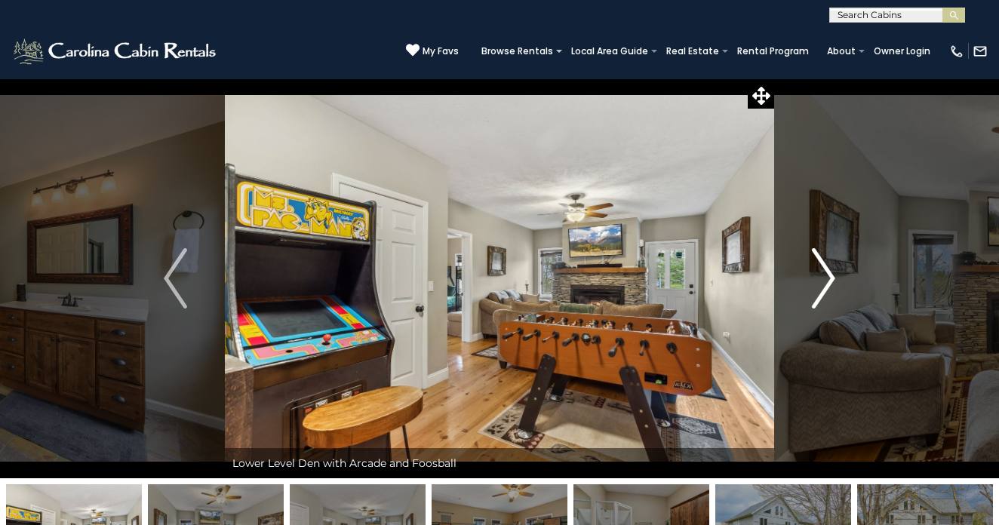
click at [829, 276] on img "Next" at bounding box center [823, 278] width 23 height 60
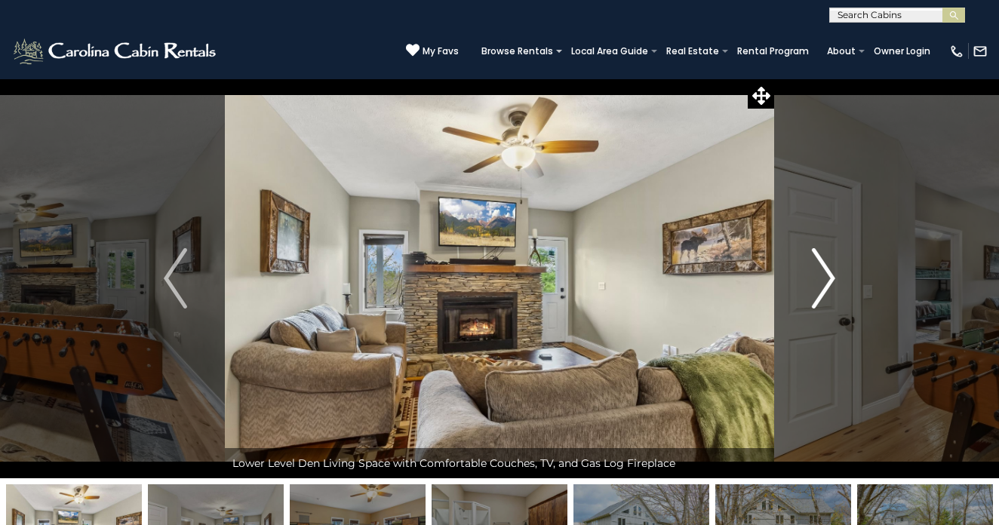
click at [829, 276] on img "Next" at bounding box center [823, 278] width 23 height 60
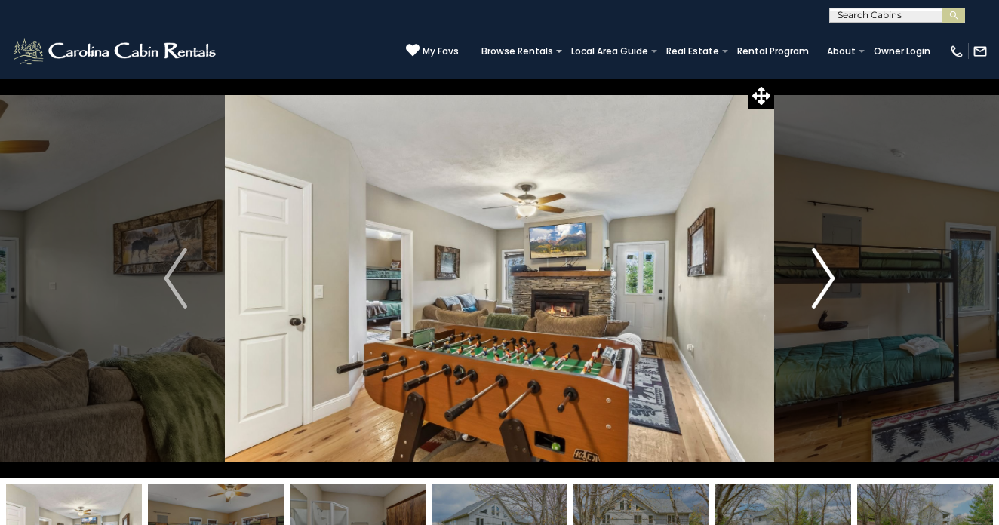
click at [829, 276] on img "Next" at bounding box center [823, 278] width 23 height 60
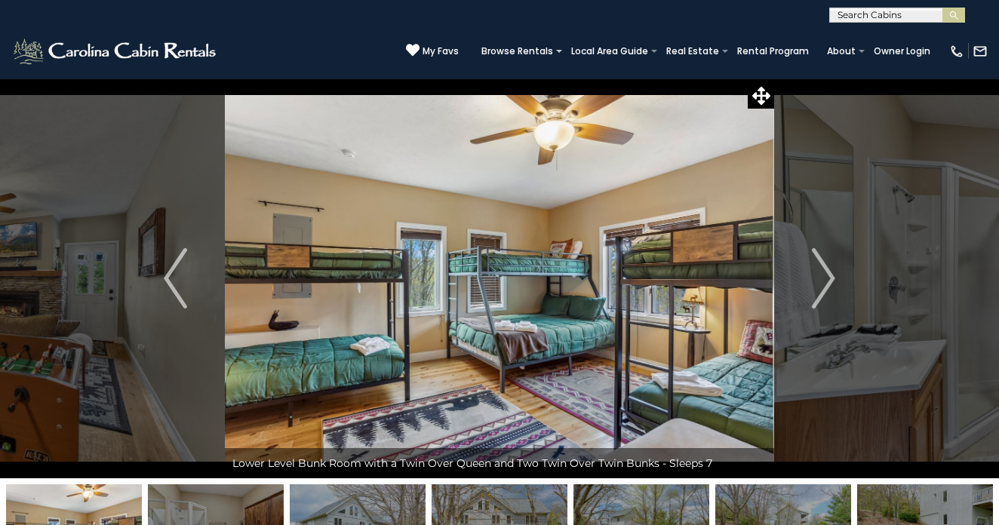
click at [861, 17] on input "text" at bounding box center [896, 18] width 132 height 15
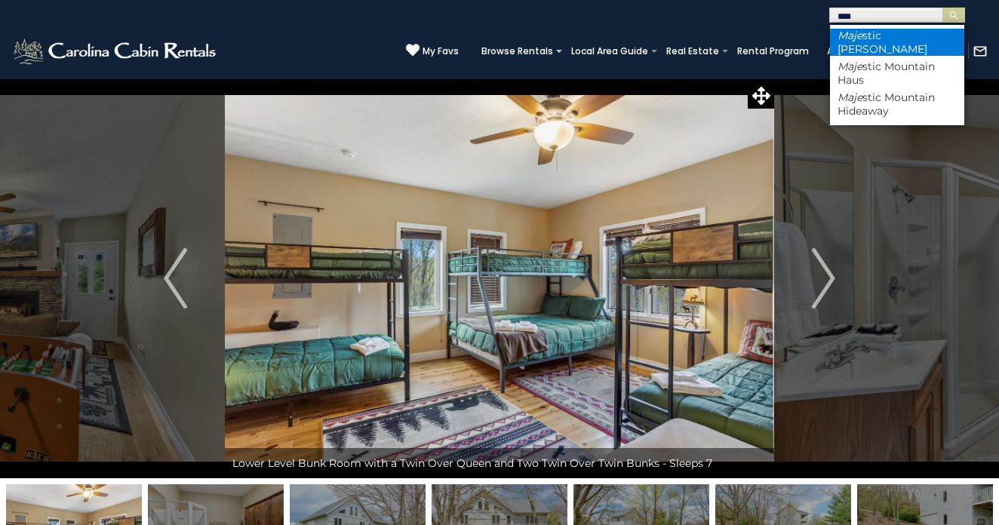
type input "****"
click at [891, 35] on li "Maje stic Meadows" at bounding box center [897, 42] width 134 height 27
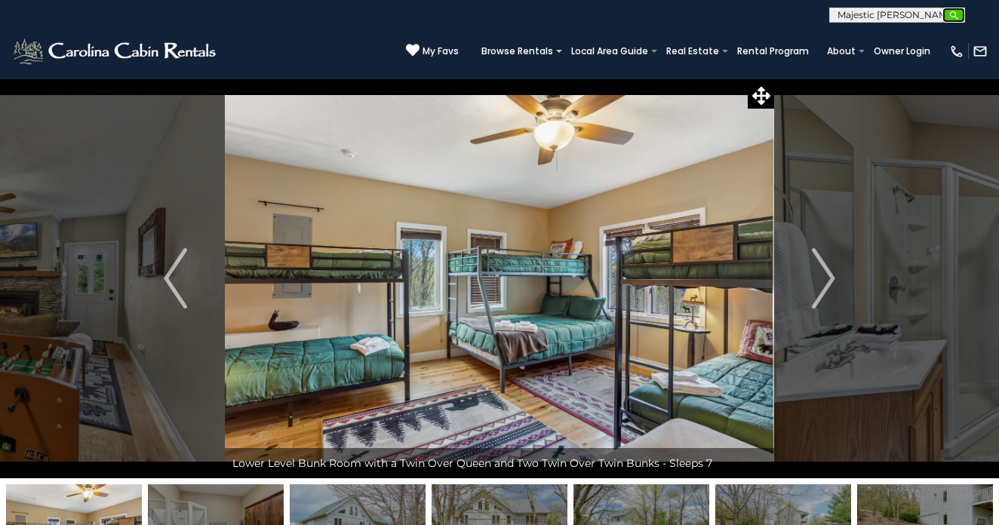
click at [957, 19] on img "submit" at bounding box center [954, 15] width 11 height 11
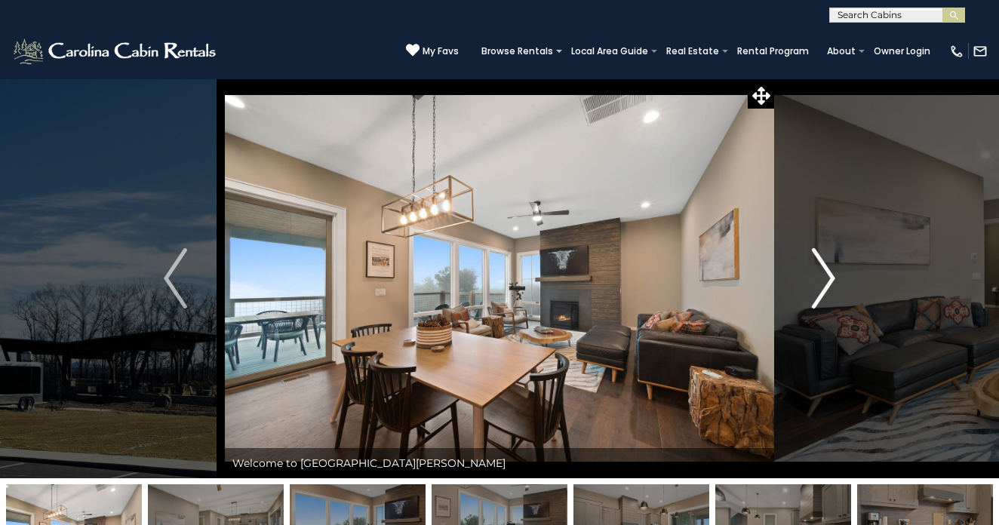
click at [826, 277] on img "Next" at bounding box center [823, 278] width 23 height 60
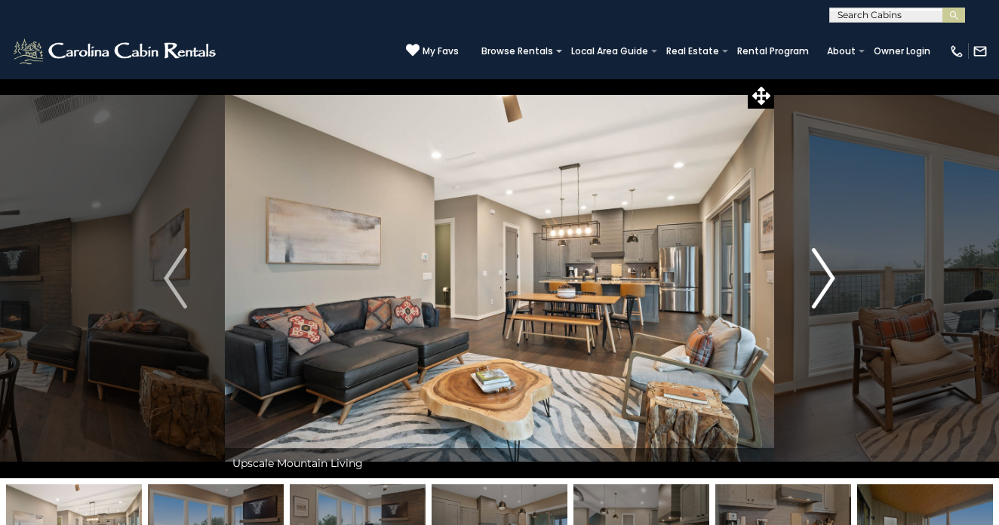
click at [826, 277] on img "Next" at bounding box center [823, 278] width 23 height 60
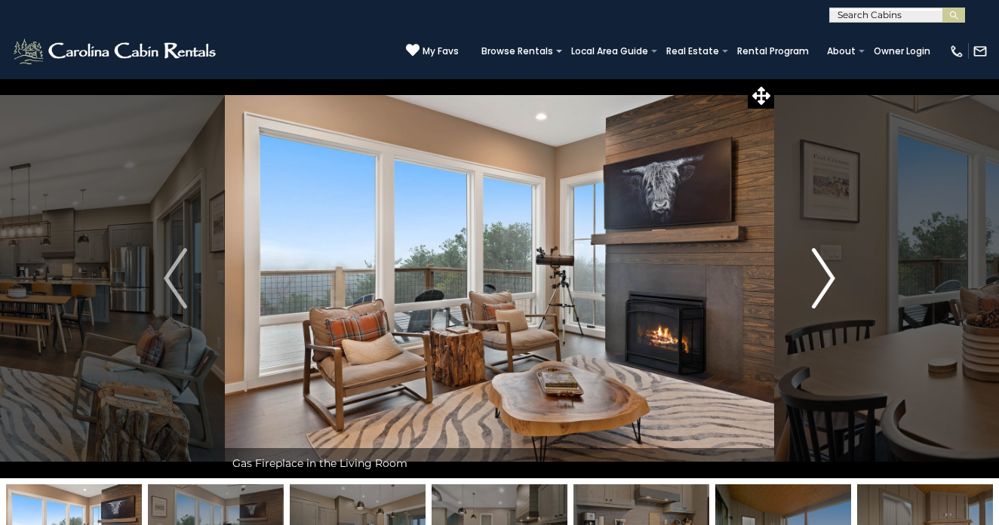
click at [826, 277] on img "Next" at bounding box center [823, 278] width 23 height 60
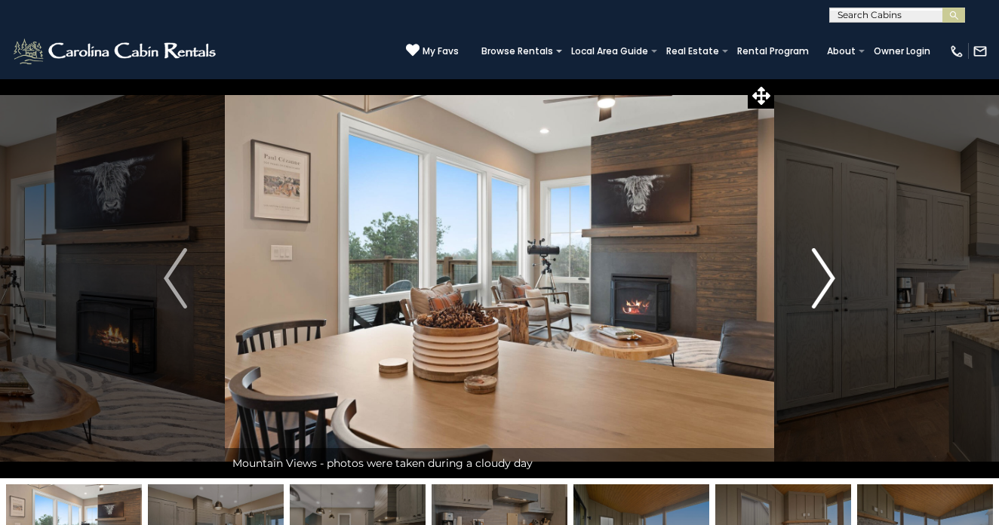
click at [826, 277] on img "Next" at bounding box center [823, 278] width 23 height 60
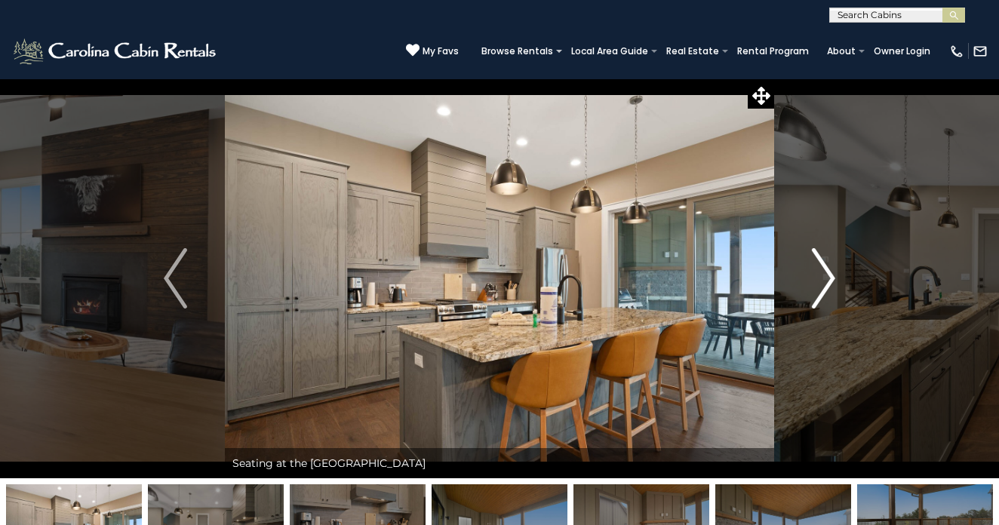
click at [826, 277] on img "Next" at bounding box center [823, 278] width 23 height 60
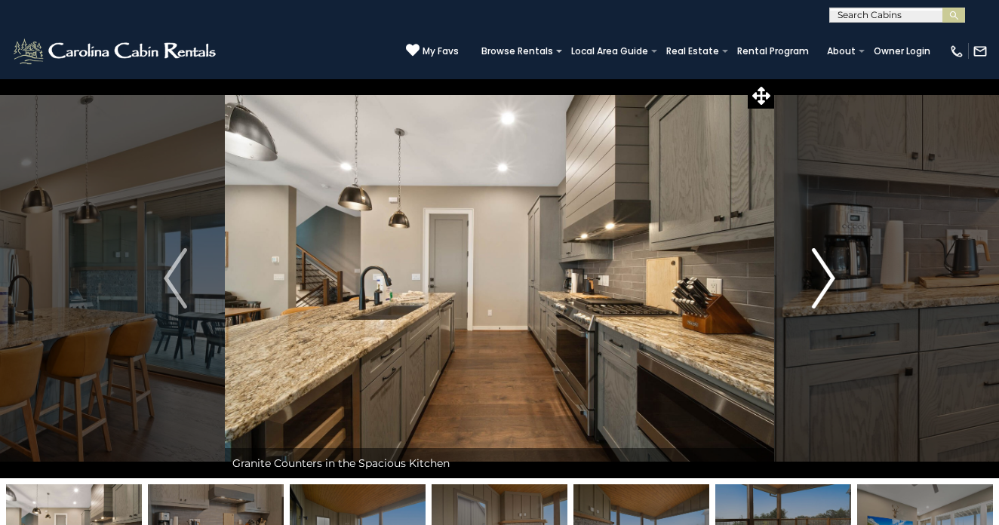
click at [826, 277] on img "Next" at bounding box center [823, 278] width 23 height 60
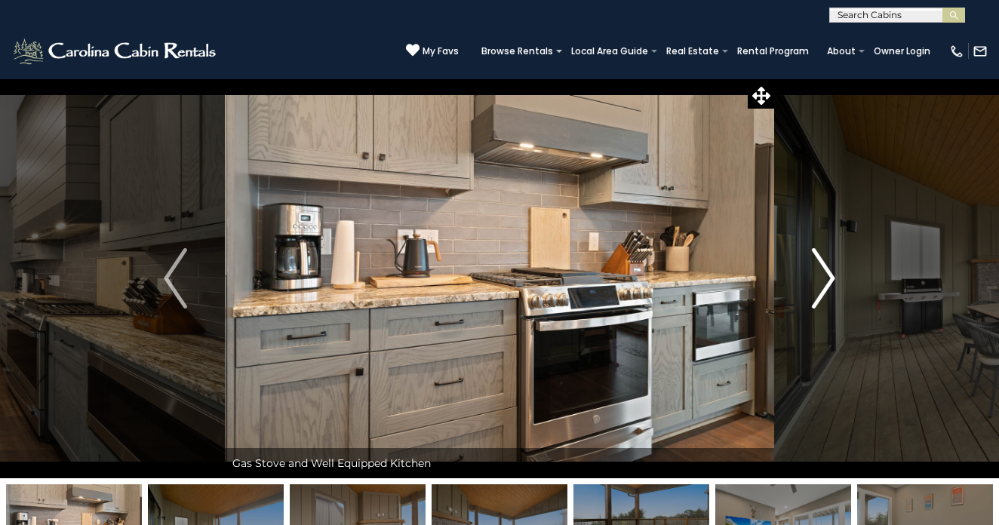
click at [826, 277] on img "Next" at bounding box center [823, 278] width 23 height 60
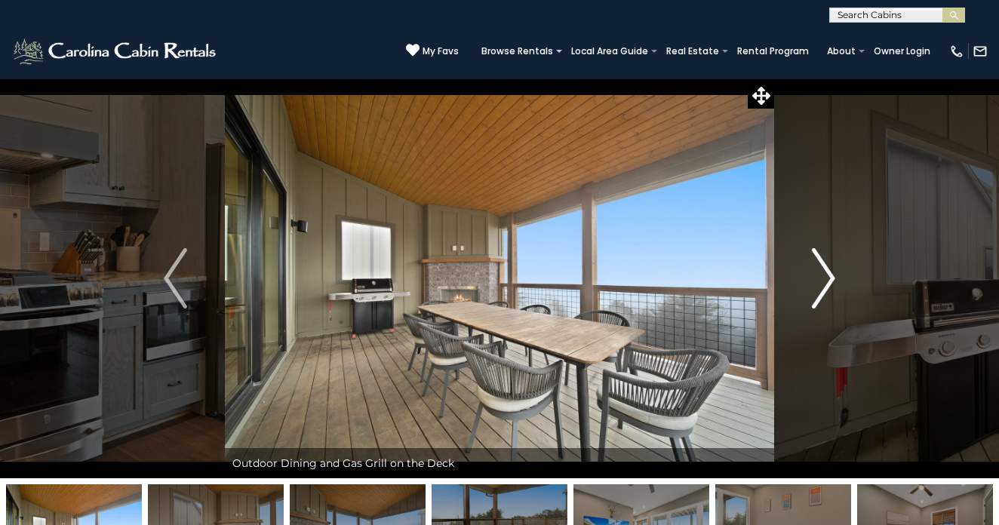
click at [826, 277] on img "Next" at bounding box center [823, 278] width 23 height 60
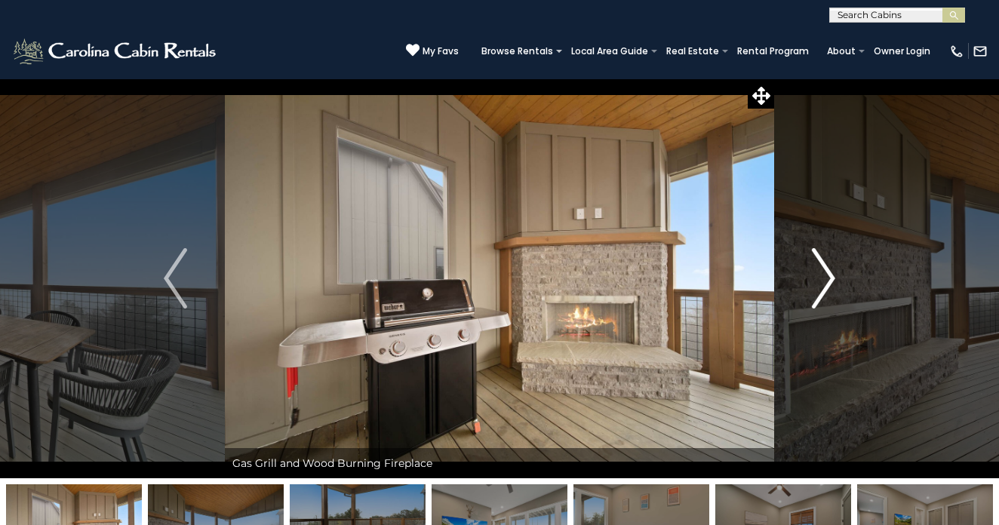
click at [826, 277] on img "Next" at bounding box center [823, 278] width 23 height 60
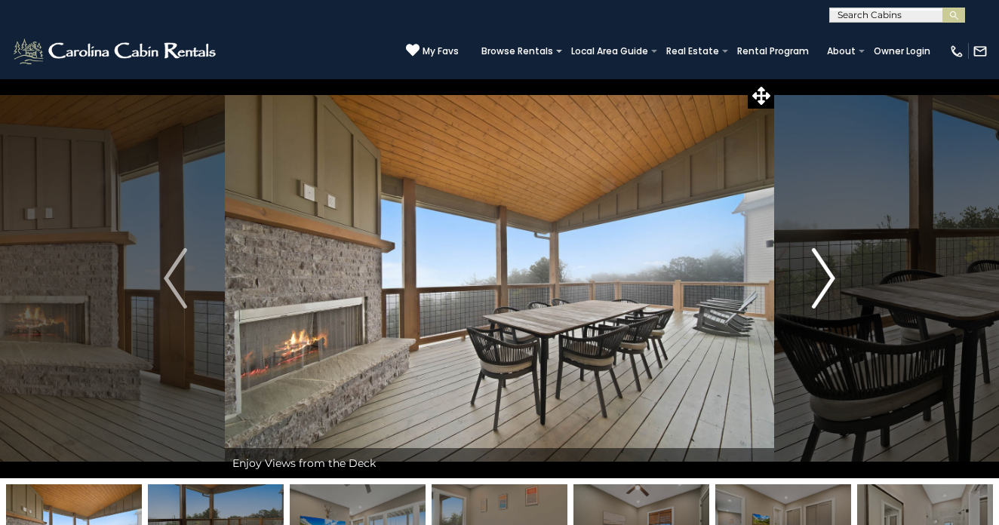
click at [826, 277] on img "Next" at bounding box center [823, 278] width 23 height 60
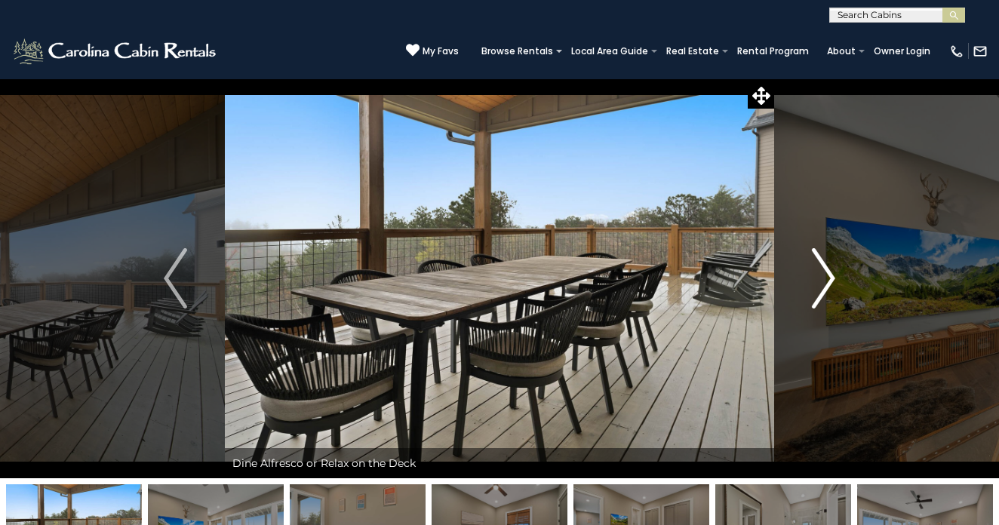
click at [826, 277] on img "Next" at bounding box center [823, 278] width 23 height 60
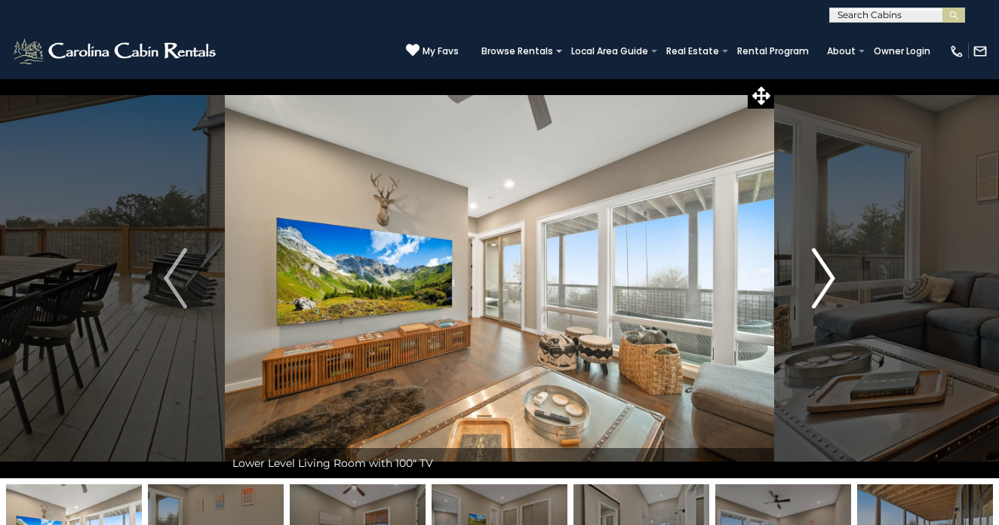
click at [826, 277] on img "Next" at bounding box center [823, 278] width 23 height 60
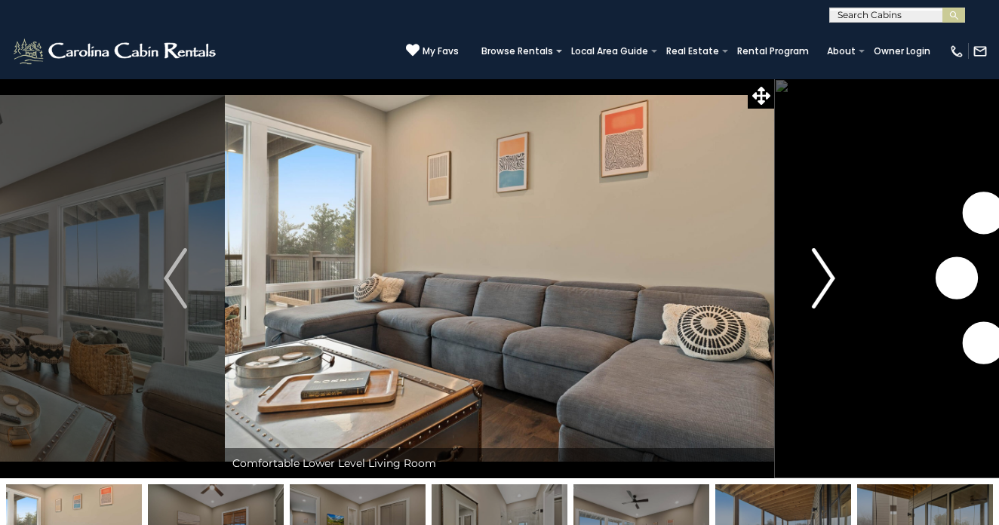
click at [826, 277] on img "Next" at bounding box center [823, 278] width 23 height 60
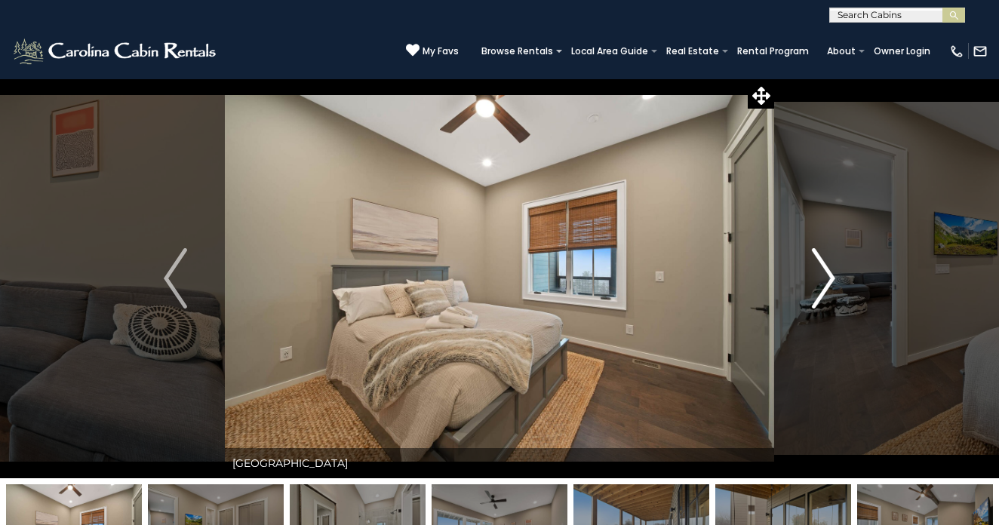
click at [826, 277] on img "Next" at bounding box center [823, 278] width 23 height 60
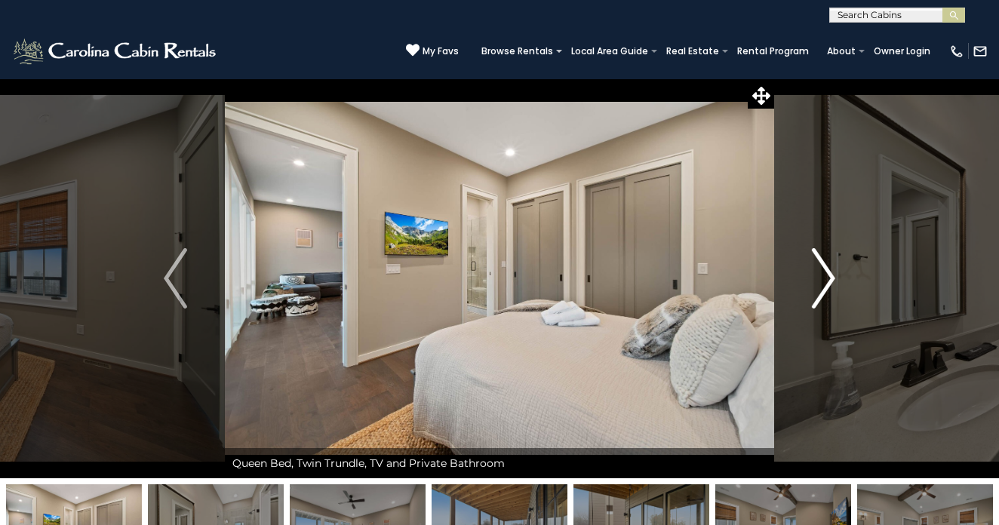
click at [826, 277] on img "Next" at bounding box center [823, 278] width 23 height 60
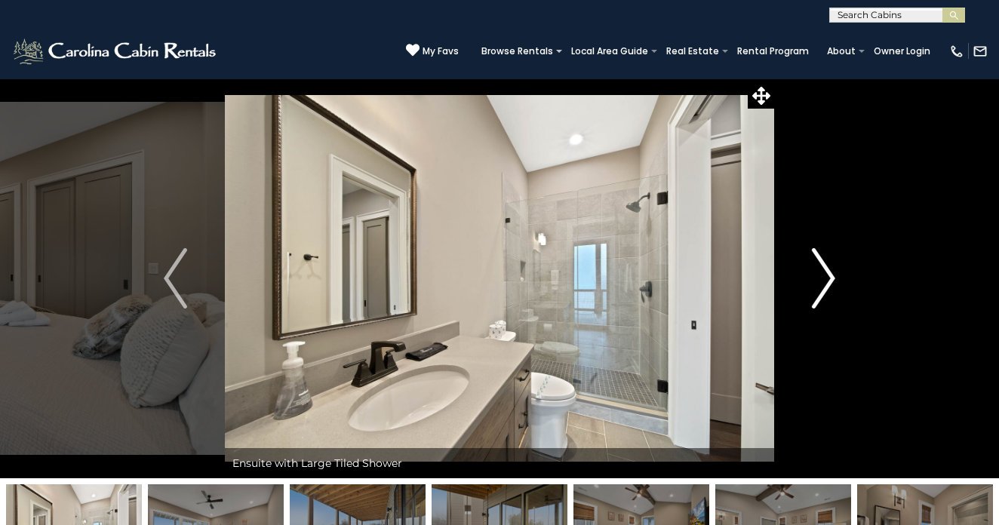
click at [826, 277] on img "Next" at bounding box center [823, 278] width 23 height 60
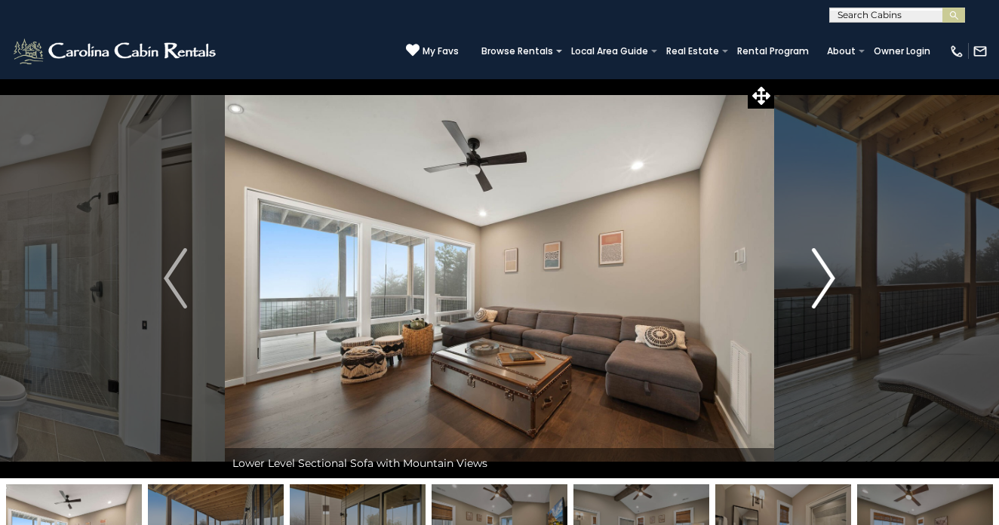
click at [826, 277] on img "Next" at bounding box center [823, 278] width 23 height 60
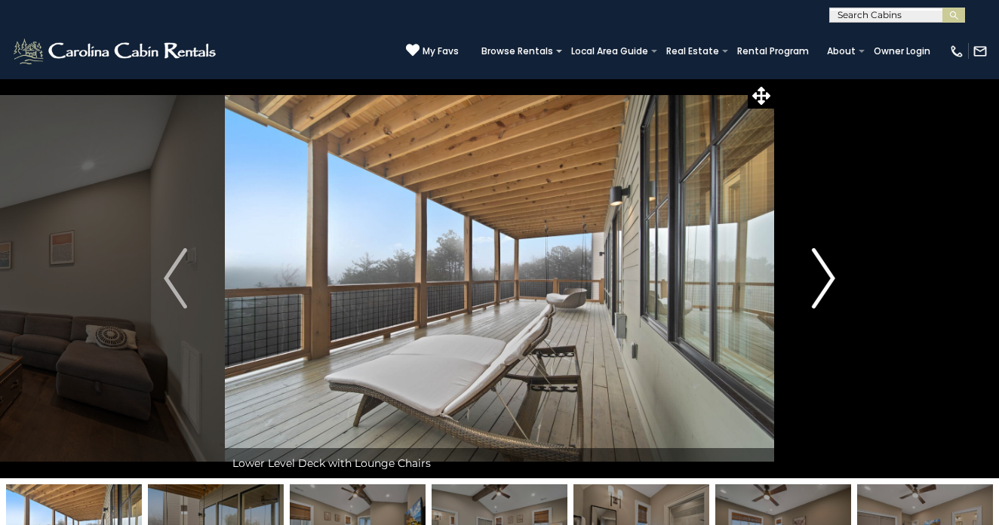
click at [826, 277] on img "Next" at bounding box center [823, 278] width 23 height 60
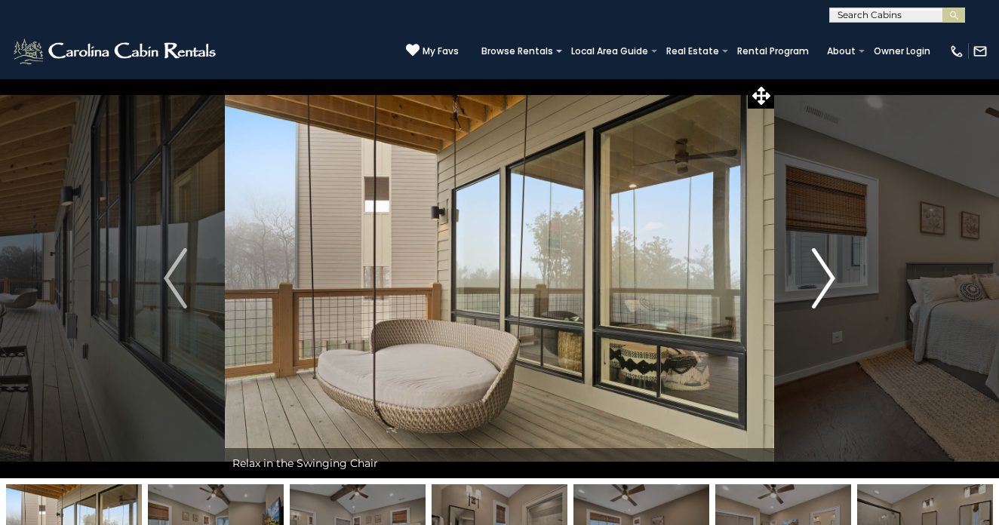
click at [826, 277] on img "Next" at bounding box center [823, 278] width 23 height 60
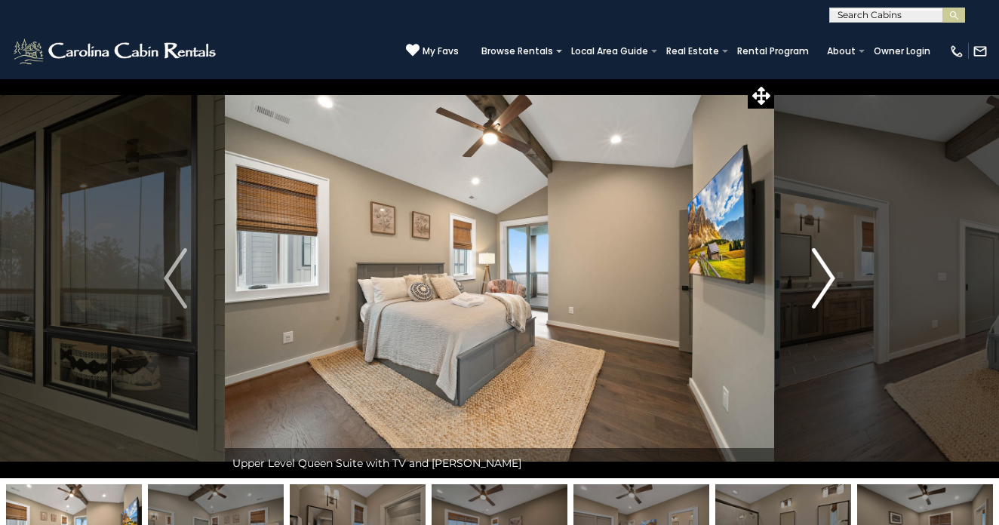
click at [826, 277] on img "Next" at bounding box center [823, 278] width 23 height 60
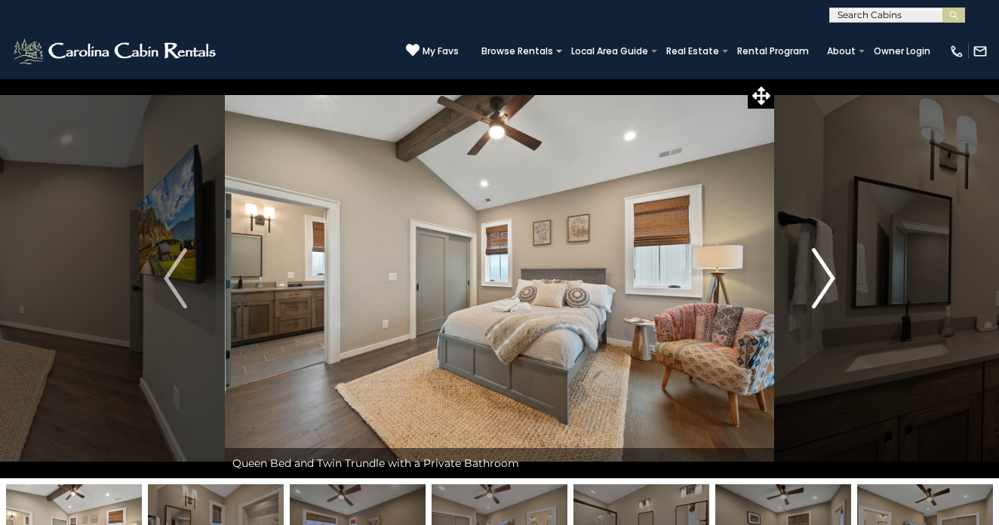
click at [826, 277] on img "Next" at bounding box center [823, 278] width 23 height 60
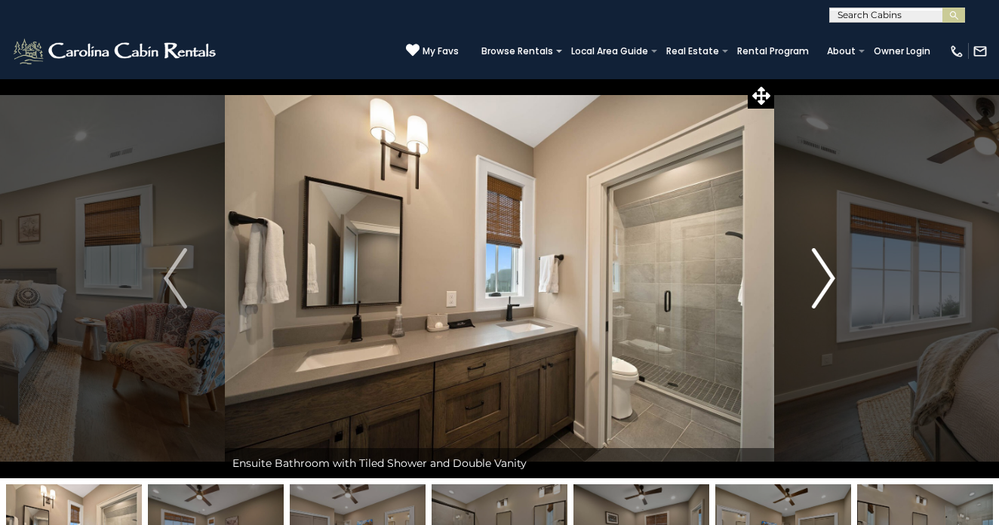
click at [826, 277] on img "Next" at bounding box center [823, 278] width 23 height 60
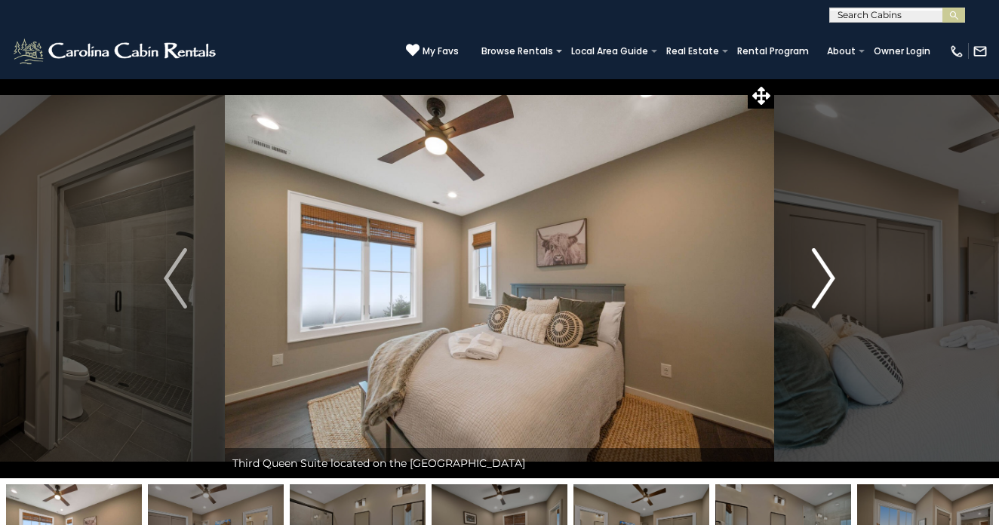
click at [826, 277] on img "Next" at bounding box center [823, 278] width 23 height 60
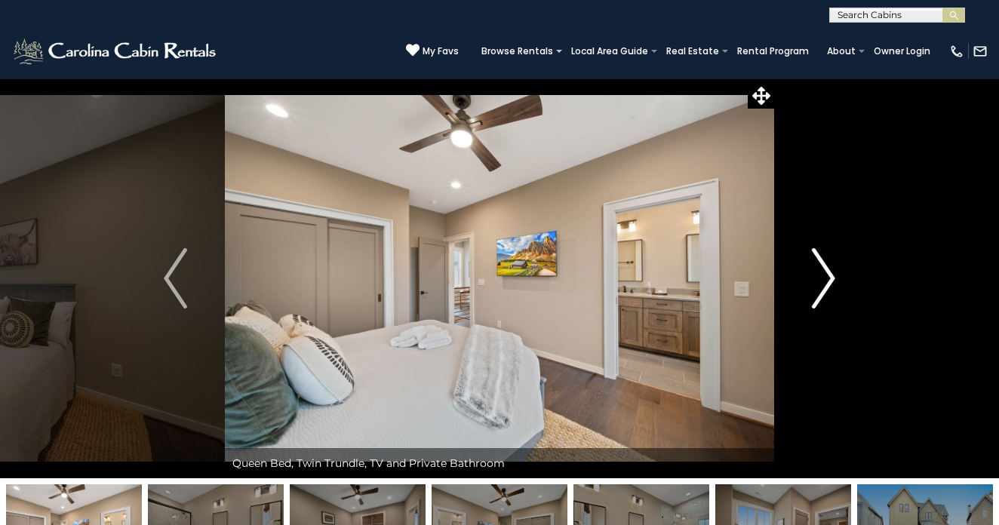
click at [826, 277] on img "Next" at bounding box center [823, 278] width 23 height 60
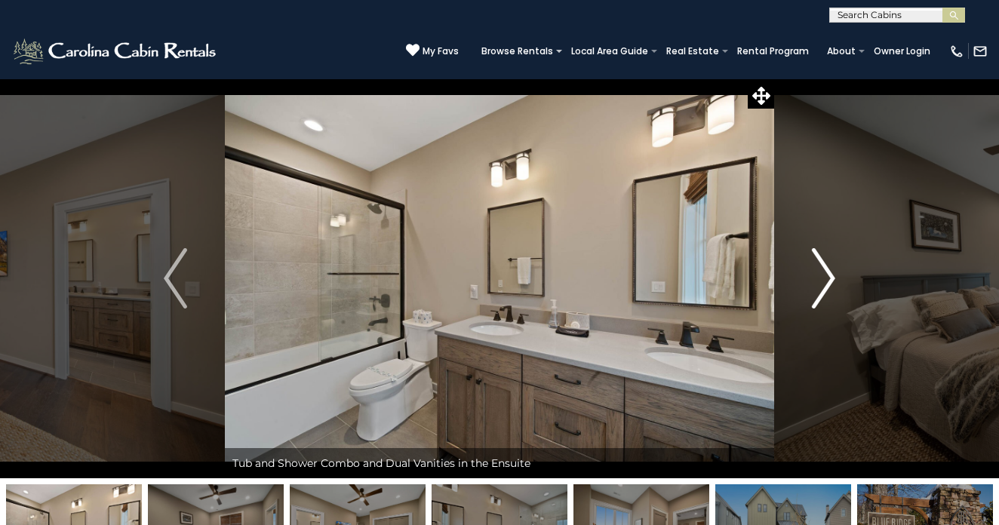
click at [826, 277] on img "Next" at bounding box center [823, 278] width 23 height 60
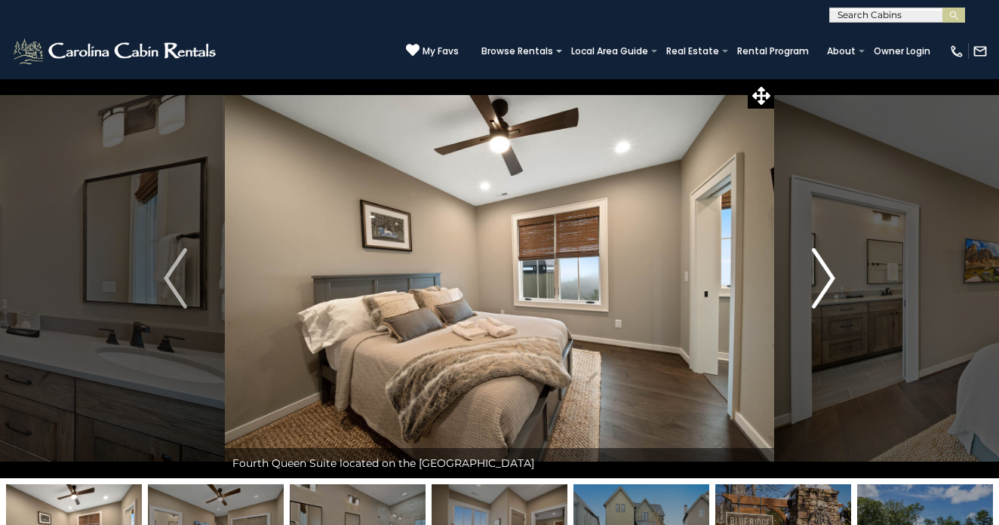
click at [826, 277] on img "Next" at bounding box center [823, 278] width 23 height 60
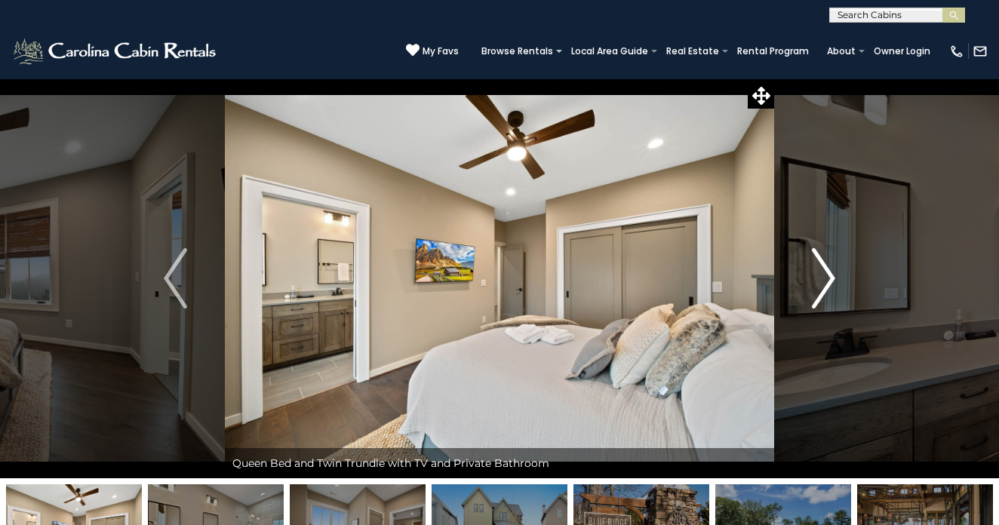
click at [829, 302] on img "Next" at bounding box center [823, 278] width 23 height 60
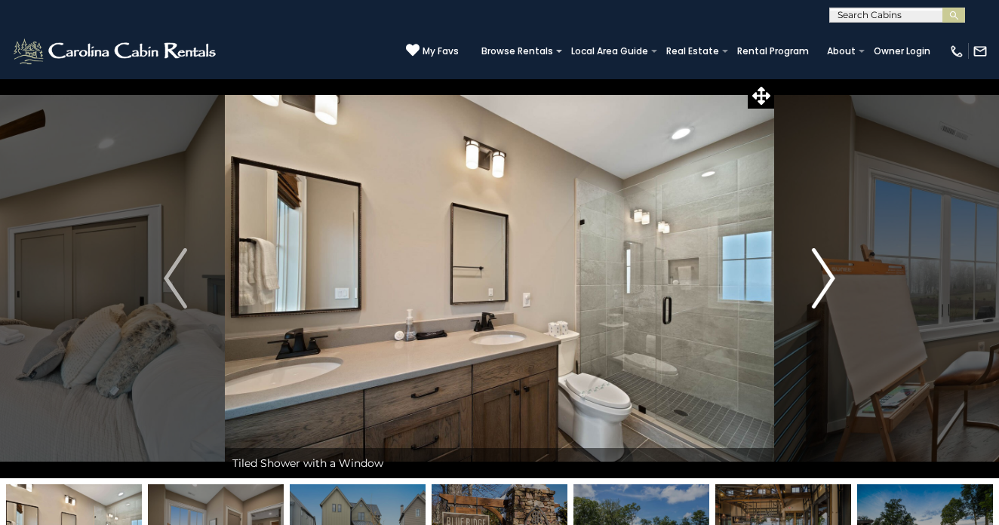
click at [829, 296] on img "Next" at bounding box center [823, 278] width 23 height 60
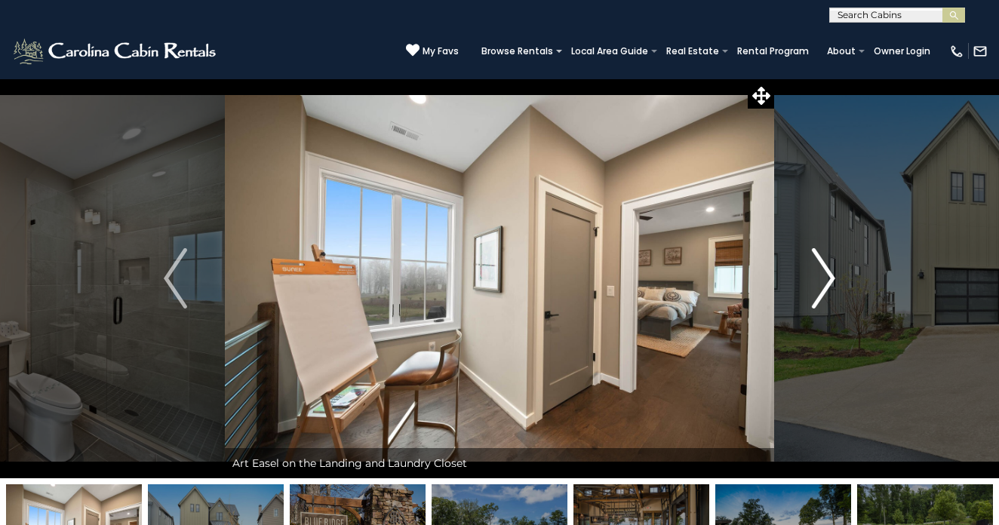
click at [829, 296] on img "Next" at bounding box center [823, 278] width 23 height 60
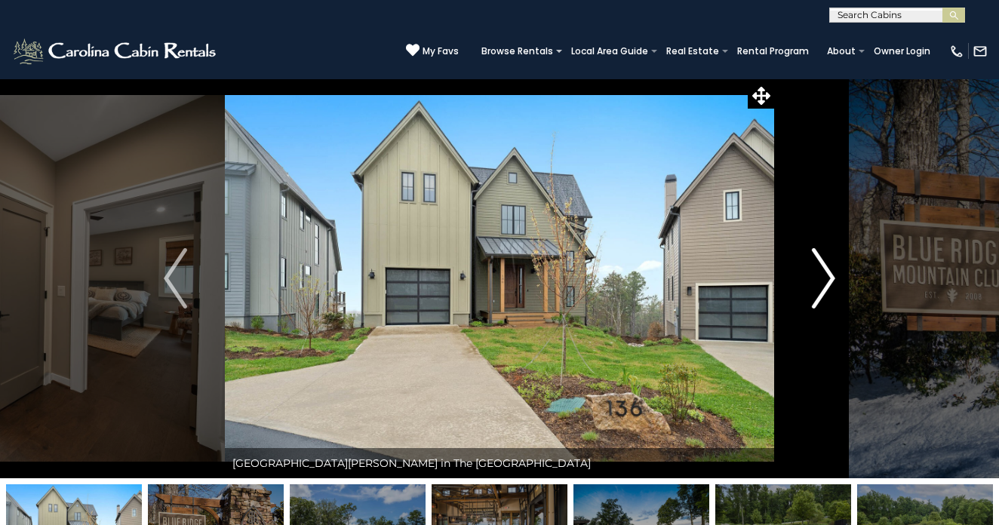
click at [823, 264] on img "Next" at bounding box center [823, 278] width 23 height 60
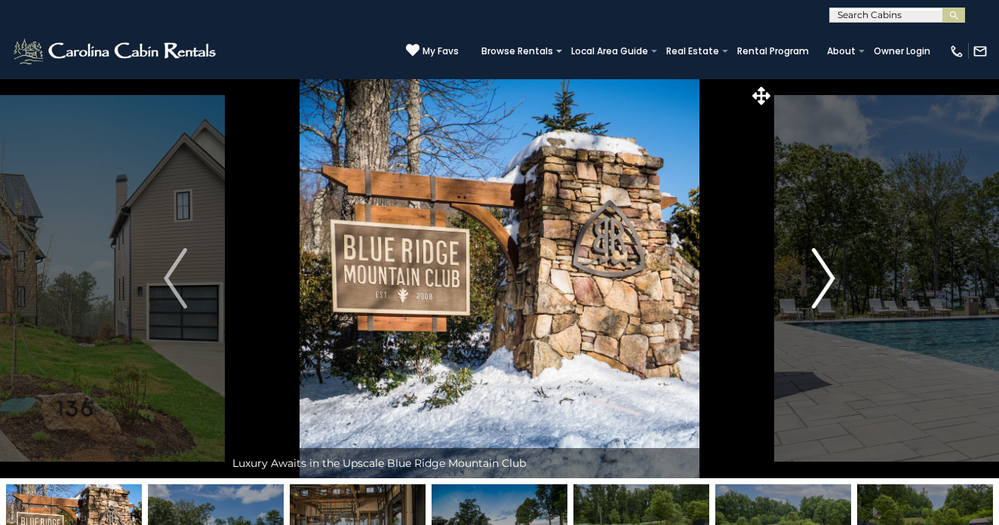
click at [823, 264] on img "Next" at bounding box center [823, 278] width 23 height 60
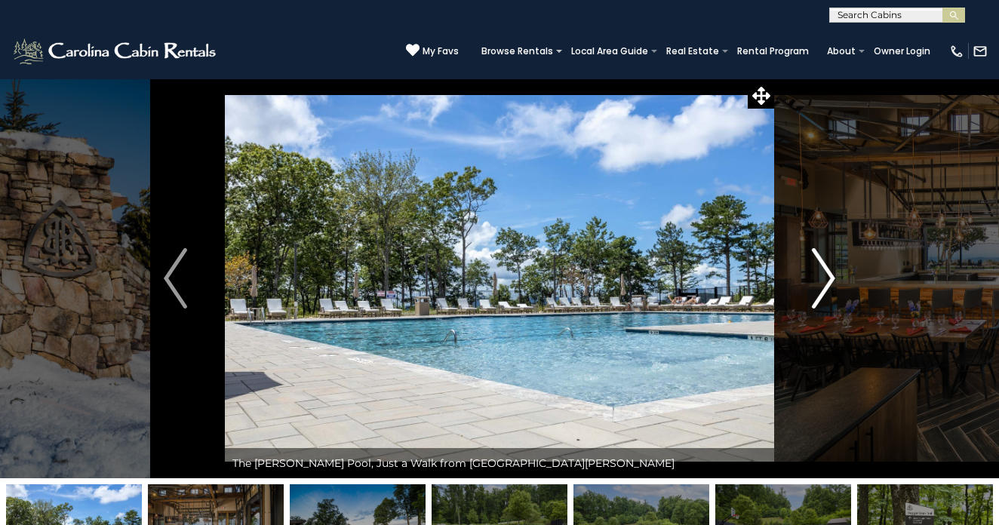
click at [823, 264] on img "Next" at bounding box center [823, 278] width 23 height 60
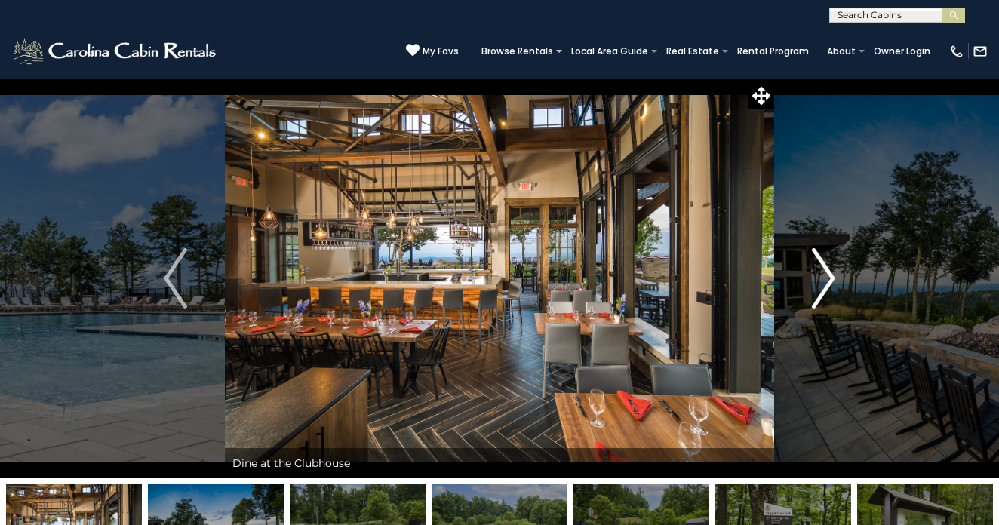
click at [823, 264] on img "Next" at bounding box center [823, 278] width 23 height 60
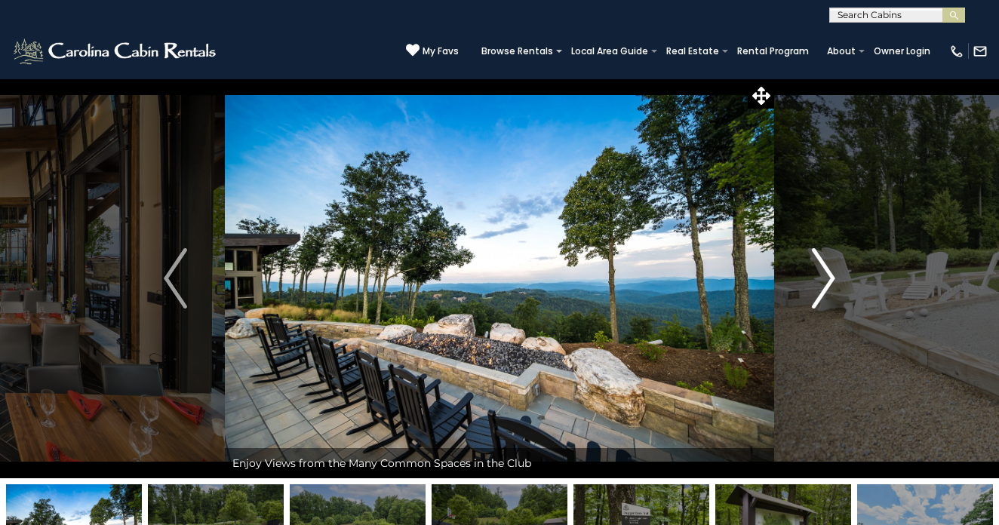
click at [823, 264] on img "Next" at bounding box center [823, 278] width 23 height 60
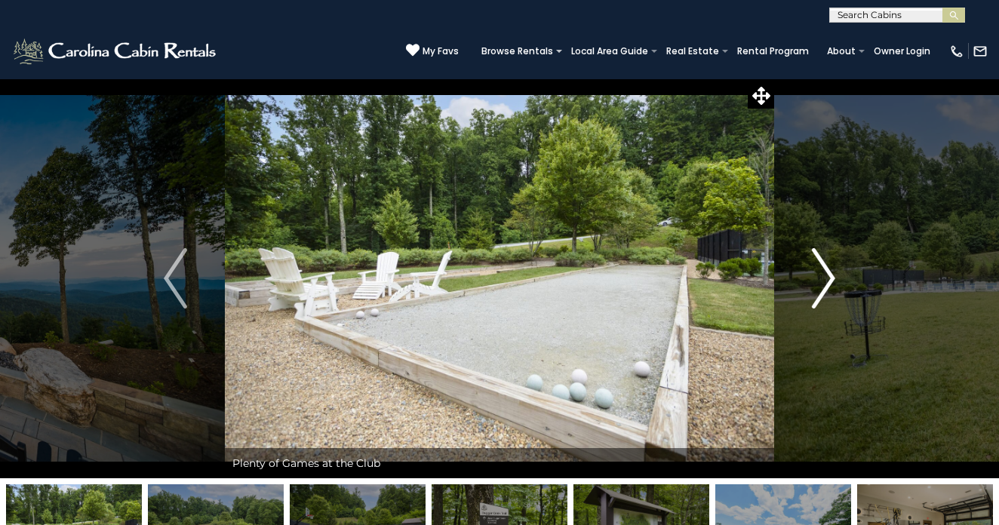
click at [823, 264] on img "Next" at bounding box center [823, 278] width 23 height 60
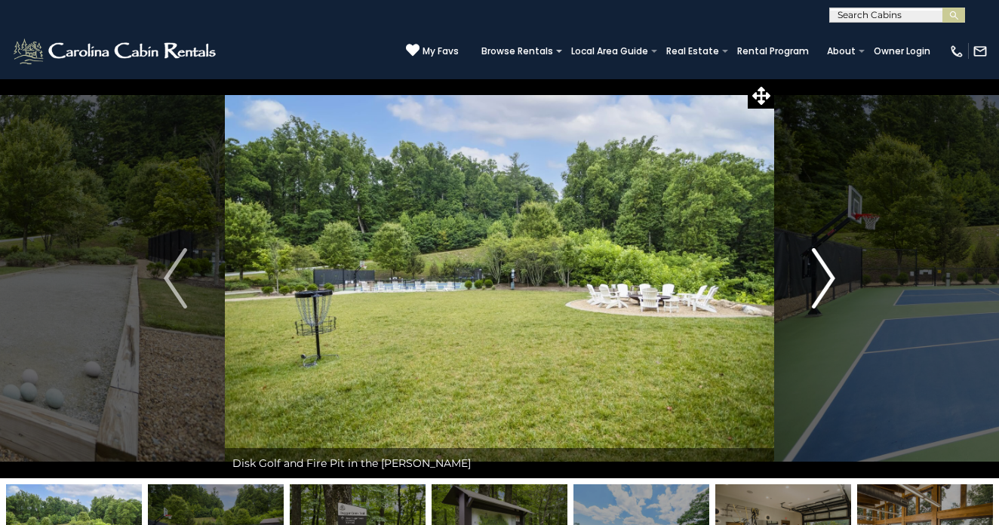
click at [823, 264] on img "Next" at bounding box center [823, 278] width 23 height 60
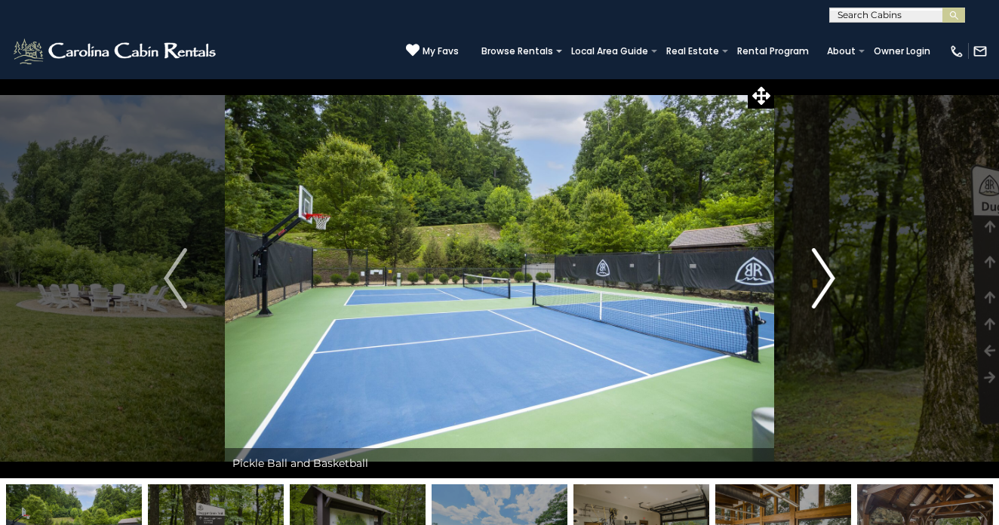
click at [823, 264] on img "Next" at bounding box center [823, 278] width 23 height 60
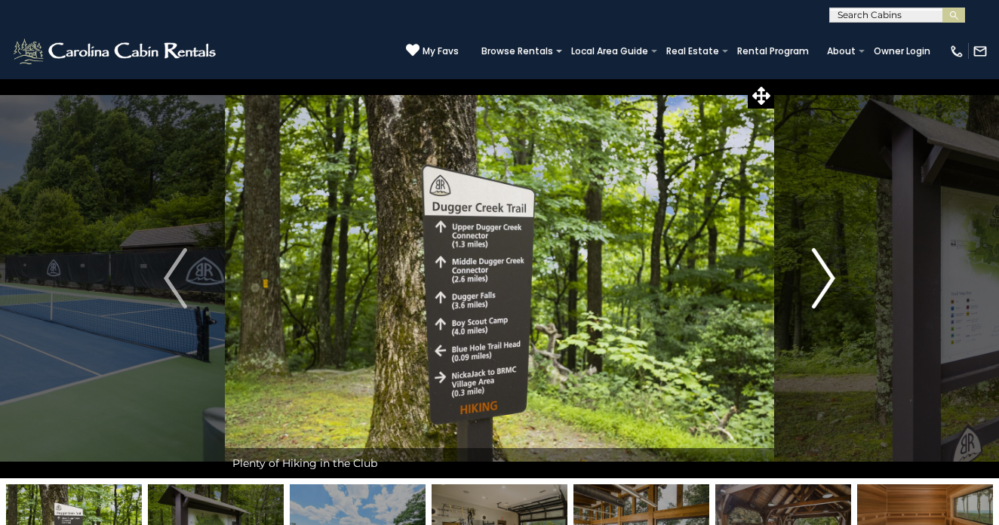
click at [823, 264] on img "Next" at bounding box center [823, 278] width 23 height 60
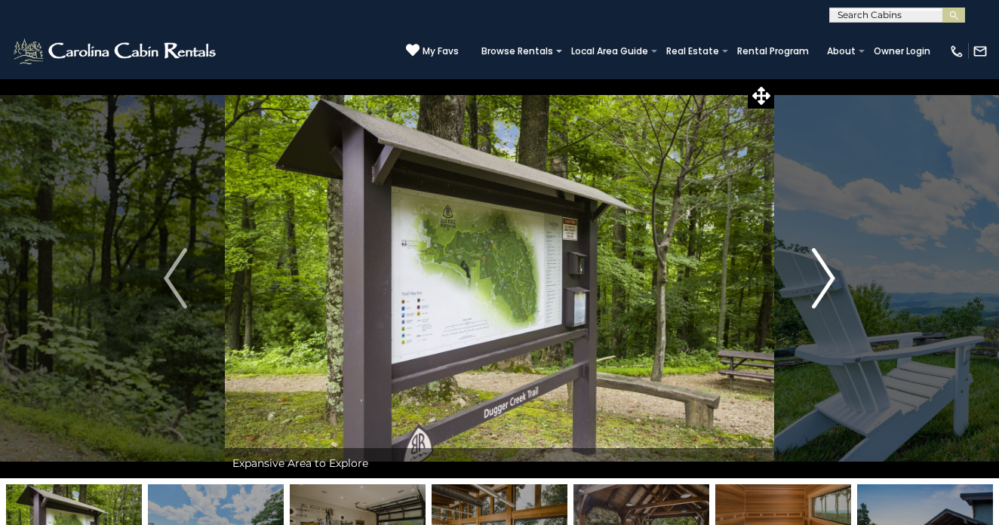
click at [823, 264] on img "Next" at bounding box center [823, 278] width 23 height 60
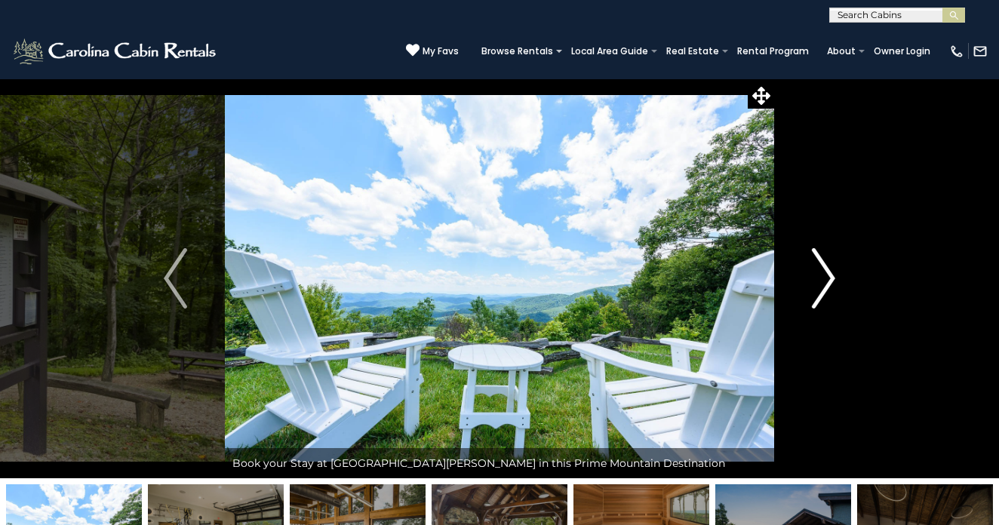
click at [823, 264] on img "Next" at bounding box center [823, 278] width 23 height 60
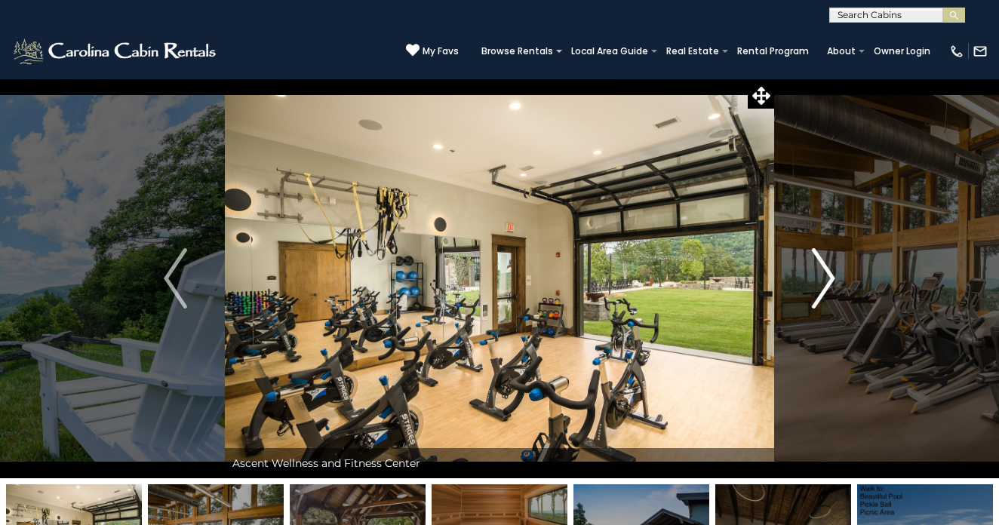
click at [824, 273] on img "Next" at bounding box center [823, 278] width 23 height 60
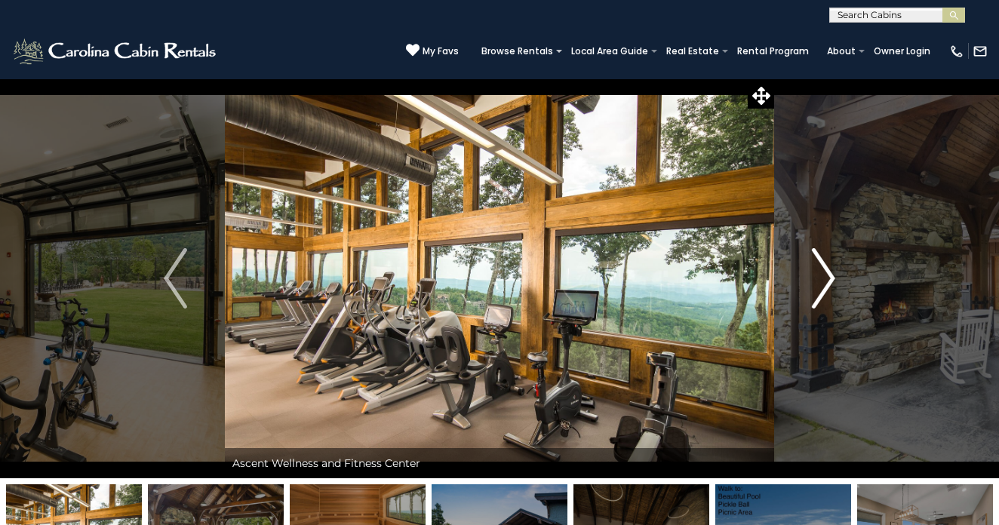
click at [824, 273] on img "Next" at bounding box center [823, 278] width 23 height 60
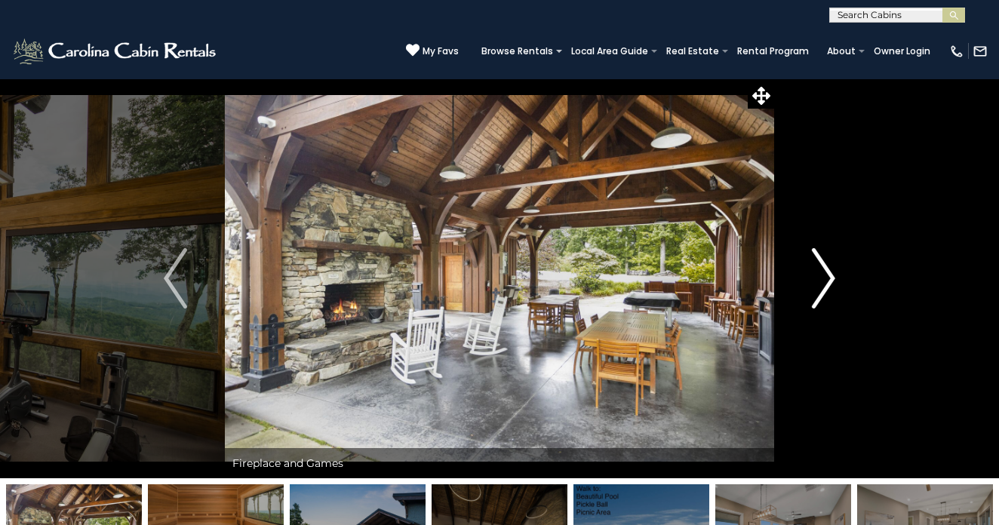
click at [824, 273] on img "Next" at bounding box center [823, 278] width 23 height 60
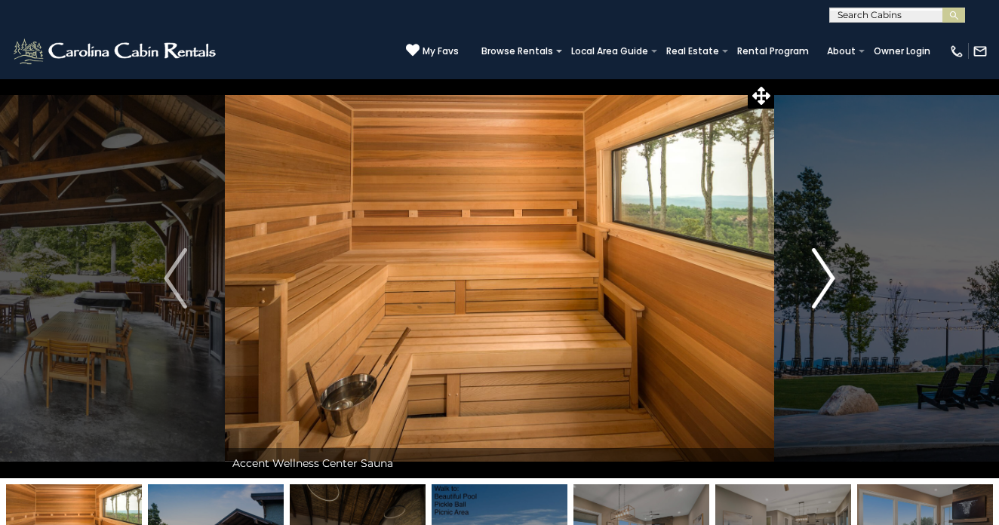
click at [826, 273] on img "Next" at bounding box center [823, 278] width 23 height 60
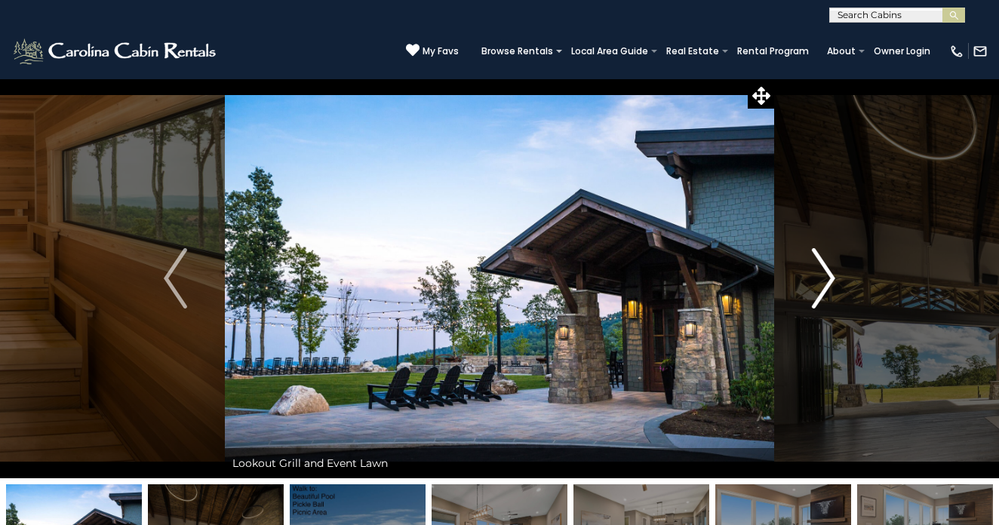
click at [826, 273] on img "Next" at bounding box center [823, 278] width 23 height 60
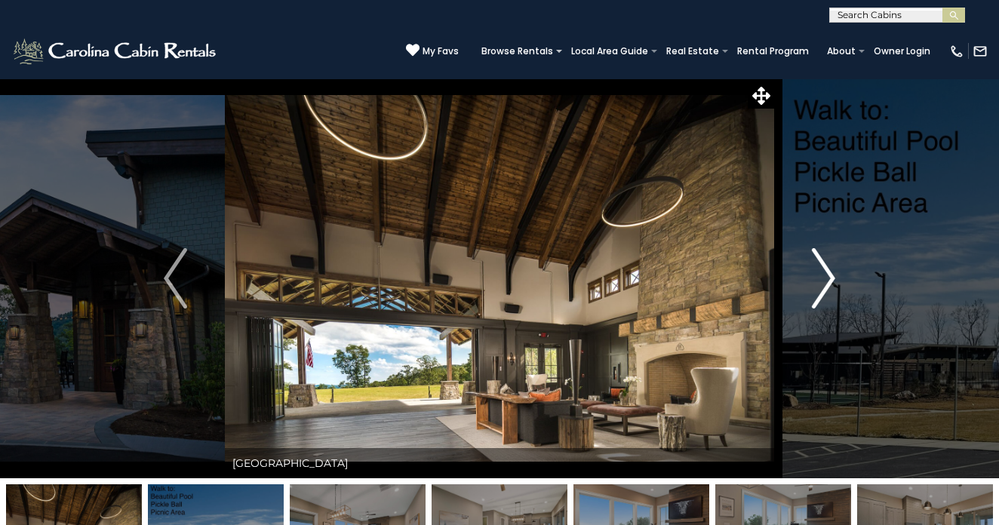
click at [826, 273] on img "Next" at bounding box center [823, 278] width 23 height 60
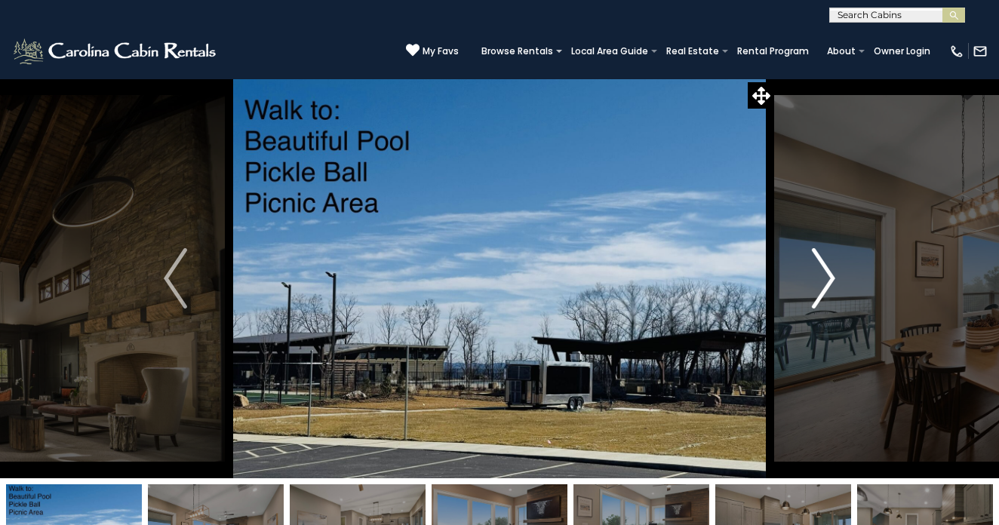
click at [826, 273] on img "Next" at bounding box center [823, 278] width 23 height 60
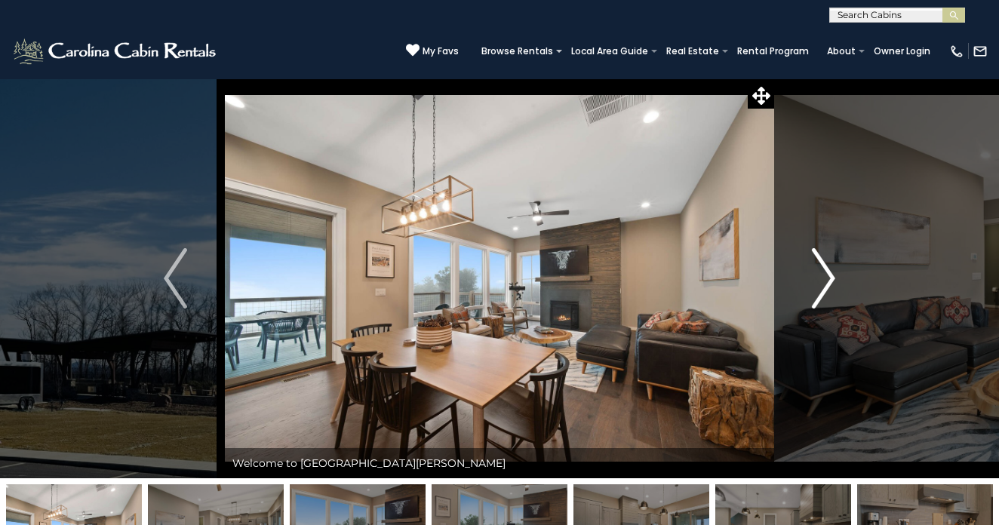
click at [826, 273] on img "Next" at bounding box center [823, 278] width 23 height 60
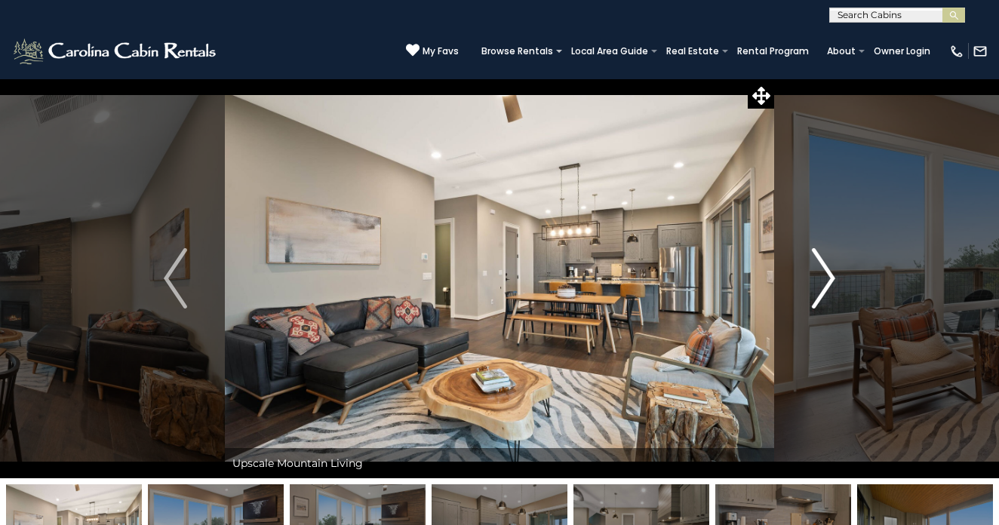
click at [826, 273] on img "Next" at bounding box center [823, 278] width 23 height 60
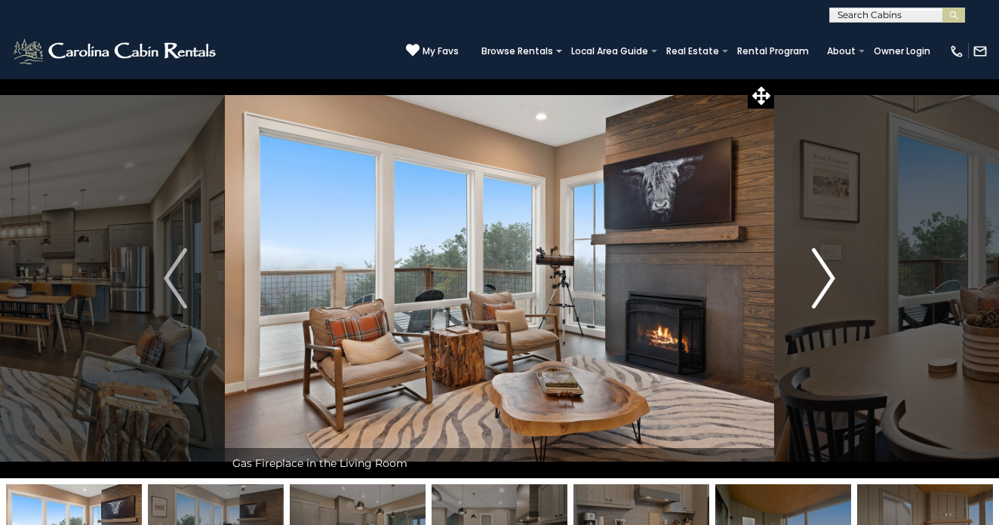
click at [833, 277] on img "Next" at bounding box center [823, 278] width 23 height 60
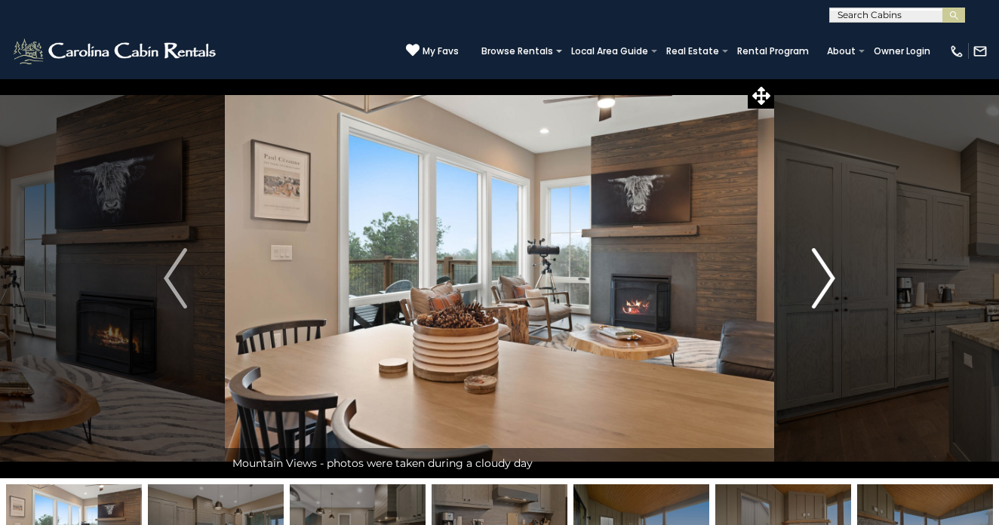
click at [833, 277] on img "Next" at bounding box center [823, 278] width 23 height 60
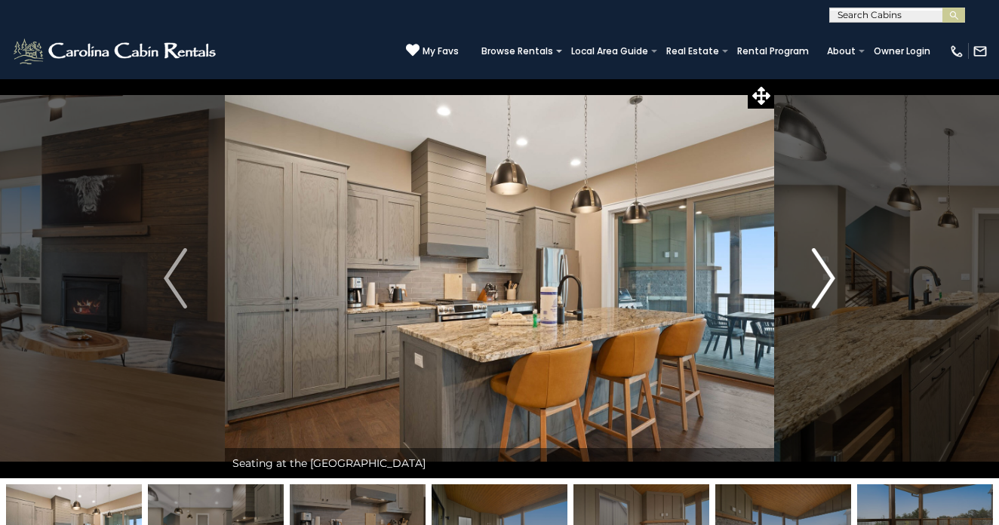
click at [833, 277] on img "Next" at bounding box center [823, 278] width 23 height 60
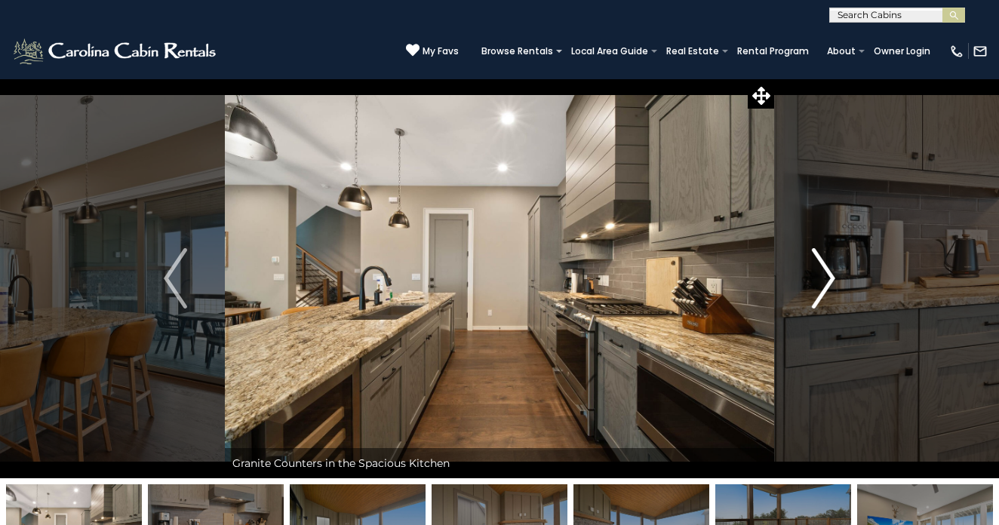
click at [830, 275] on img "Next" at bounding box center [823, 278] width 23 height 60
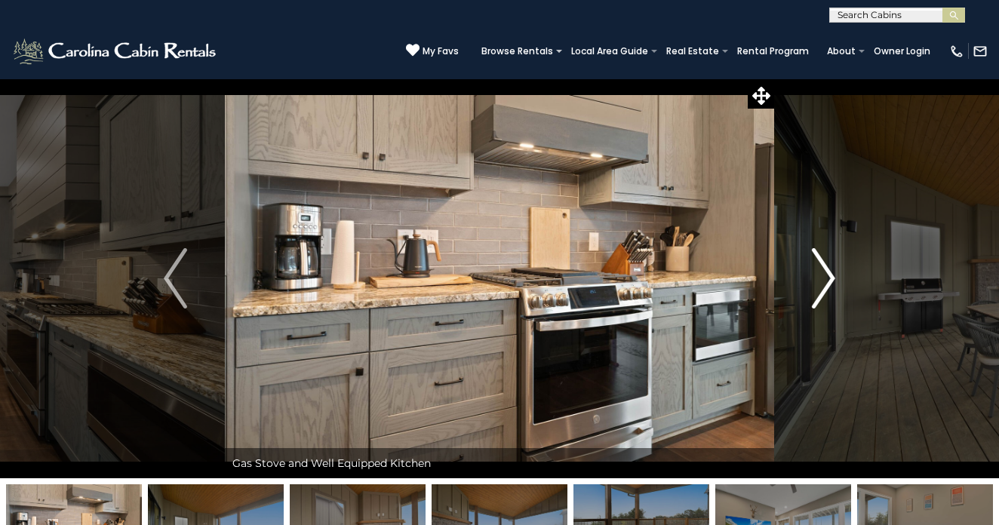
click at [830, 275] on img "Next" at bounding box center [823, 278] width 23 height 60
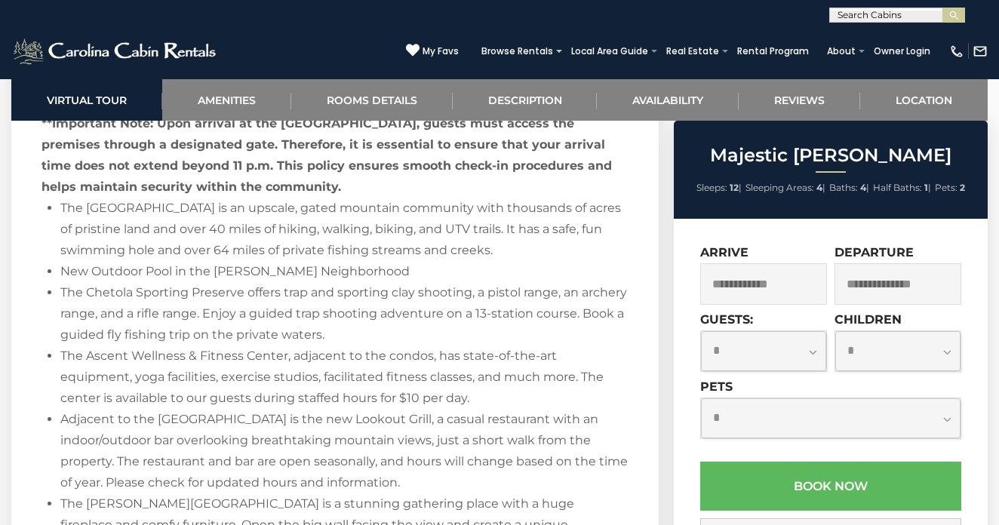
scroll to position [2460, 0]
